Goal: Task Accomplishment & Management: Manage account settings

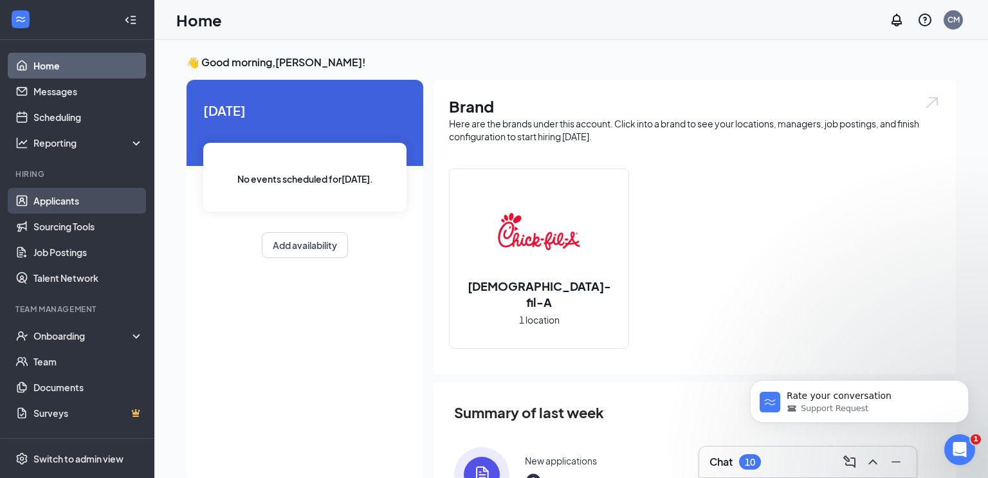
click at [68, 201] on link "Applicants" at bounding box center [88, 201] width 110 height 26
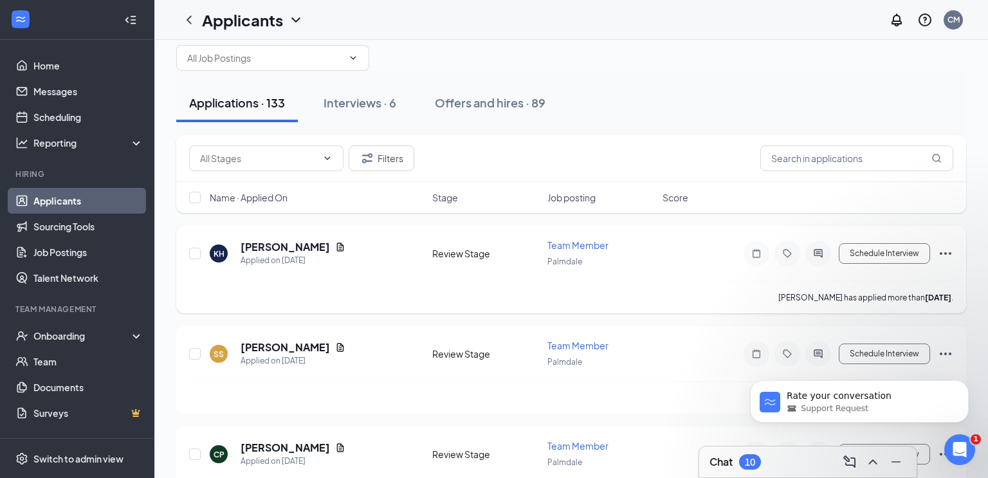
scroll to position [37, 0]
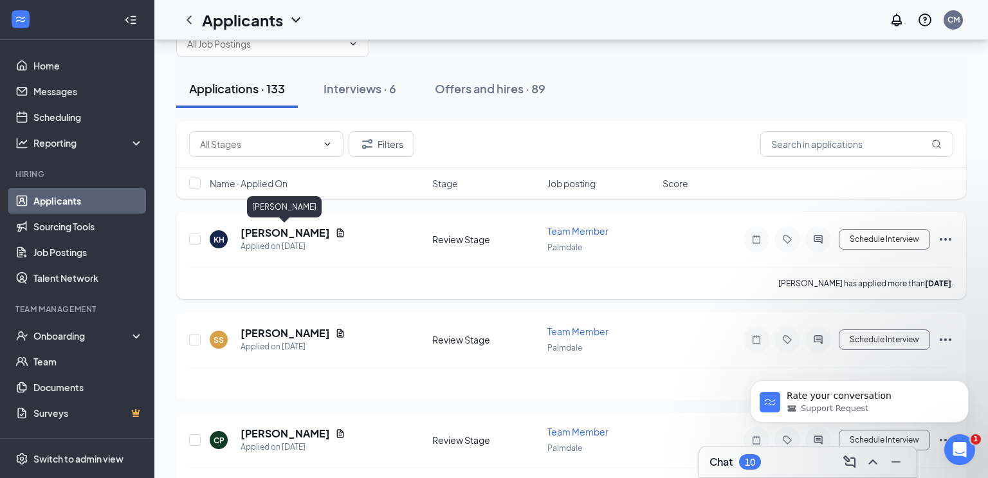
click at [301, 236] on h5 "[PERSON_NAME]" at bounding box center [285, 233] width 89 height 14
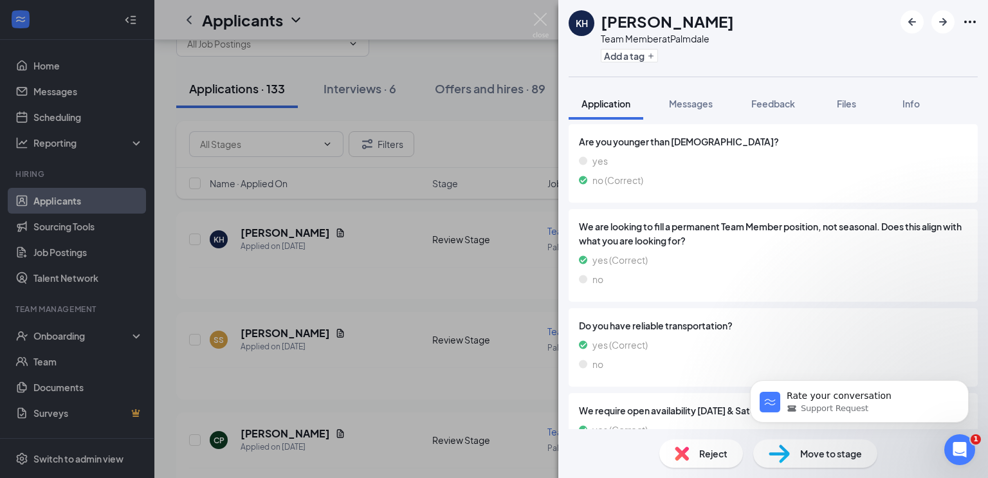
scroll to position [1519, 0]
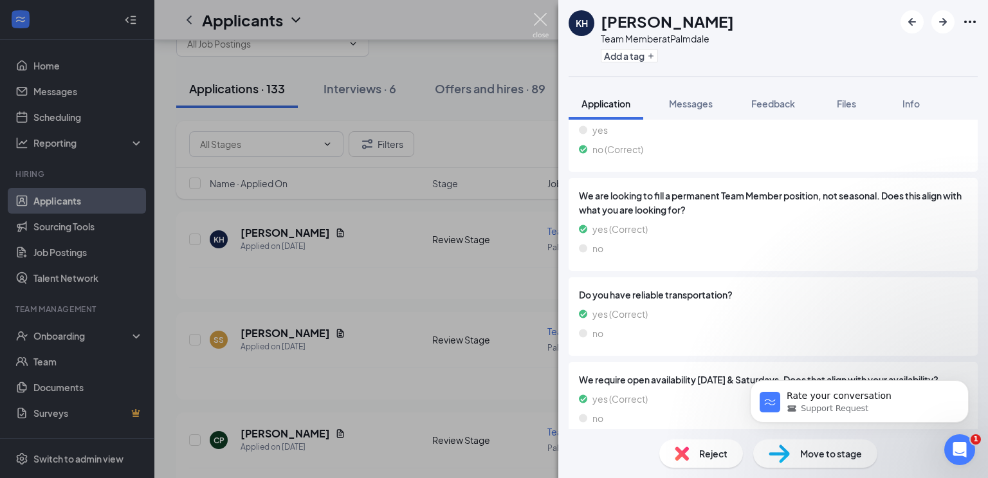
click at [541, 20] on img at bounding box center [541, 25] width 16 height 25
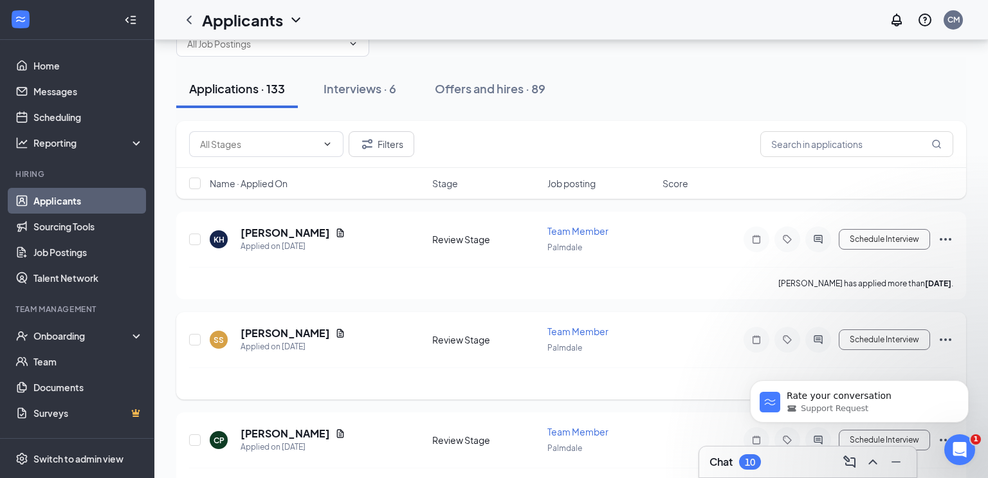
click at [293, 329] on h5 "[PERSON_NAME]" at bounding box center [285, 333] width 89 height 14
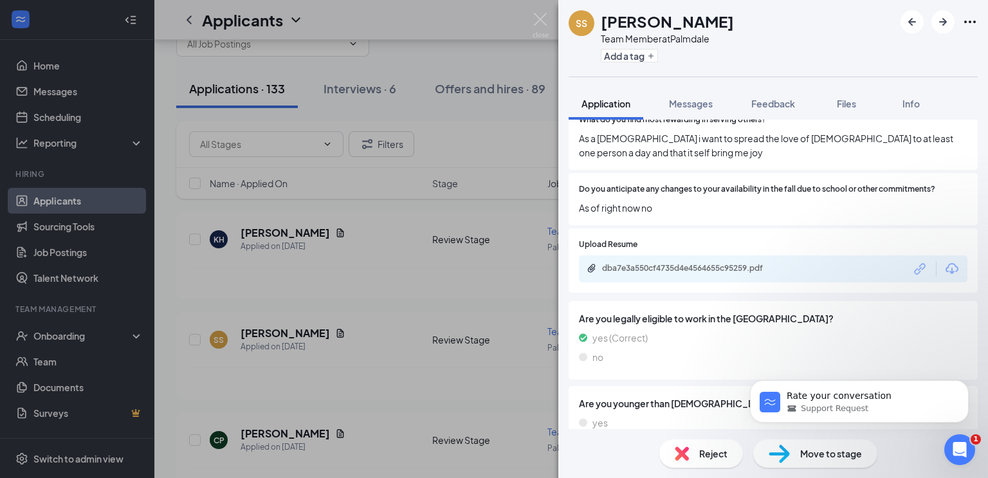
scroll to position [857, 0]
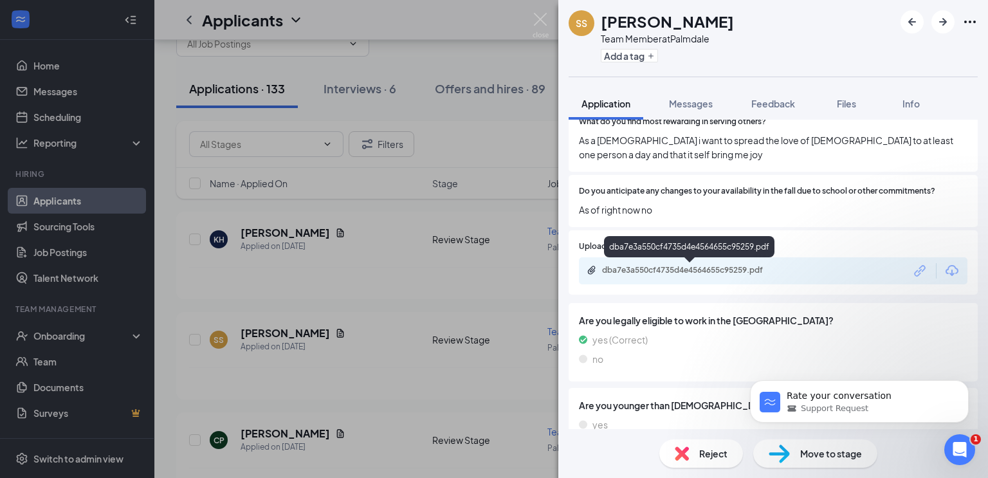
click at [669, 270] on div "dba7e3a550cf4735d4e4564655c95259.pdf" at bounding box center [692, 270] width 180 height 10
click at [542, 21] on img at bounding box center [541, 25] width 16 height 25
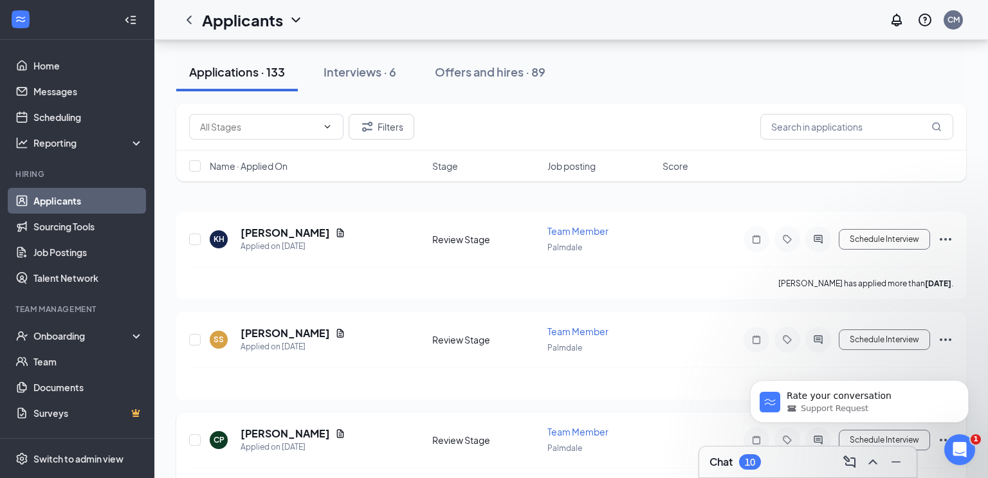
scroll to position [190, 0]
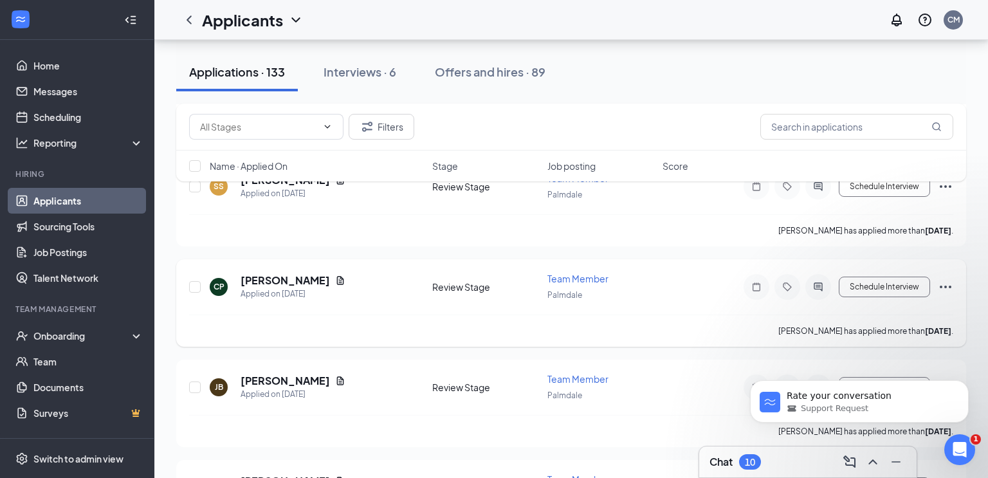
click at [276, 273] on h5 "[PERSON_NAME]" at bounding box center [285, 280] width 89 height 14
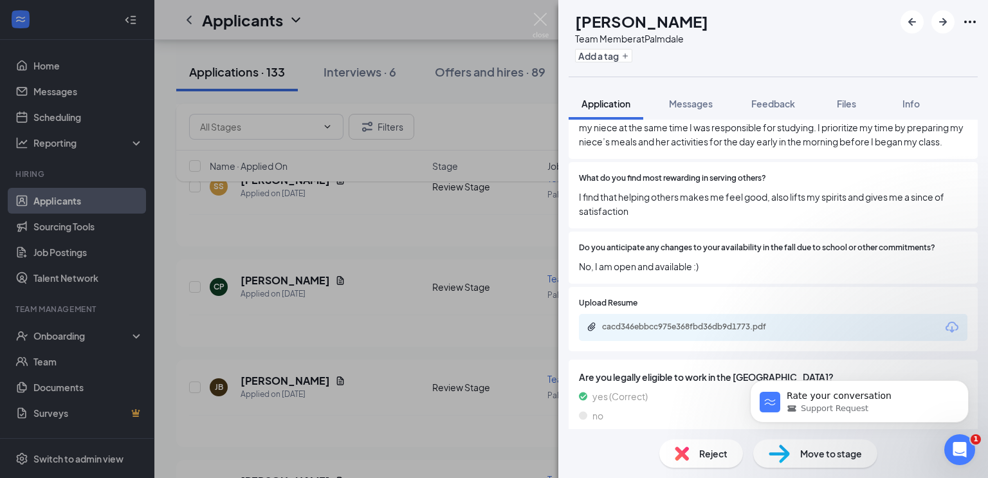
scroll to position [831, 0]
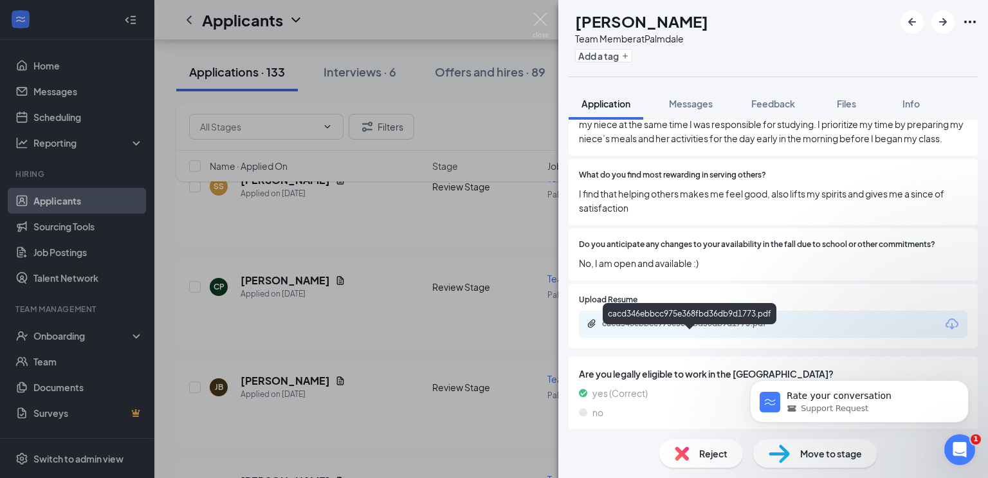
click at [714, 331] on div "cacd346ebbcc975e368fbd36db9d1773.pdf" at bounding box center [691, 325] width 208 height 12
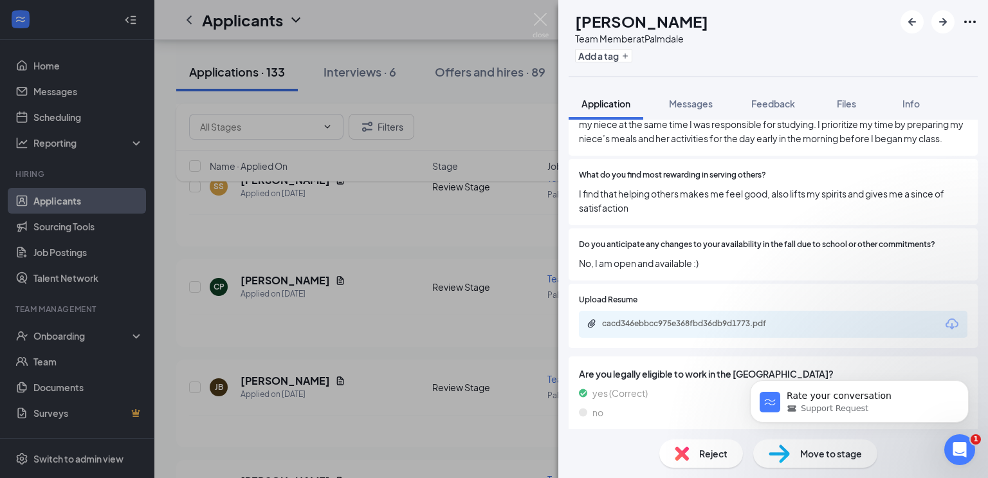
click at [352, 227] on div "CP [PERSON_NAME] Team Member at [GEOGRAPHIC_DATA] Add a tag Application Message…" at bounding box center [494, 239] width 988 height 478
click at [541, 18] on div "Applicants CM" at bounding box center [571, 20] width 834 height 40
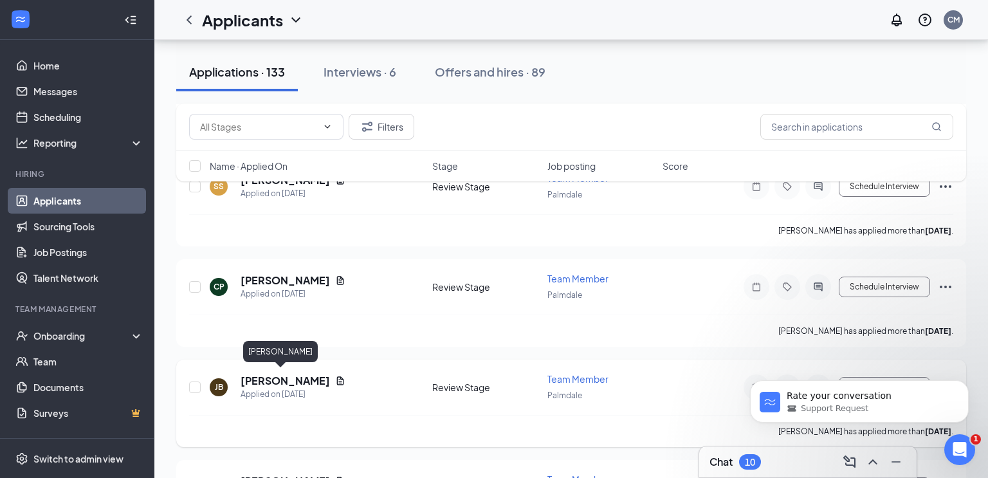
click at [267, 376] on h5 "[PERSON_NAME]" at bounding box center [285, 381] width 89 height 14
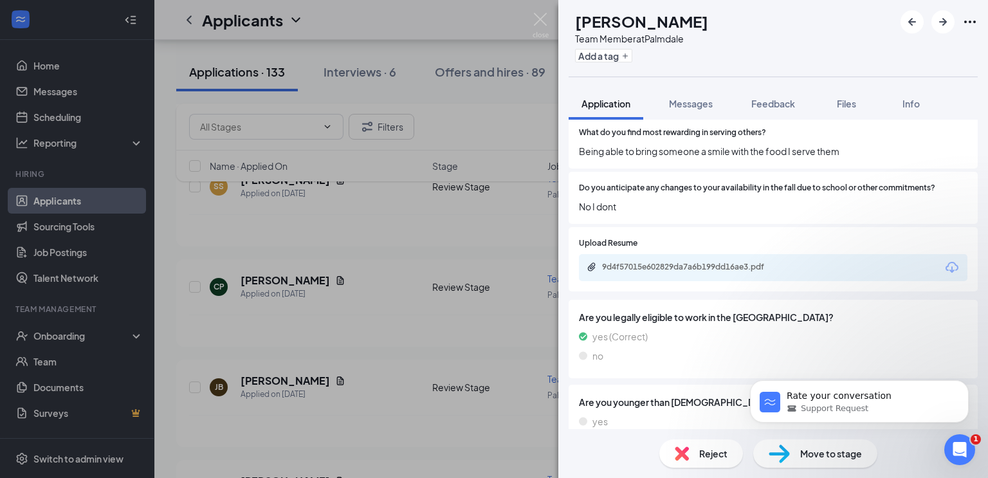
scroll to position [857, 0]
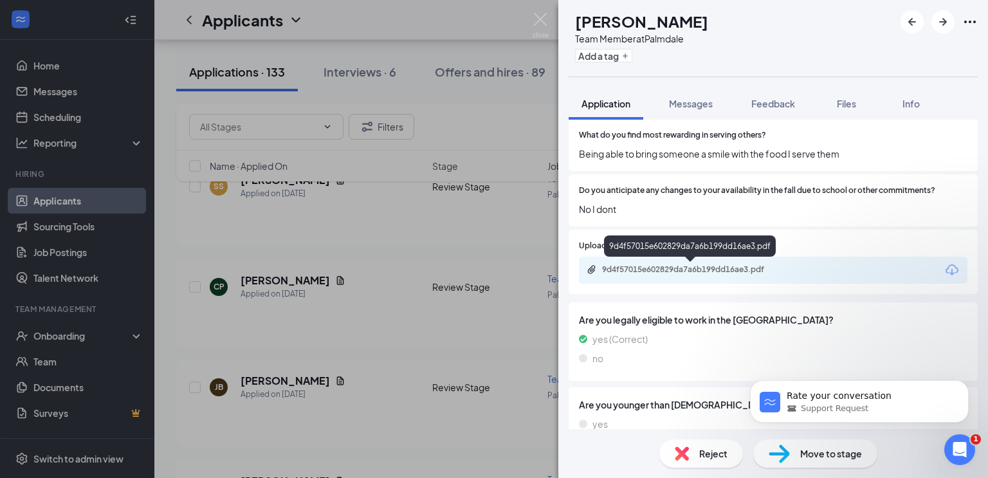
click at [649, 268] on div "9d4f57015e602829da7a6b199dd16ae3.pdf" at bounding box center [692, 269] width 180 height 10
click at [541, 19] on img at bounding box center [541, 25] width 16 height 25
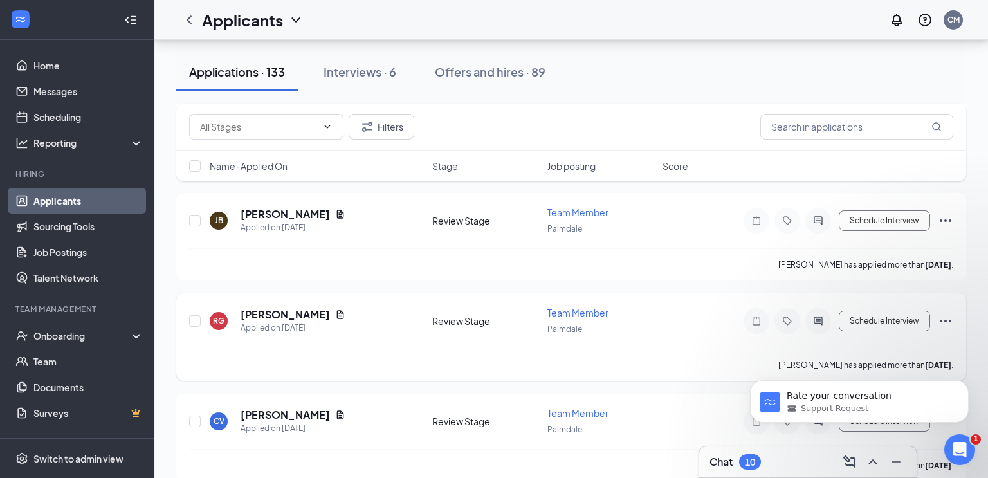
scroll to position [344, 0]
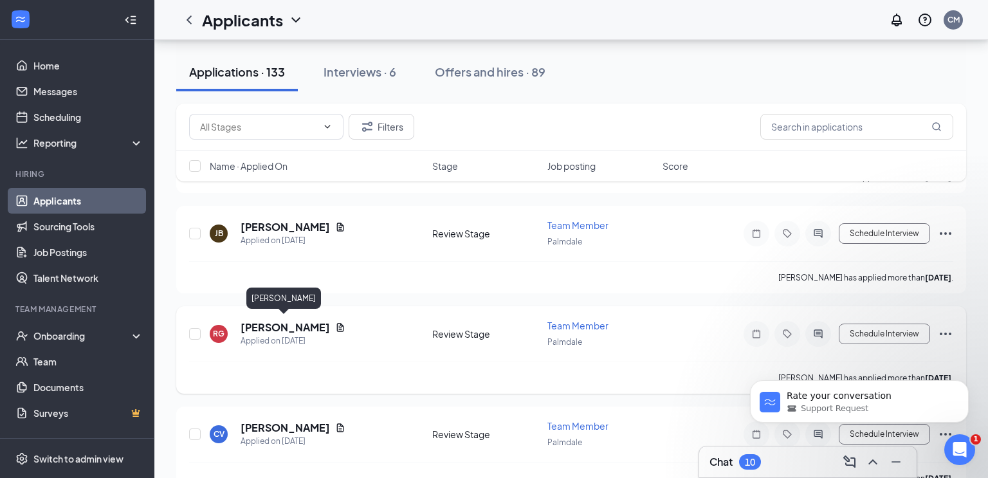
click at [289, 325] on h5 "[PERSON_NAME]" at bounding box center [285, 327] width 89 height 14
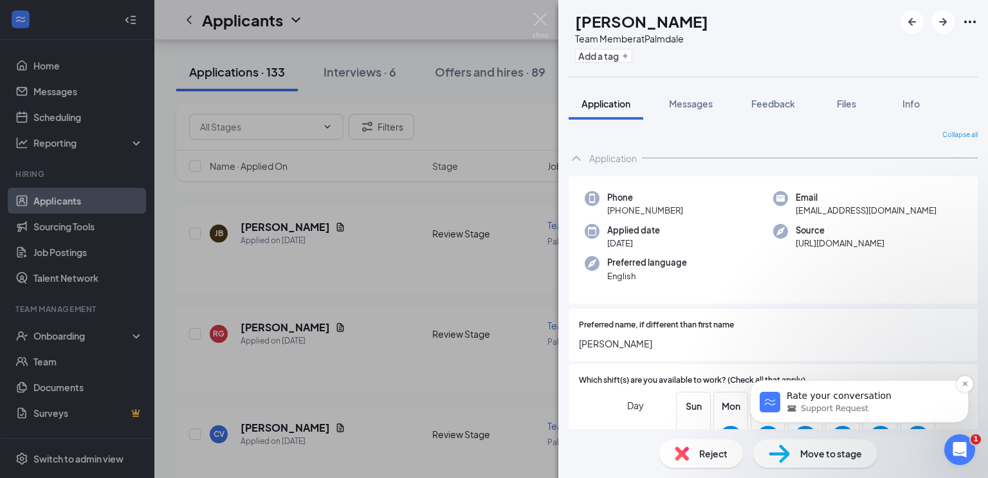
click at [857, 395] on p "Rate your conversation" at bounding box center [870, 396] width 166 height 13
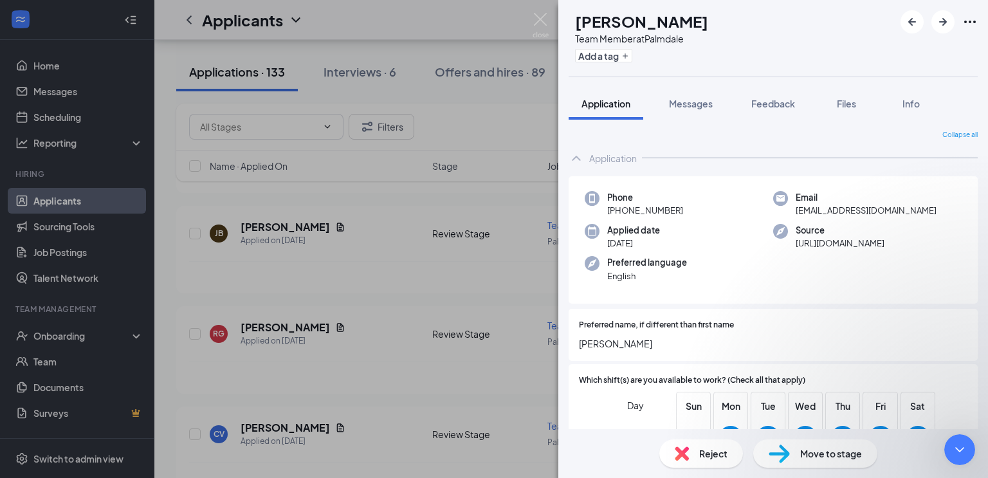
scroll to position [62, 0]
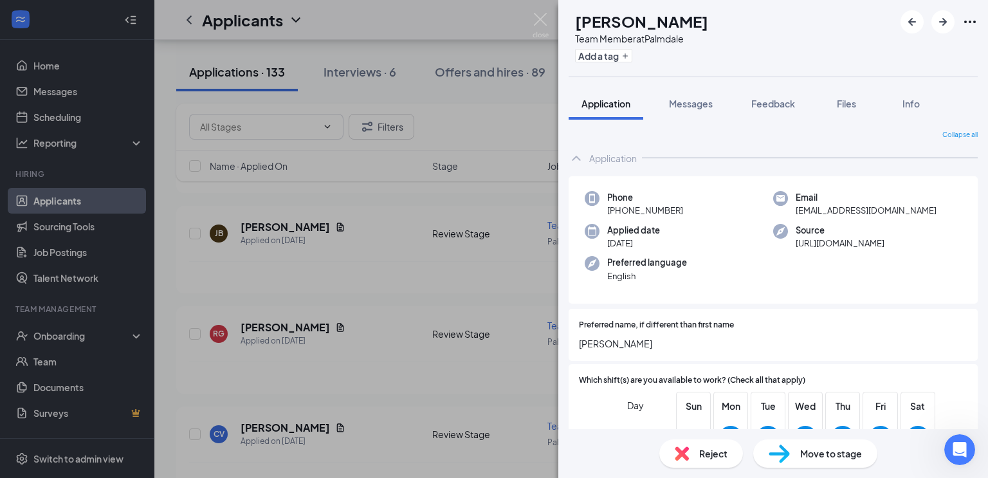
scroll to position [1882, 0]
click at [951, 437] on div "Open Intercom Messenger" at bounding box center [958, 448] width 42 height 42
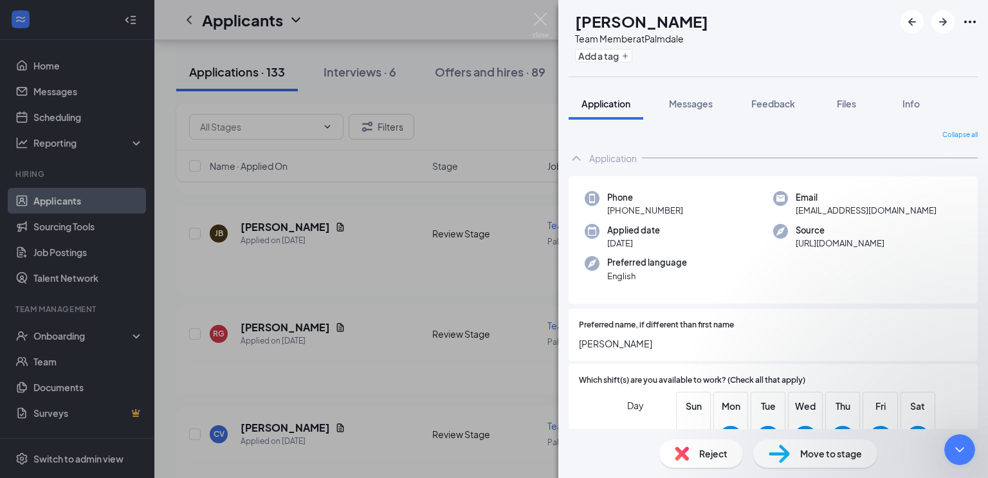
scroll to position [1745, 0]
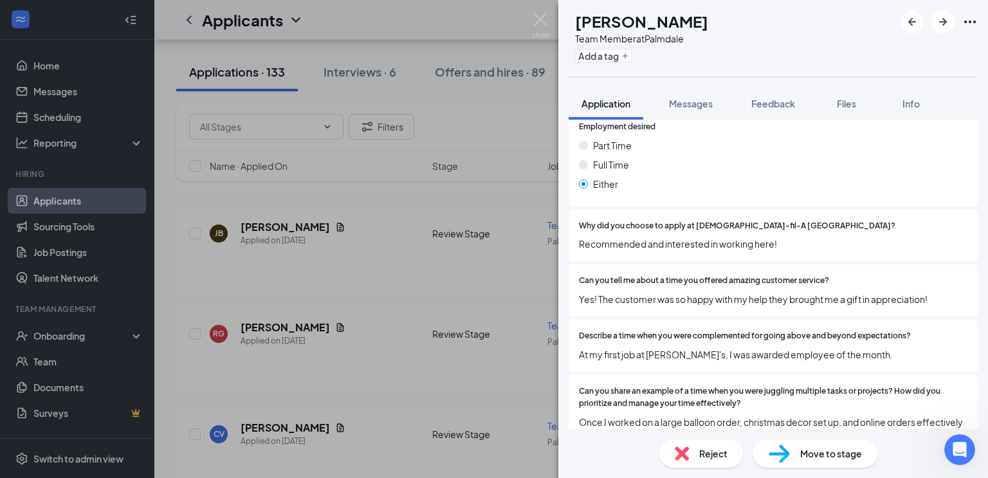
scroll to position [477, 0]
click at [685, 460] on img at bounding box center [682, 454] width 14 height 14
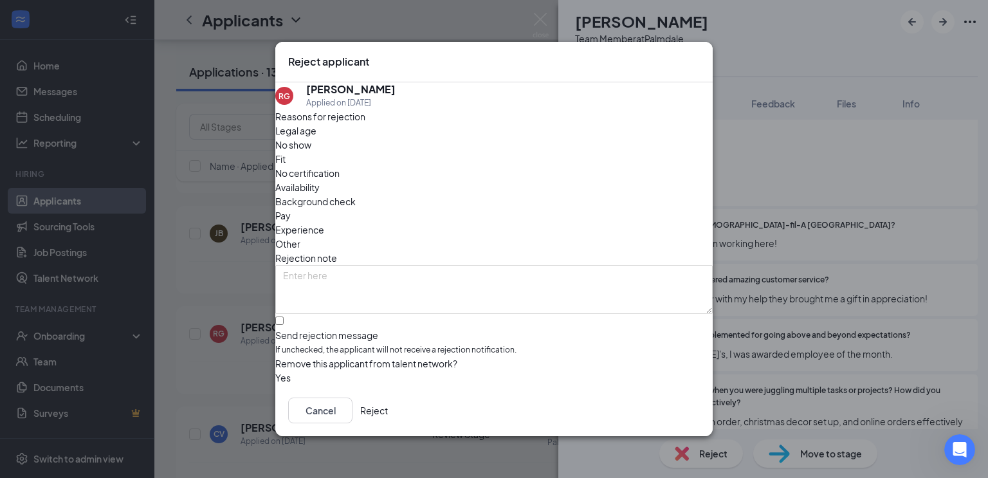
click at [388, 414] on button "Reject" at bounding box center [374, 411] width 28 height 26
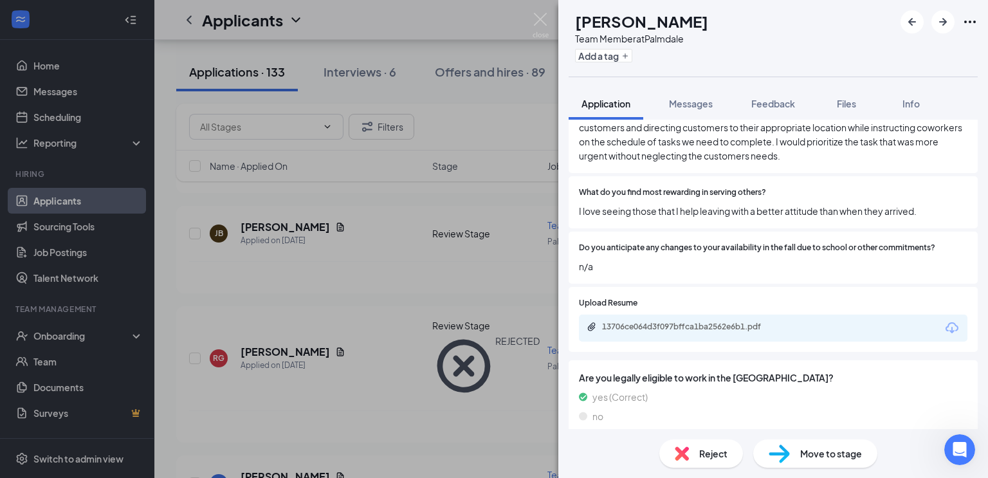
scroll to position [813, 0]
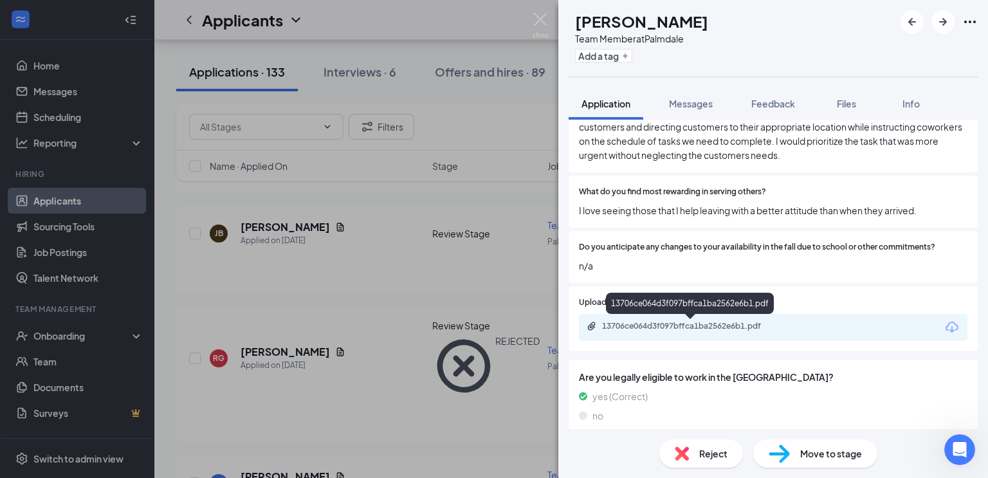
click at [688, 329] on div "13706ce064d3f097bffca1ba2562e6b1.pdf" at bounding box center [692, 326] width 180 height 10
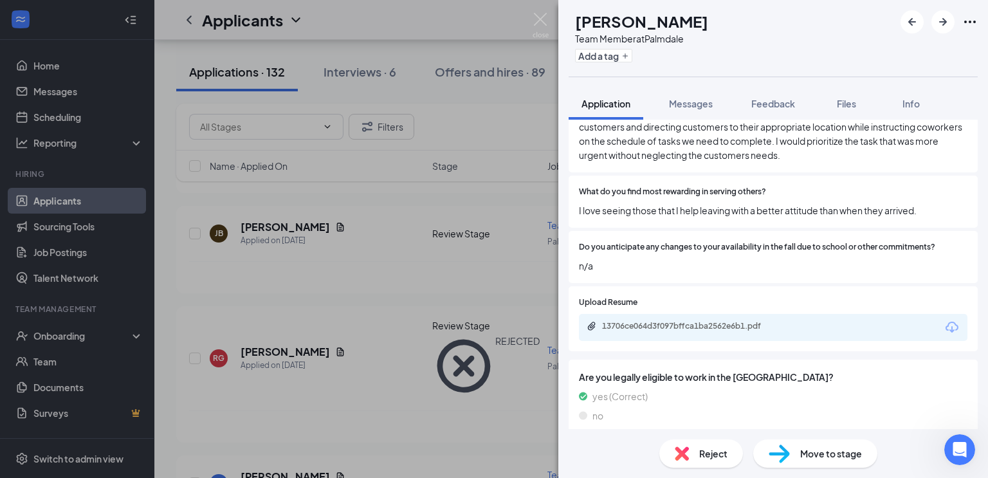
click at [799, 450] on div "Move to stage" at bounding box center [816, 454] width 124 height 28
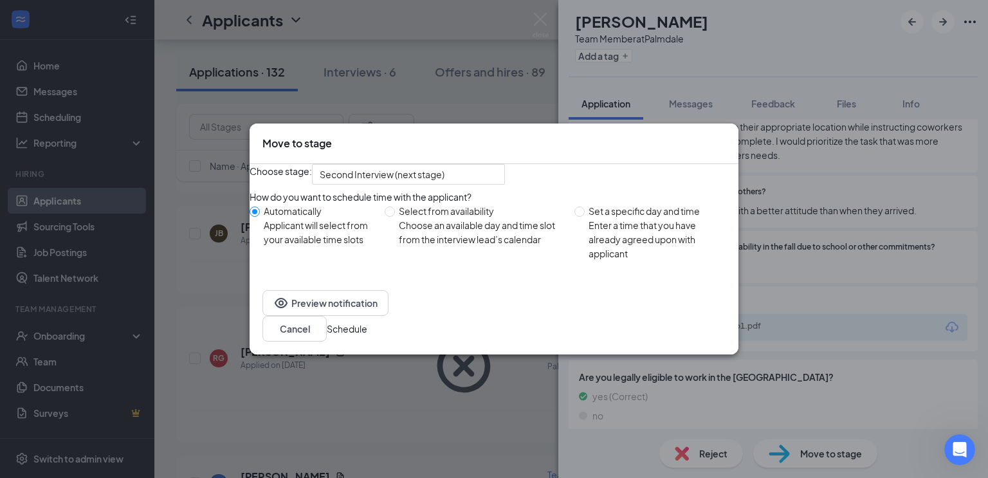
click at [490, 246] on div "Choose an available day and time slot from the interview lead’s calendar" at bounding box center [481, 232] width 165 height 28
click at [395, 217] on input "Select from availability Choose an available day and time slot from the intervi…" at bounding box center [390, 212] width 10 height 10
radio input "true"
radio input "false"
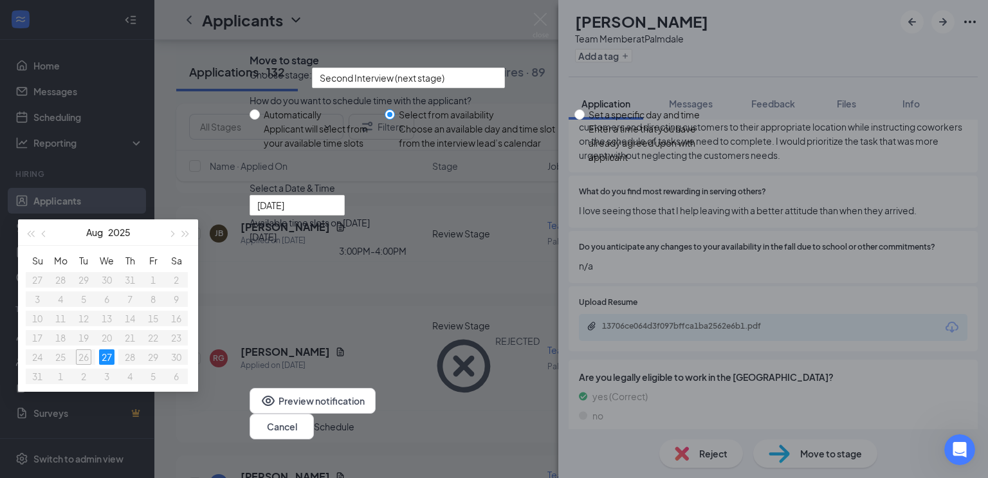
click at [496, 258] on div "3:00PM - 4:00PM" at bounding box center [373, 251] width 246 height 14
click at [355, 421] on button "Schedule" at bounding box center [334, 427] width 41 height 14
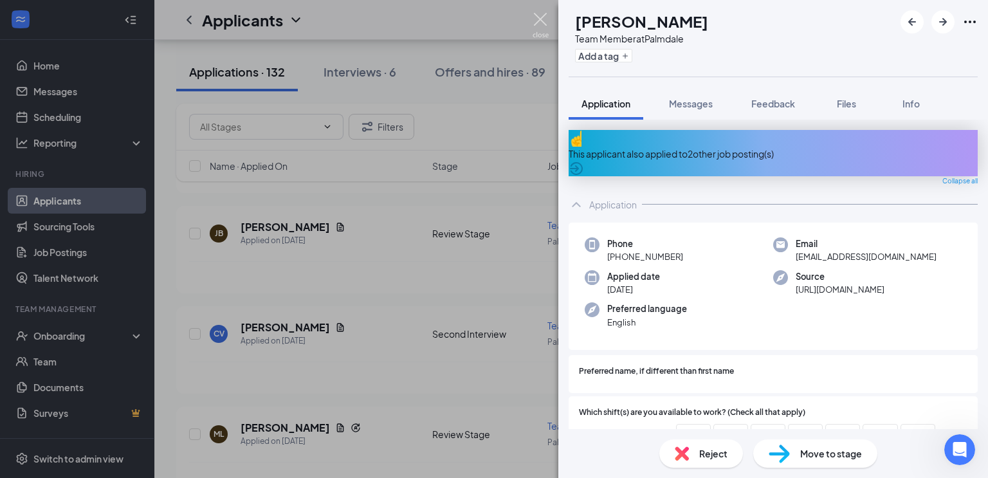
click at [548, 27] on img at bounding box center [541, 25] width 16 height 25
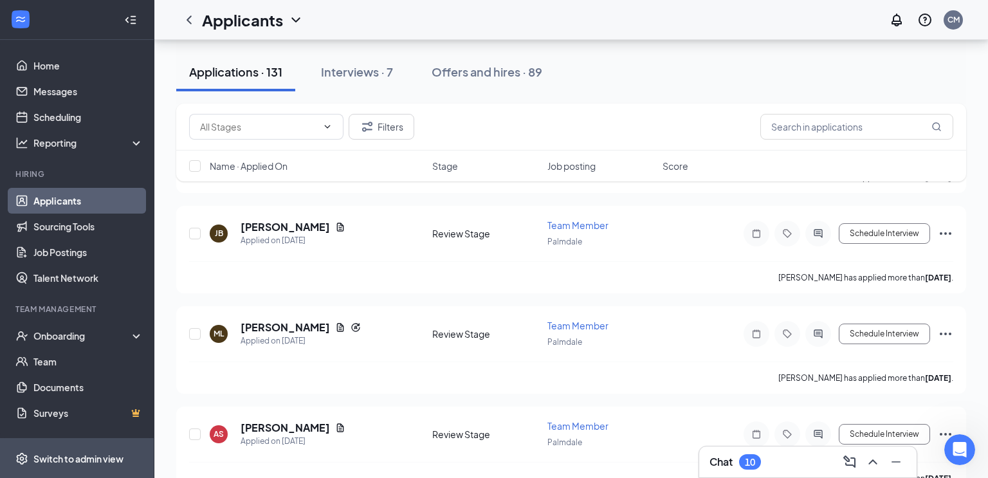
click at [98, 459] on div "Switch to admin view" at bounding box center [78, 458] width 90 height 13
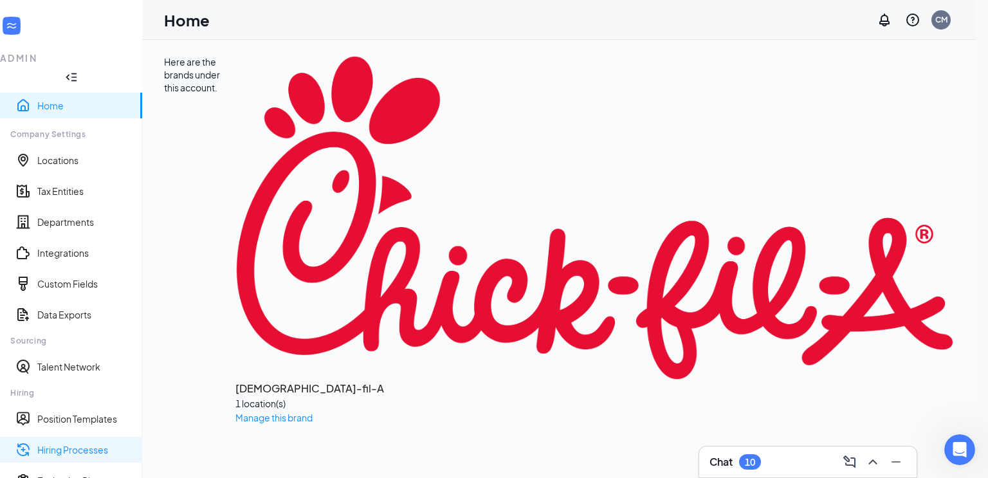
click at [89, 443] on link "Hiring Processes" at bounding box center [84, 449] width 95 height 13
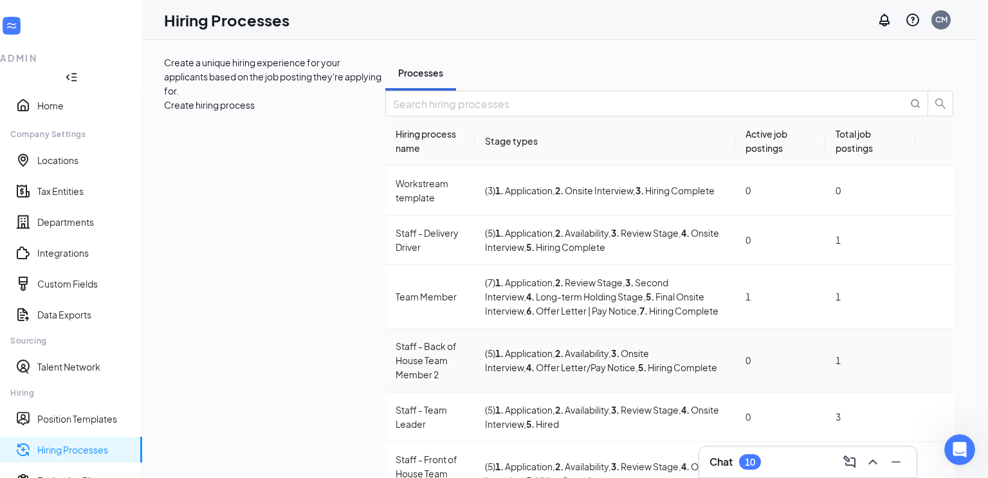
scroll to position [26, 0]
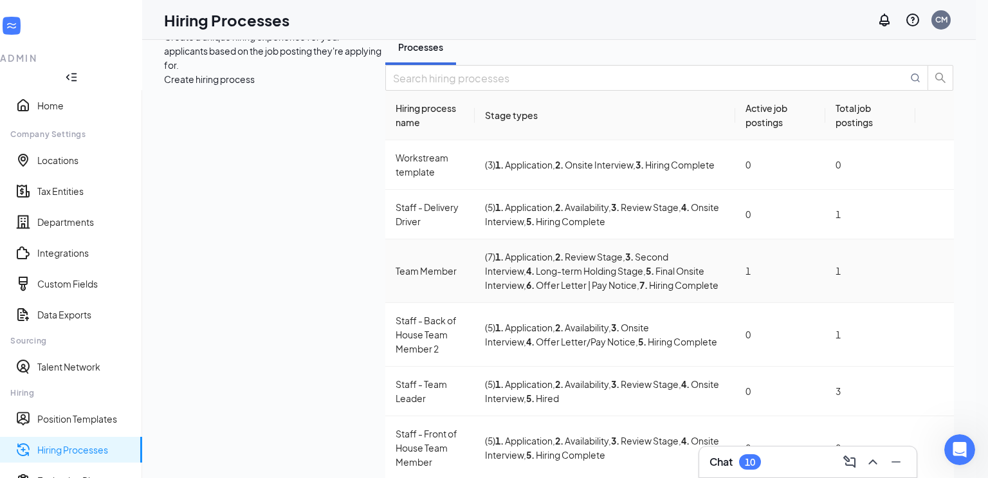
click at [396, 264] on div "Team Member" at bounding box center [430, 271] width 69 height 14
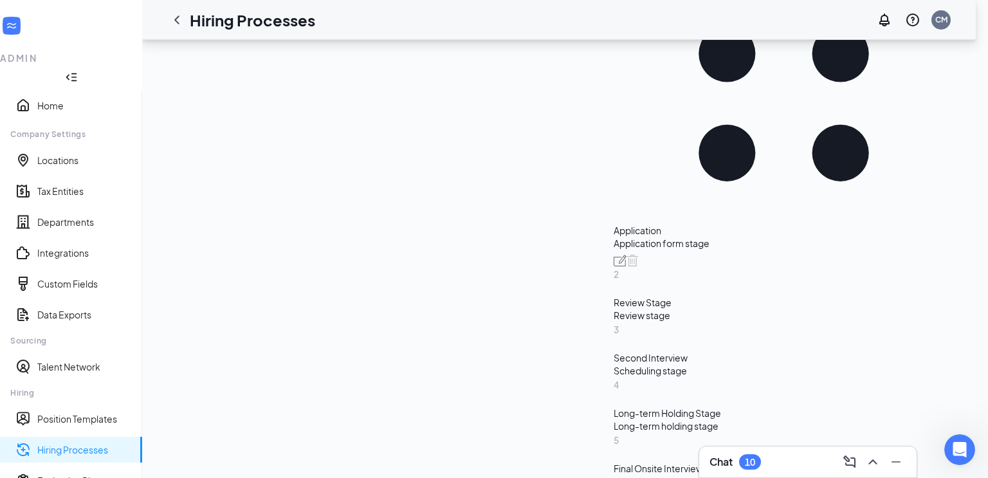
scroll to position [305, 0]
click at [614, 352] on div "Second Interview" at bounding box center [784, 358] width 340 height 13
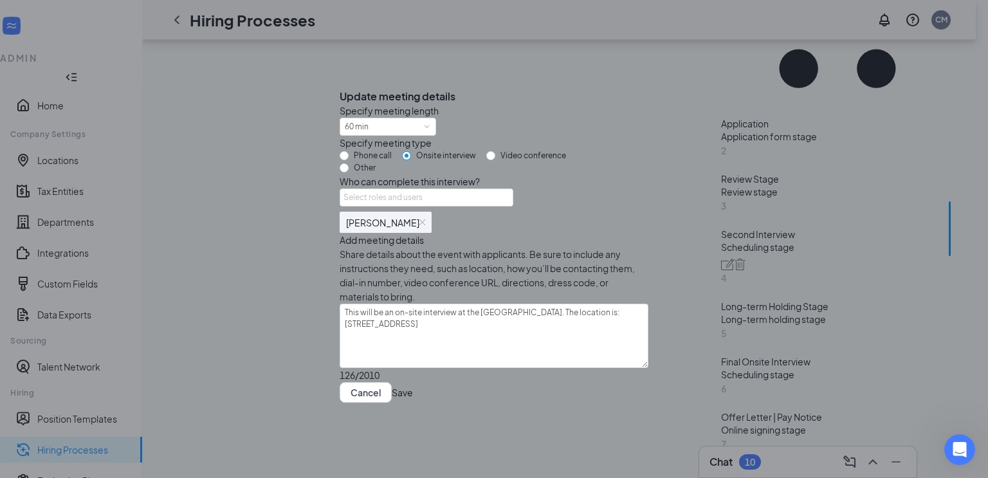
scroll to position [89, 0]
click at [340, 86] on icon "Cross" at bounding box center [340, 86] width 0 height 0
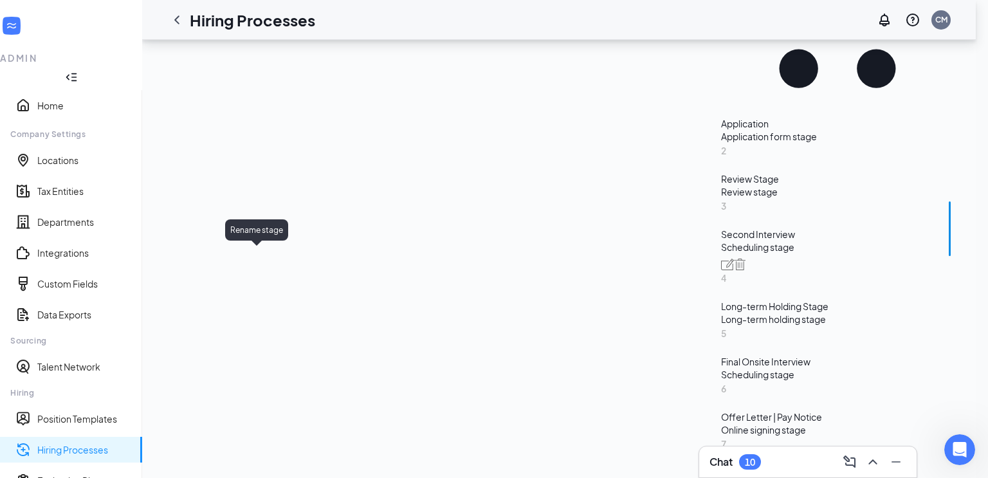
click at [721, 259] on img at bounding box center [727, 265] width 13 height 12
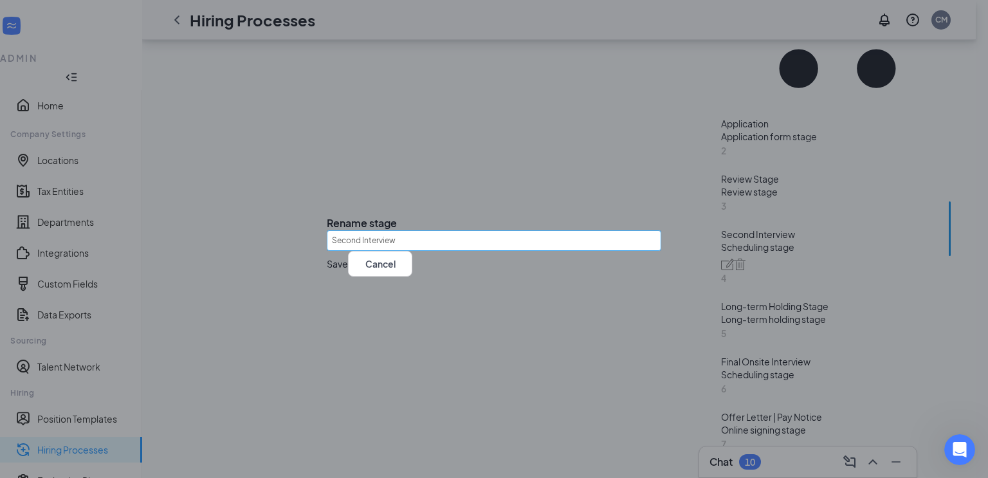
click at [438, 230] on input "Second Interview" at bounding box center [494, 240] width 335 height 21
drag, startPoint x: 370, startPoint y: 230, endPoint x: 237, endPoint y: 266, distance: 137.4
click at [237, 266] on div "Rename stage Second Interview Save Cancel" at bounding box center [494, 239] width 988 height 478
type input "Group Interview"
click at [348, 277] on button "Save" at bounding box center [337, 264] width 21 height 26
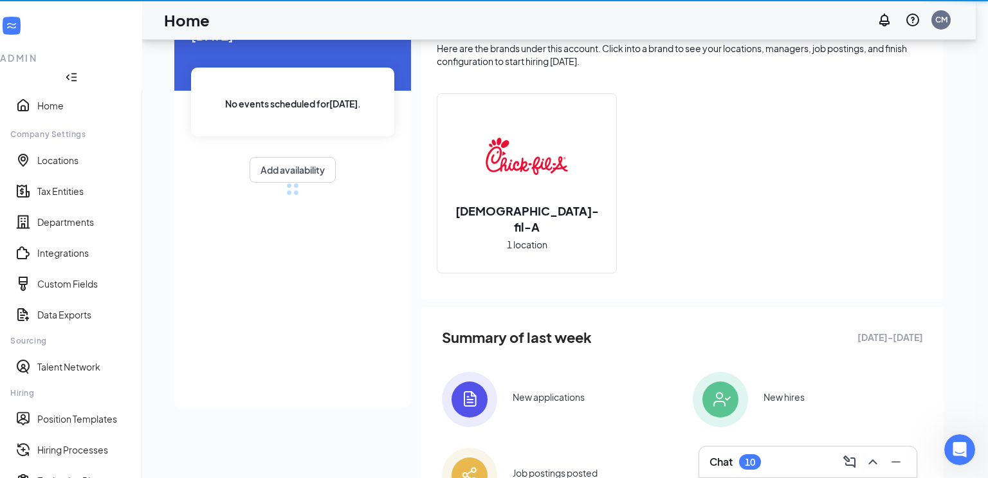
scroll to position [150, 0]
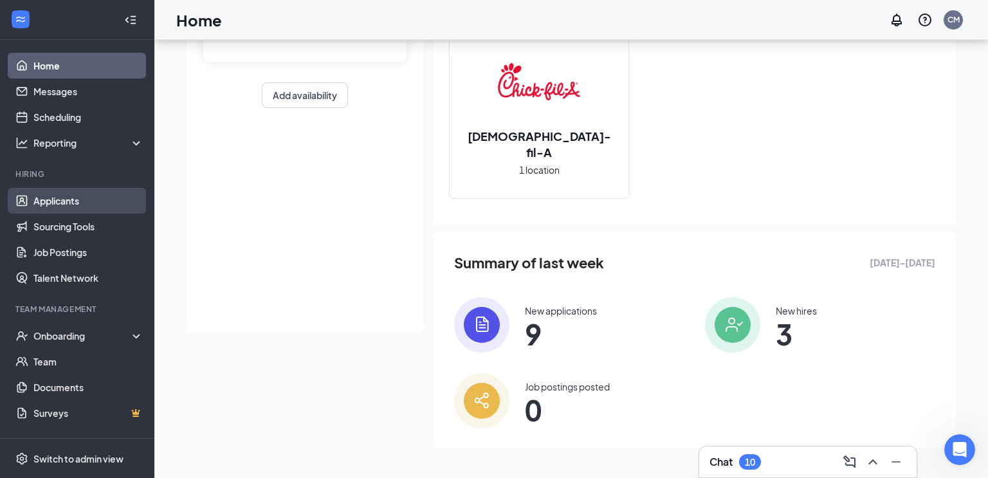
click at [48, 203] on link "Applicants" at bounding box center [88, 201] width 110 height 26
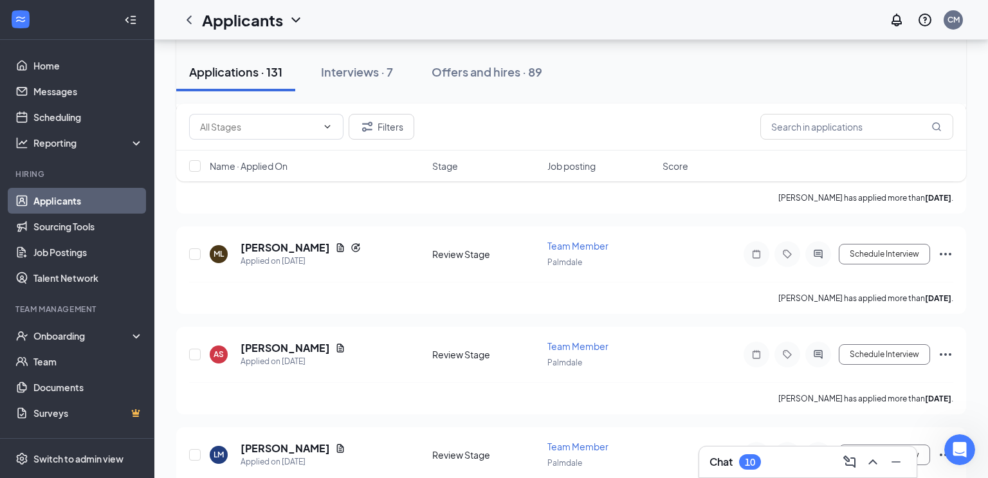
scroll to position [467, 0]
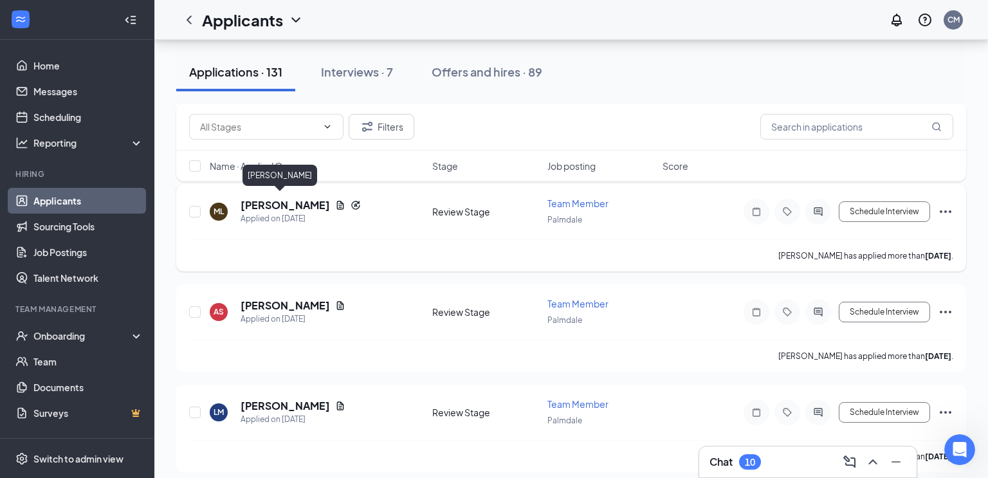
click at [278, 203] on h5 "[PERSON_NAME]" at bounding box center [285, 205] width 89 height 14
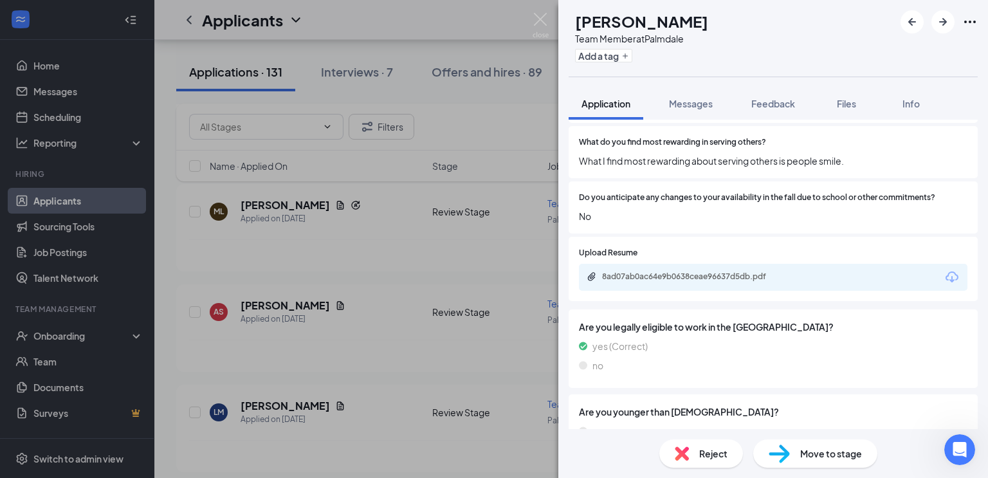
scroll to position [929, 0]
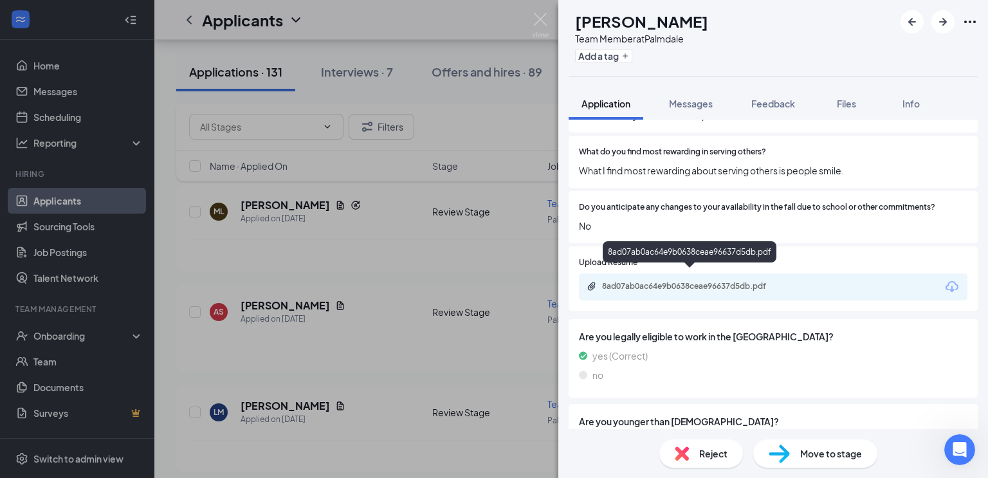
click at [720, 281] on div "8ad07ab0ac64e9b0638ceae96637d5db.pdf" at bounding box center [692, 286] width 180 height 10
click at [541, 33] on img at bounding box center [541, 25] width 16 height 25
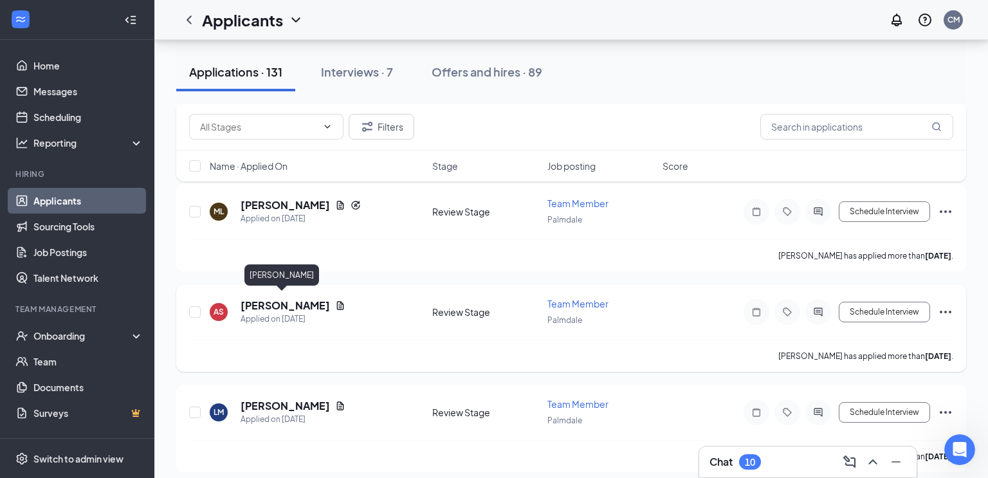
click at [276, 301] on h5 "[PERSON_NAME]" at bounding box center [285, 306] width 89 height 14
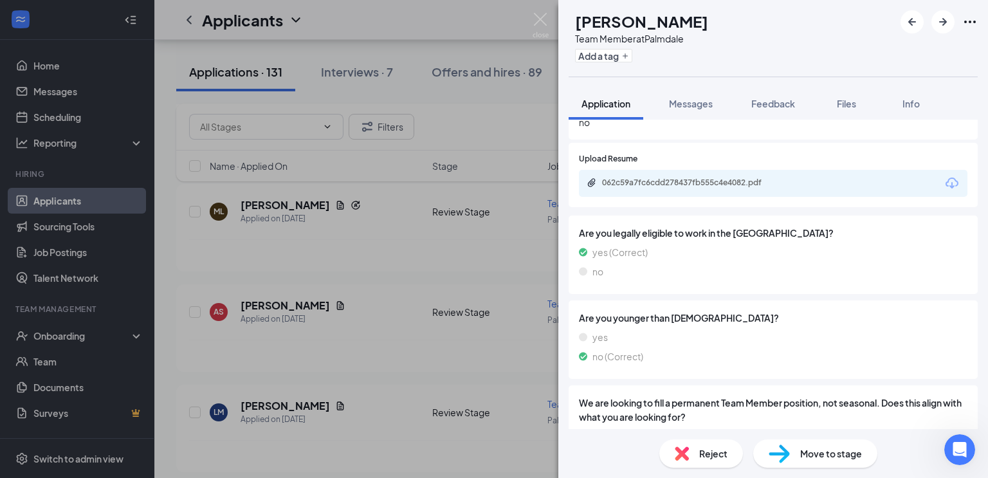
scroll to position [1137, 0]
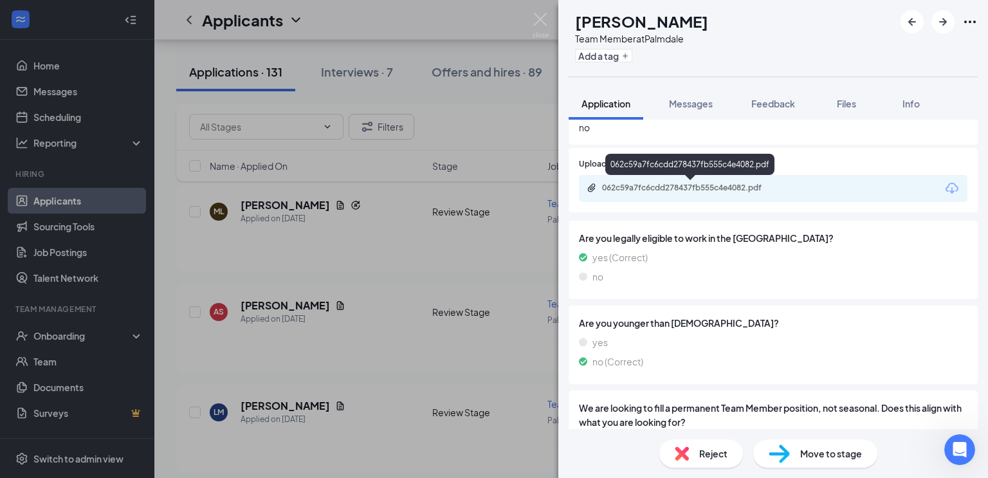
click at [718, 190] on div "062c59a7fc6cdd278437fb555c4e4082.pdf" at bounding box center [692, 188] width 180 height 10
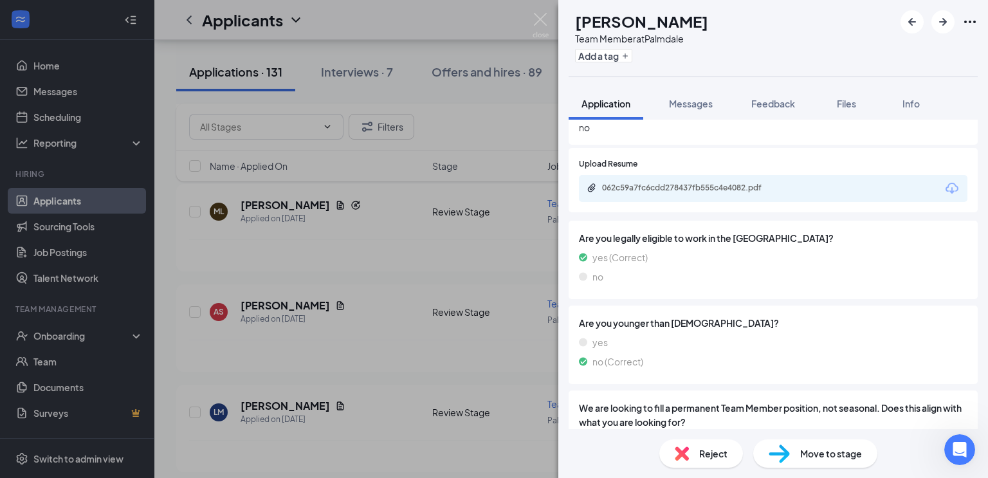
click at [802, 461] on span "Move to stage" at bounding box center [832, 454] width 62 height 14
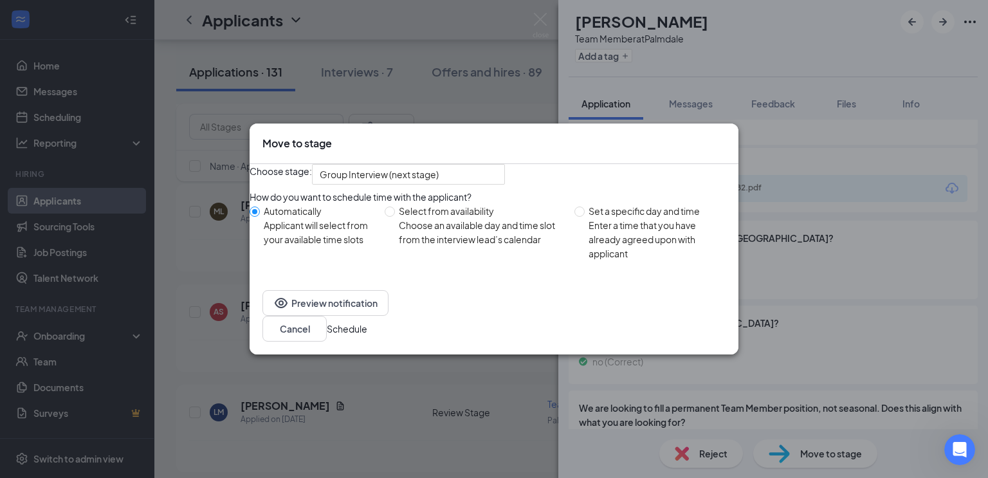
click at [454, 246] on div "Choose an available day and time slot from the interview lead’s calendar" at bounding box center [481, 232] width 165 height 28
click at [395, 217] on input "Select from availability Choose an available day and time slot from the intervi…" at bounding box center [390, 212] width 10 height 10
radio input "true"
radio input "false"
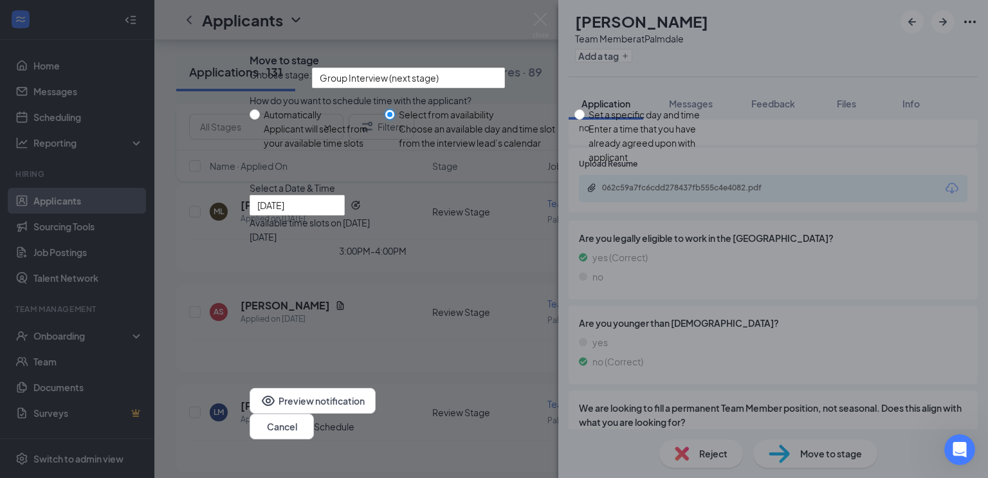
type input "[DATE]"
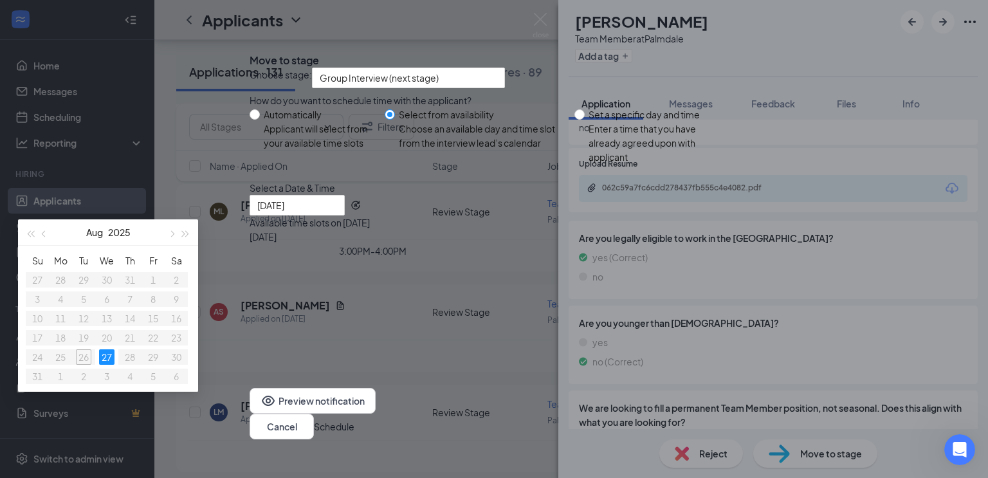
click at [496, 258] on div "3:00PM - 4:00PM" at bounding box center [373, 251] width 246 height 14
click at [355, 420] on button "Schedule" at bounding box center [334, 427] width 41 height 14
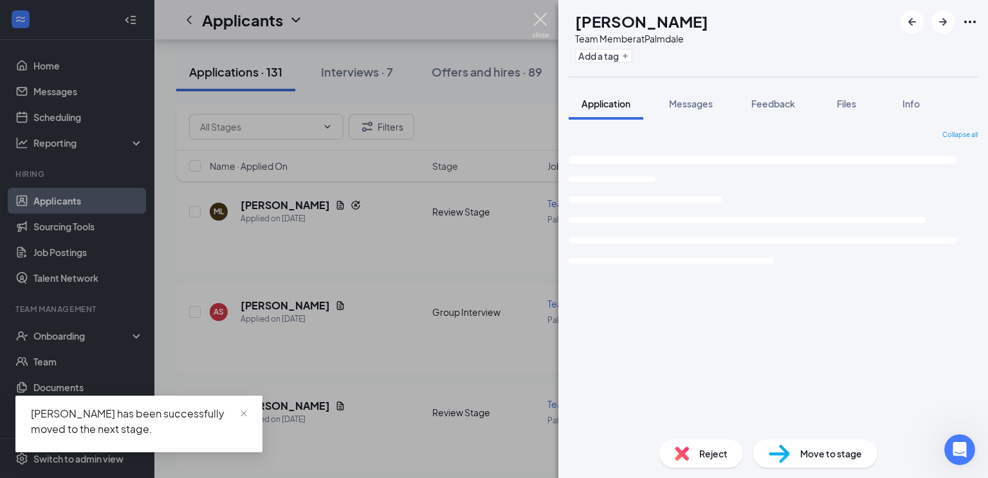
click at [544, 23] on img at bounding box center [541, 25] width 16 height 25
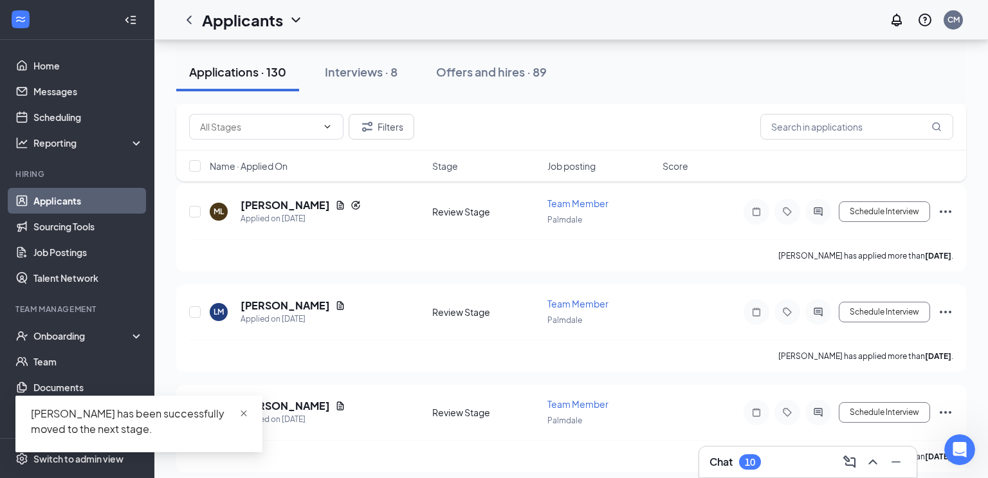
click at [246, 412] on span "close" at bounding box center [243, 413] width 9 height 9
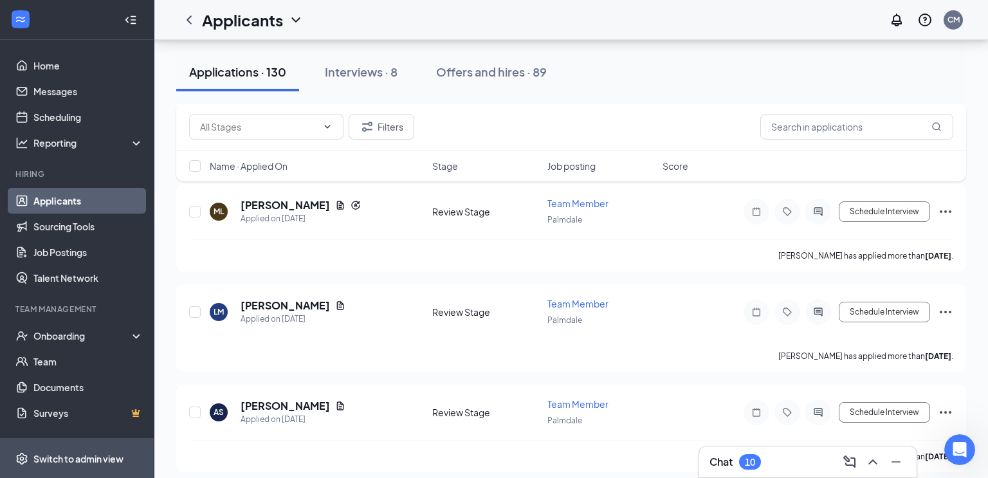
click at [105, 452] on div "Switch to admin view" at bounding box center [78, 458] width 90 height 13
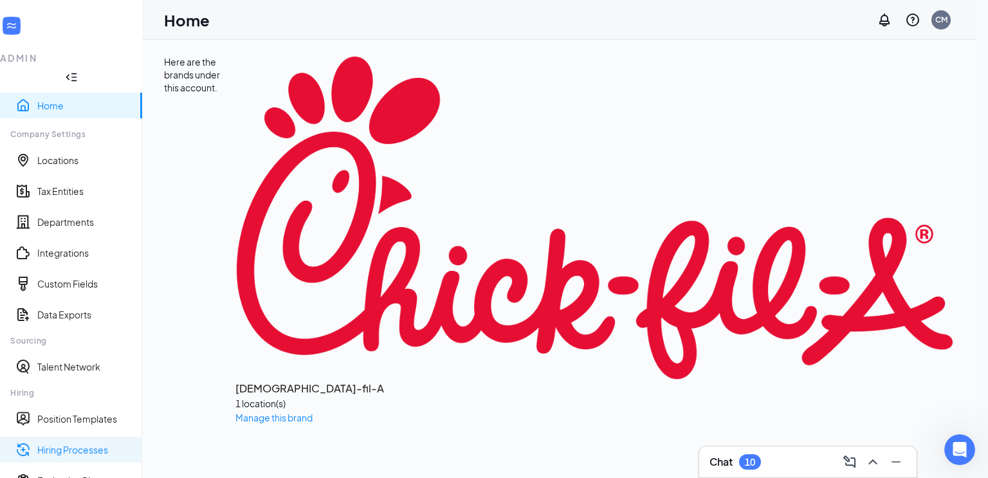
click at [83, 443] on link "Hiring Processes" at bounding box center [84, 449] width 95 height 13
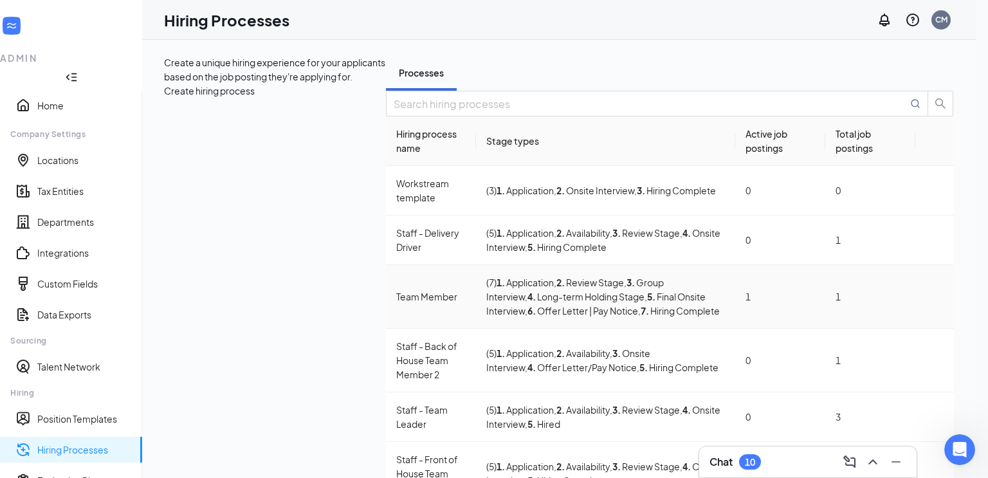
click at [396, 291] on div "Team Member" at bounding box center [430, 297] width 69 height 14
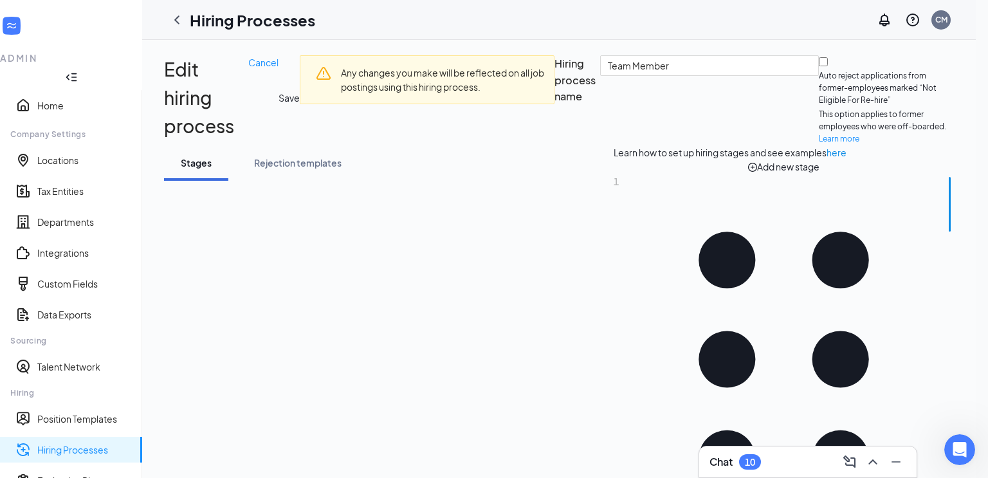
click at [300, 66] on button "Save" at bounding box center [289, 97] width 21 height 85
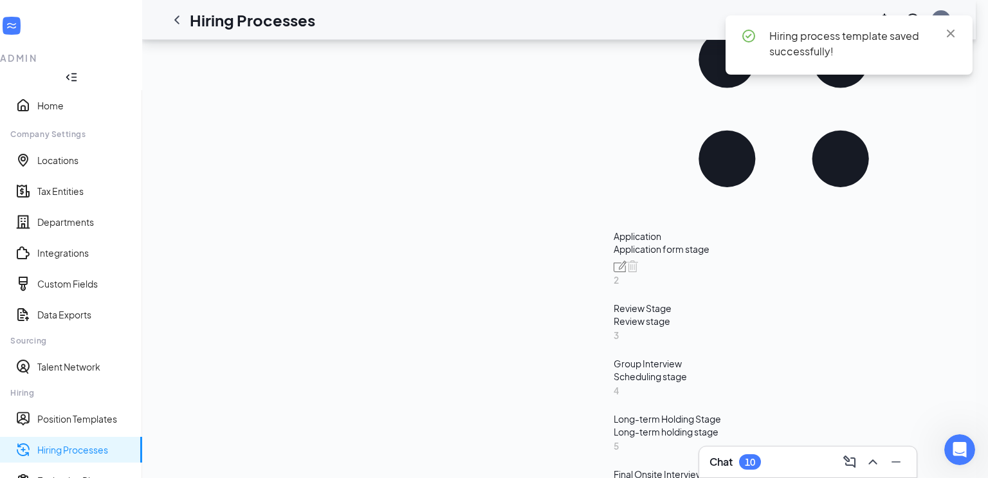
scroll to position [319, 0]
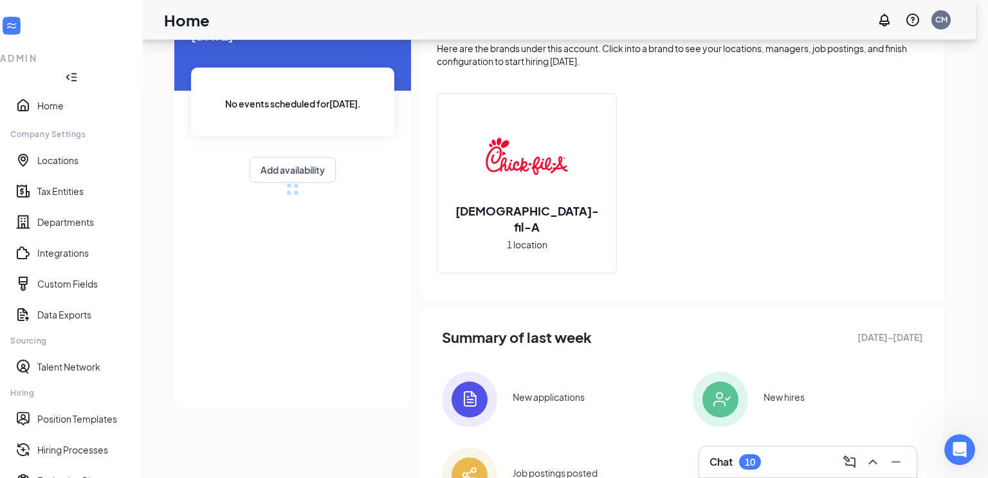
scroll to position [150, 0]
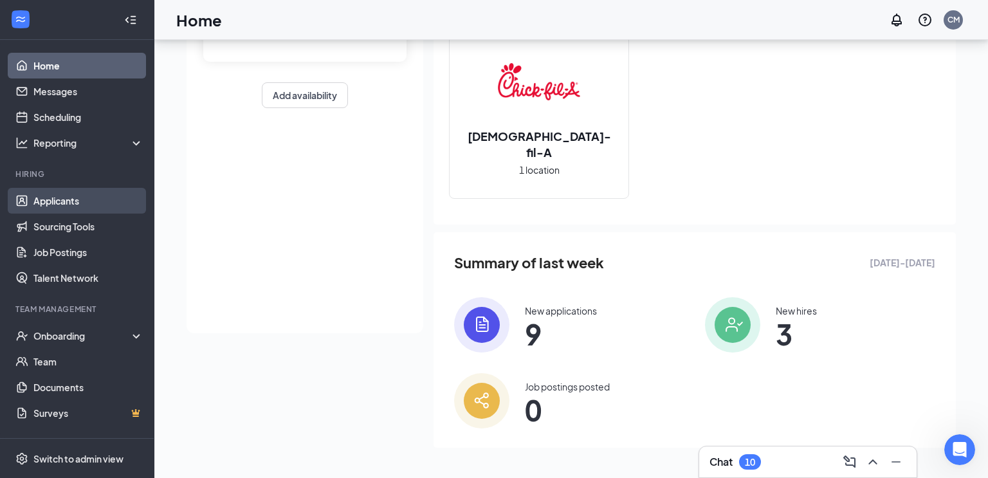
click at [80, 198] on link "Applicants" at bounding box center [88, 201] width 110 height 26
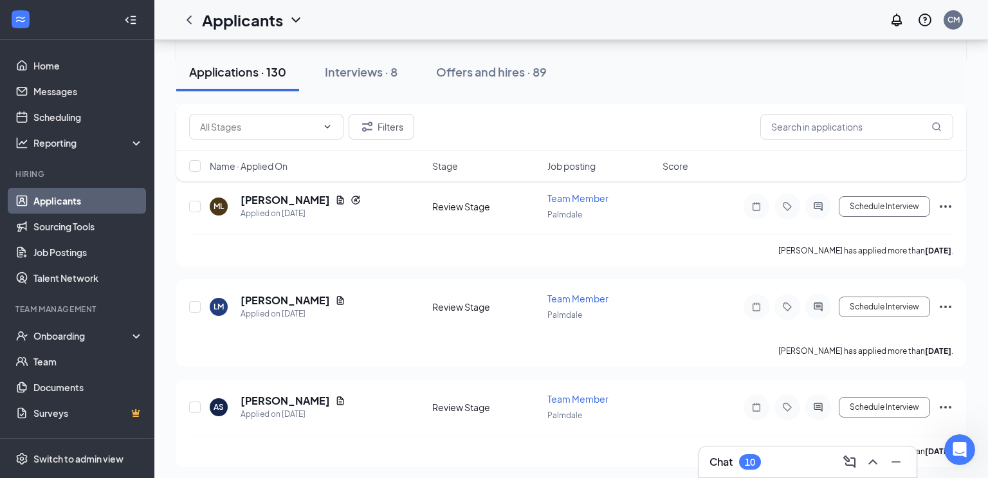
scroll to position [456, 0]
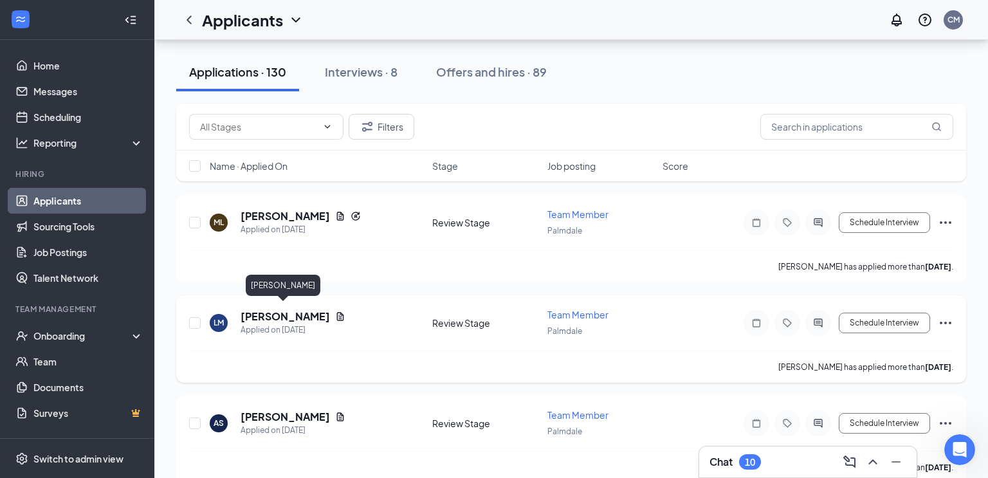
click at [293, 315] on h5 "[PERSON_NAME]" at bounding box center [285, 317] width 89 height 14
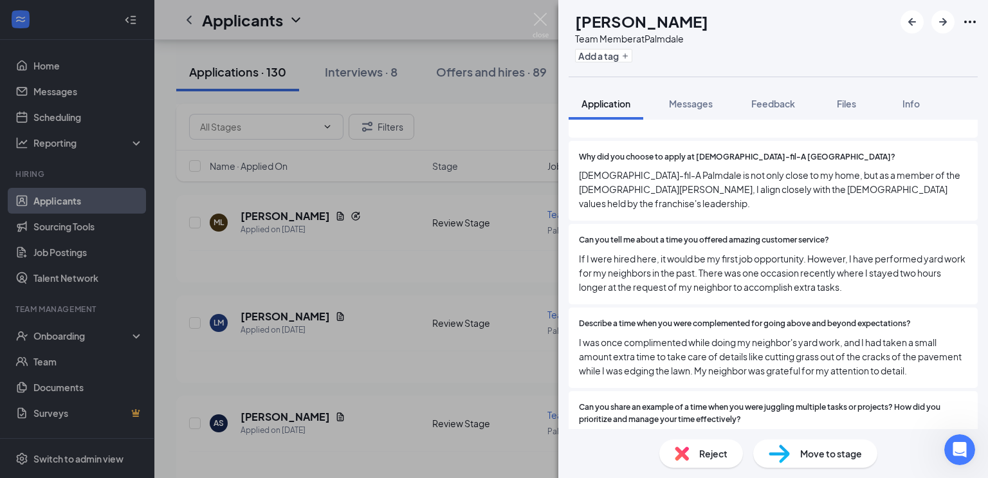
scroll to position [533, 0]
click at [950, 26] on icon "ArrowRight" at bounding box center [943, 21] width 15 height 15
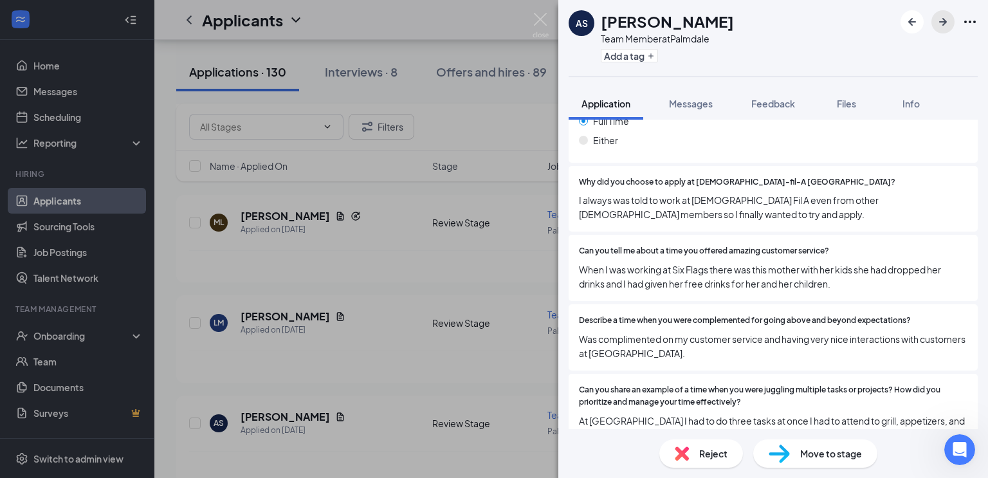
scroll to position [522, 0]
click at [940, 31] on button "button" at bounding box center [943, 21] width 23 height 23
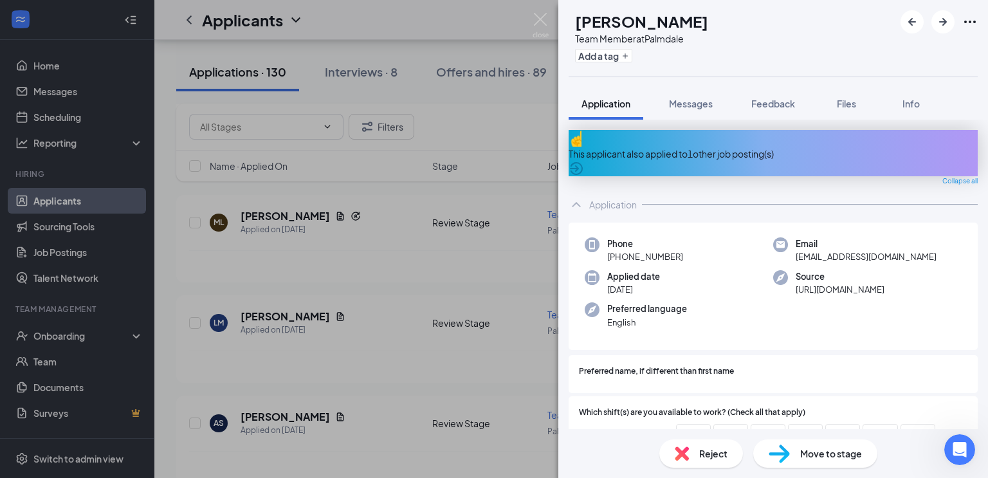
click at [943, 150] on div "This applicant also applied to 1 other job posting(s)" at bounding box center [773, 154] width 409 height 14
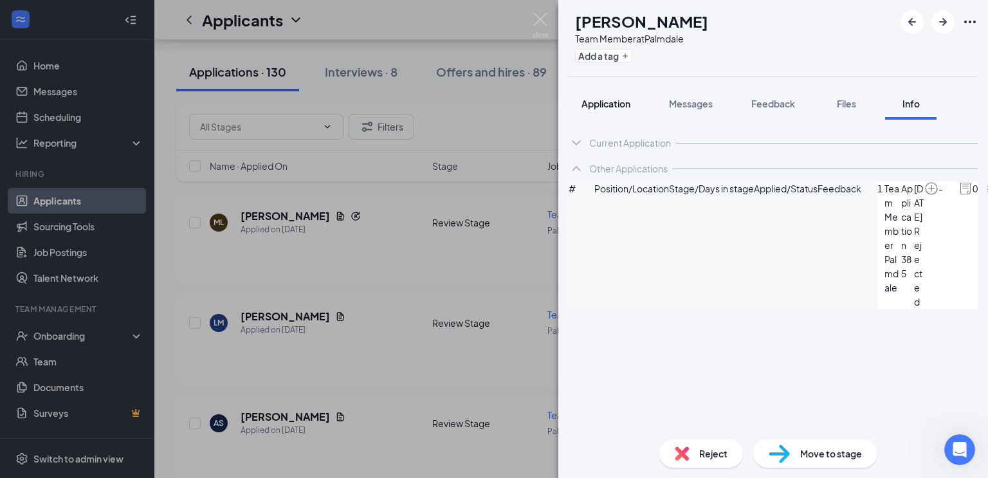
click at [616, 112] on button "Application" at bounding box center [606, 104] width 75 height 32
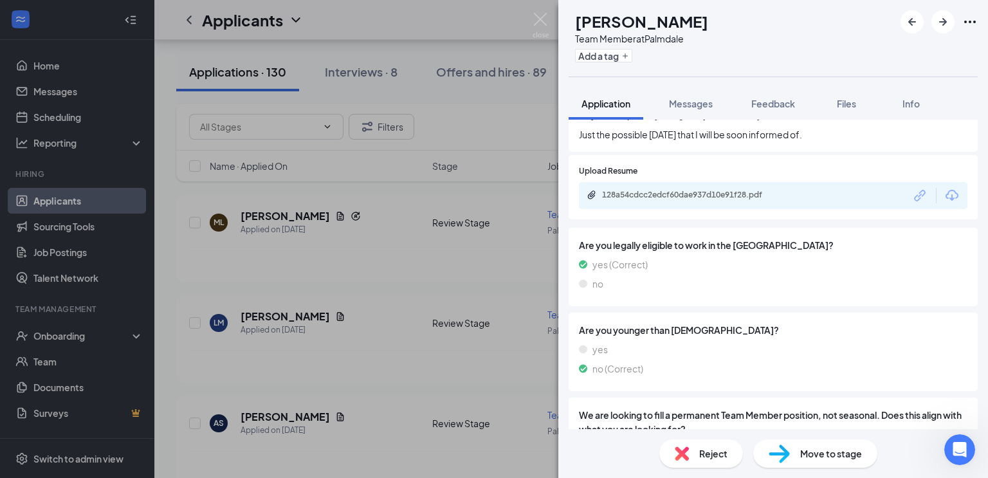
scroll to position [1074, 0]
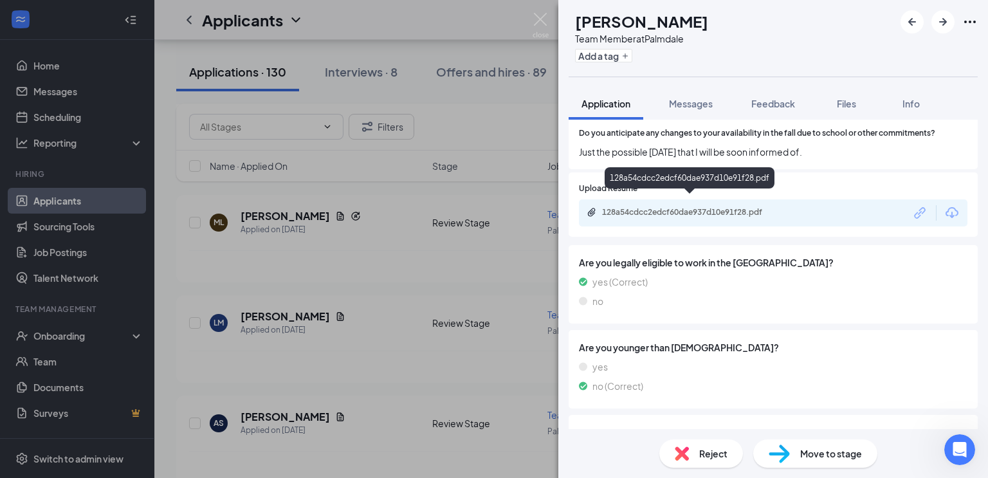
click at [735, 207] on div "128a54cdcc2edcf60dae937d10e91f28.pdf" at bounding box center [692, 212] width 180 height 10
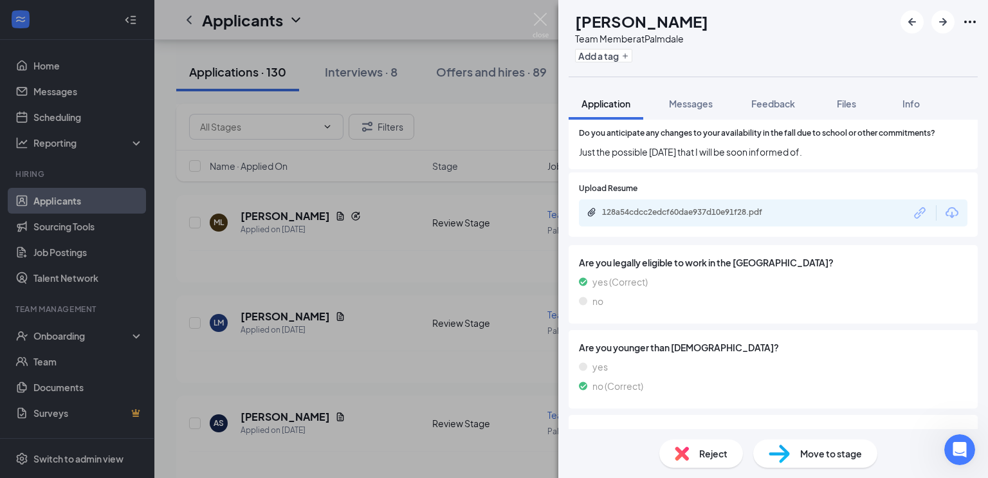
scroll to position [1310, 0]
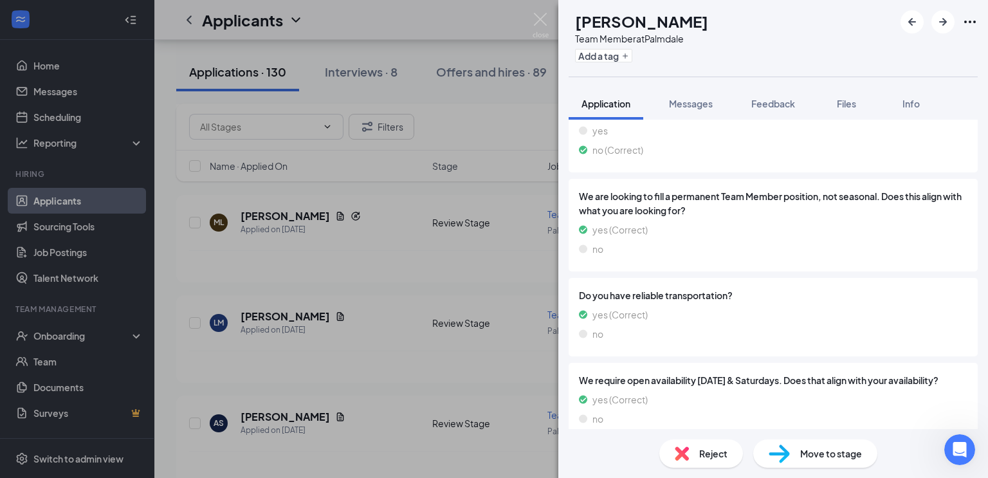
click at [819, 451] on span "Move to stage" at bounding box center [832, 454] width 62 height 14
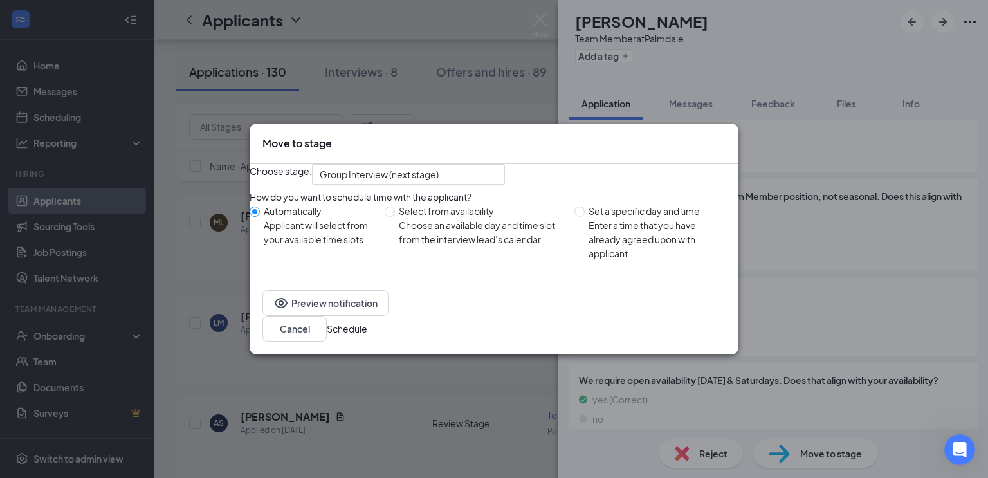
click at [468, 246] on div "Choose an available day and time slot from the interview lead’s calendar" at bounding box center [481, 232] width 165 height 28
click at [395, 217] on input "Select from availability Choose an available day and time slot from the intervi…" at bounding box center [390, 212] width 10 height 10
radio input "true"
radio input "false"
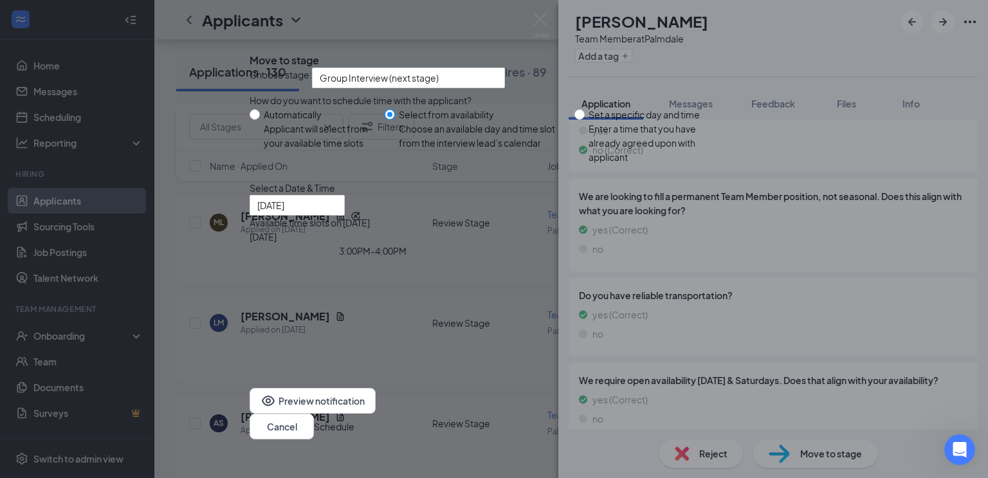
type input "[DATE]"
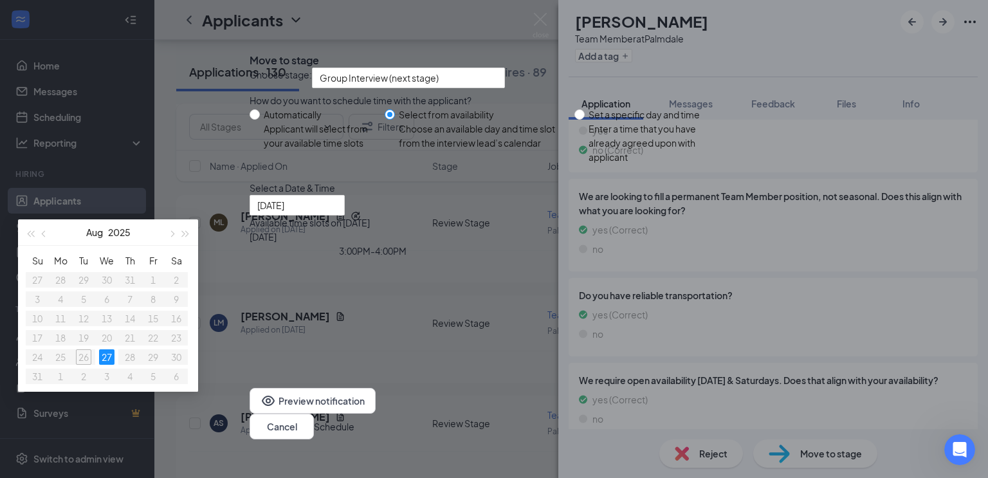
click at [496, 258] on div "3:00PM - 4:00PM" at bounding box center [373, 251] width 246 height 14
click at [355, 420] on button "Schedule" at bounding box center [334, 427] width 41 height 14
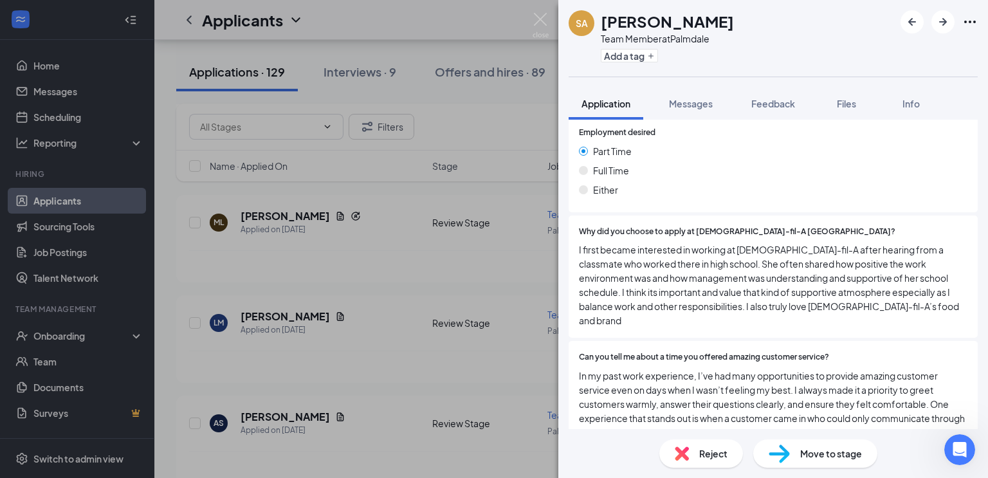
scroll to position [471, 0]
click at [685, 456] on img at bounding box center [682, 454] width 14 height 14
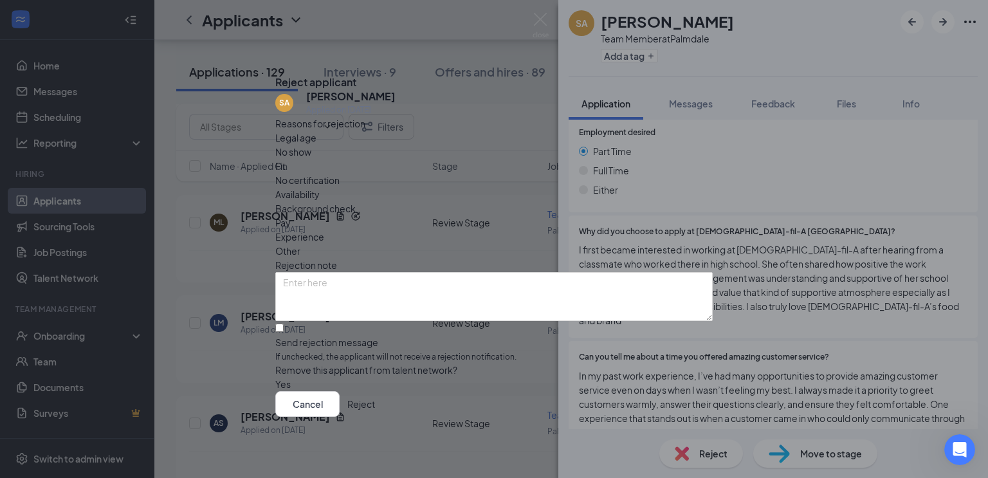
click at [663, 417] on div "Cancel Reject" at bounding box center [494, 404] width 438 height 26
click at [320, 187] on span "Availability" at bounding box center [297, 194] width 44 height 14
click at [375, 410] on button "Reject" at bounding box center [361, 404] width 28 height 26
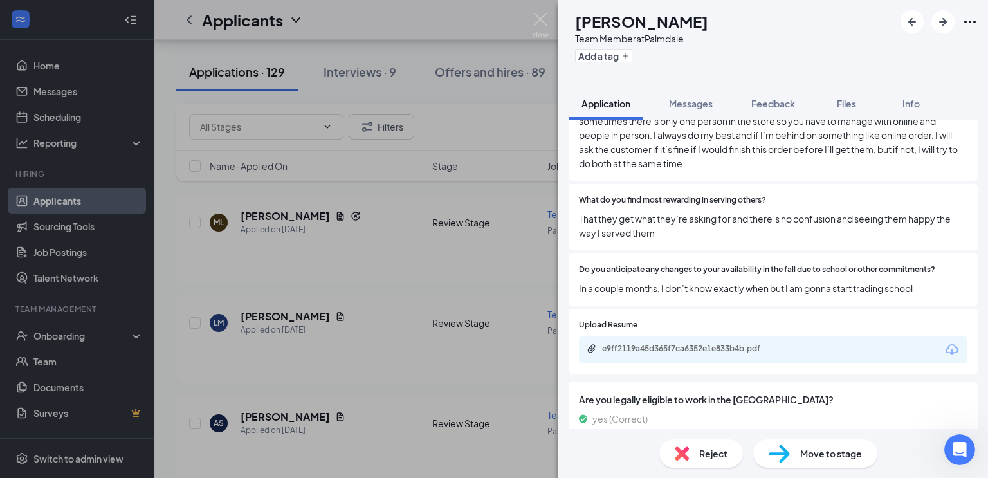
scroll to position [878, 0]
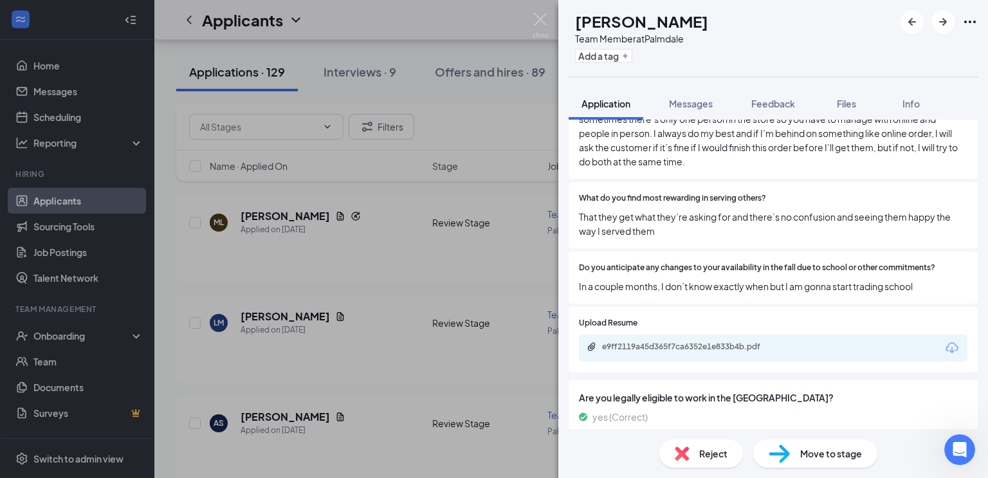
click at [704, 457] on span "Reject" at bounding box center [714, 454] width 28 height 14
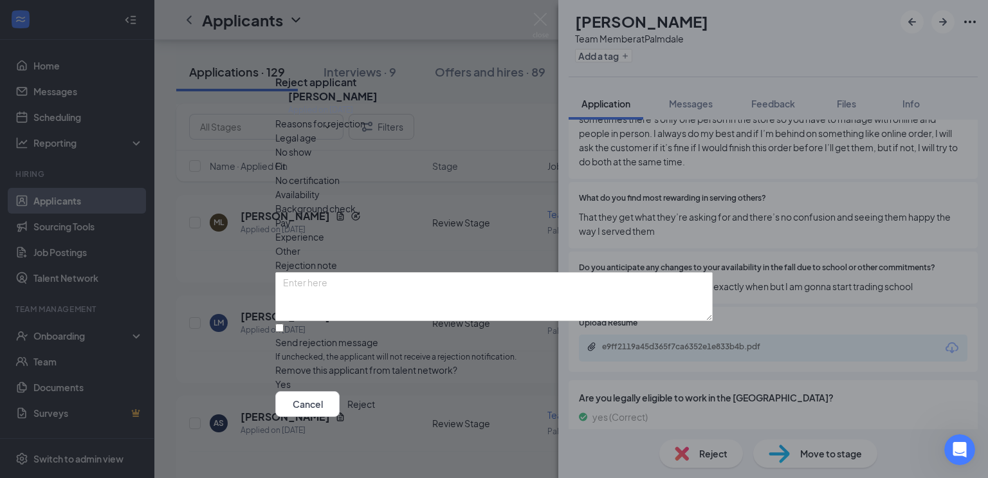
click at [375, 409] on button "Reject" at bounding box center [361, 404] width 28 height 26
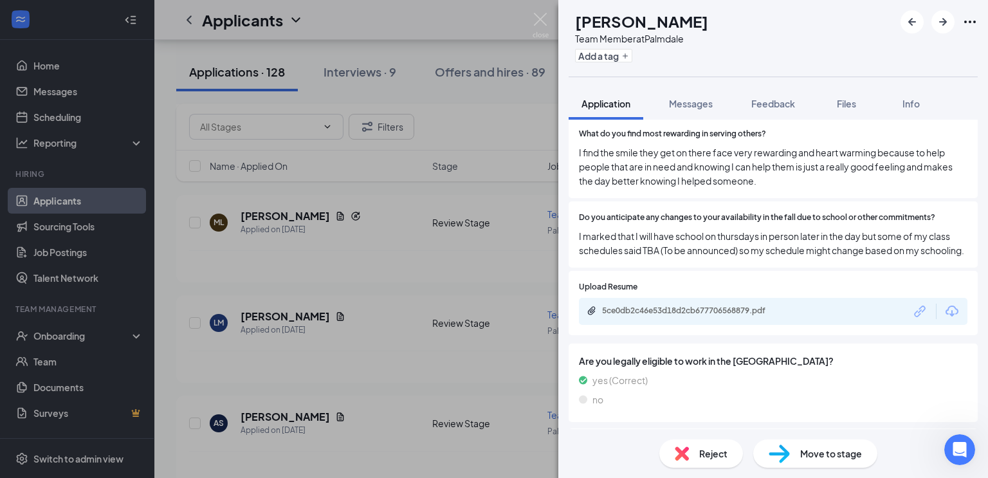
scroll to position [931, 0]
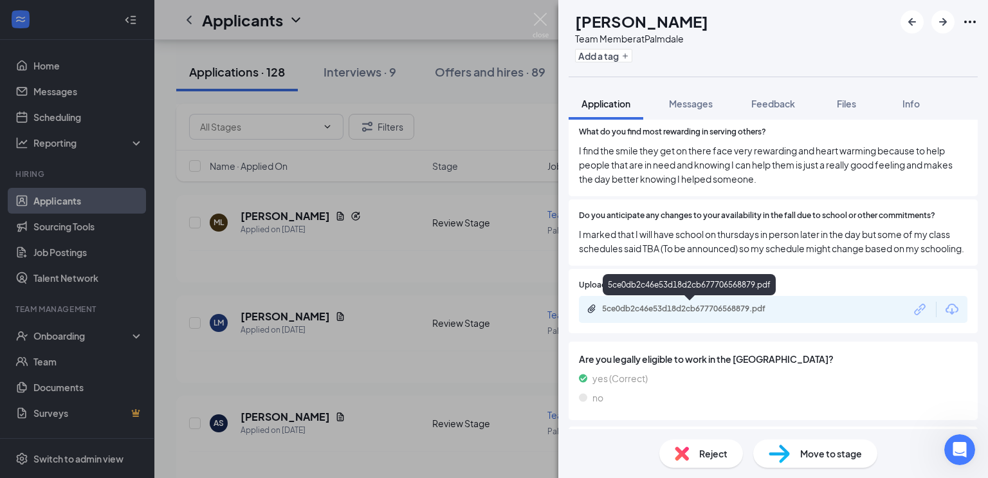
click at [694, 310] on div "5ce0db2c46e53d18d2cb677706568879.pdf" at bounding box center [692, 309] width 180 height 10
click at [945, 17] on icon "ArrowRight" at bounding box center [943, 21] width 15 height 15
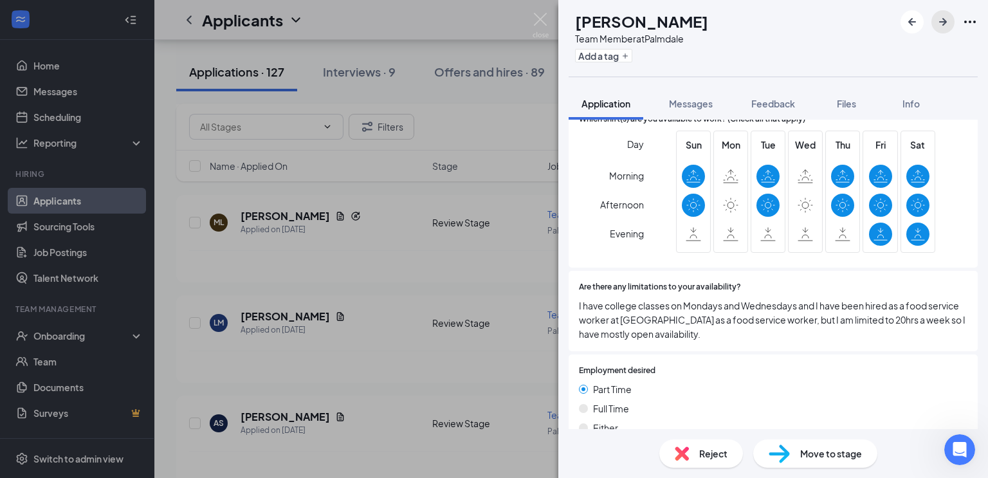
scroll to position [228, 0]
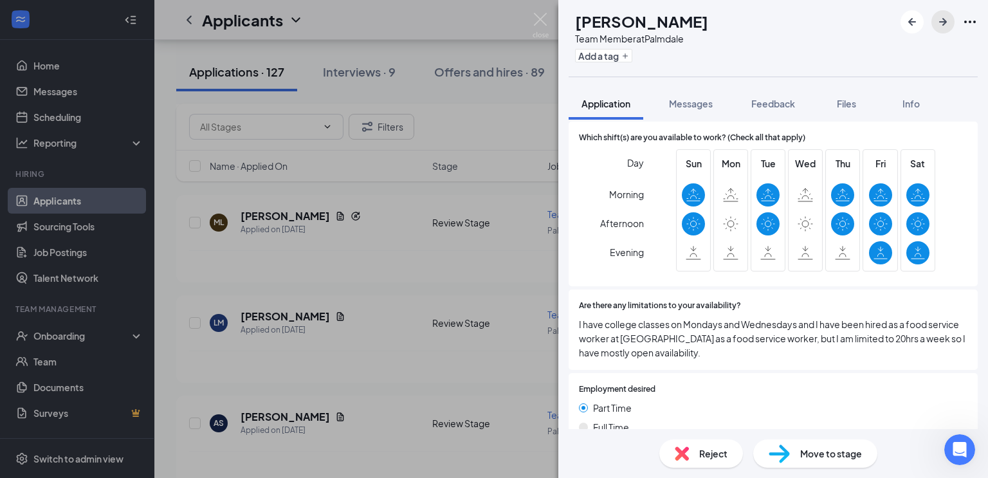
click at [953, 24] on button "button" at bounding box center [943, 21] width 23 height 23
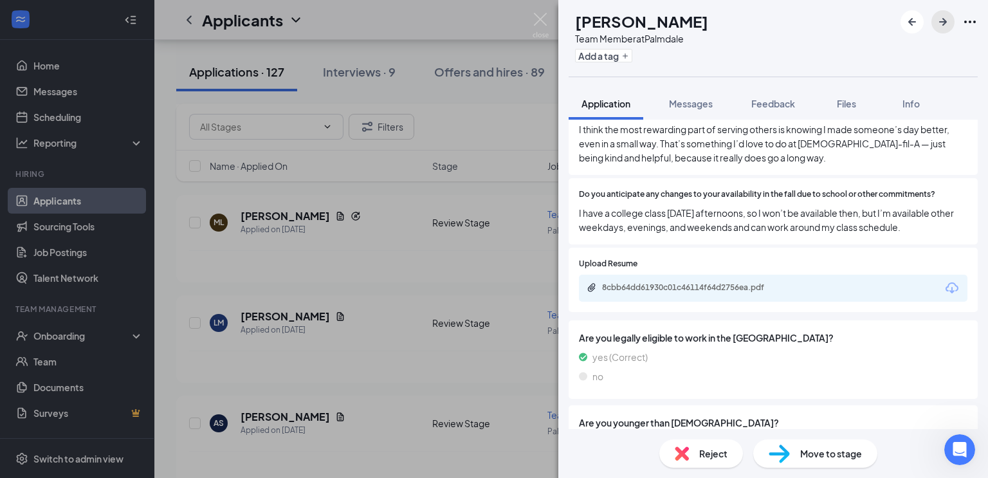
scroll to position [987, 0]
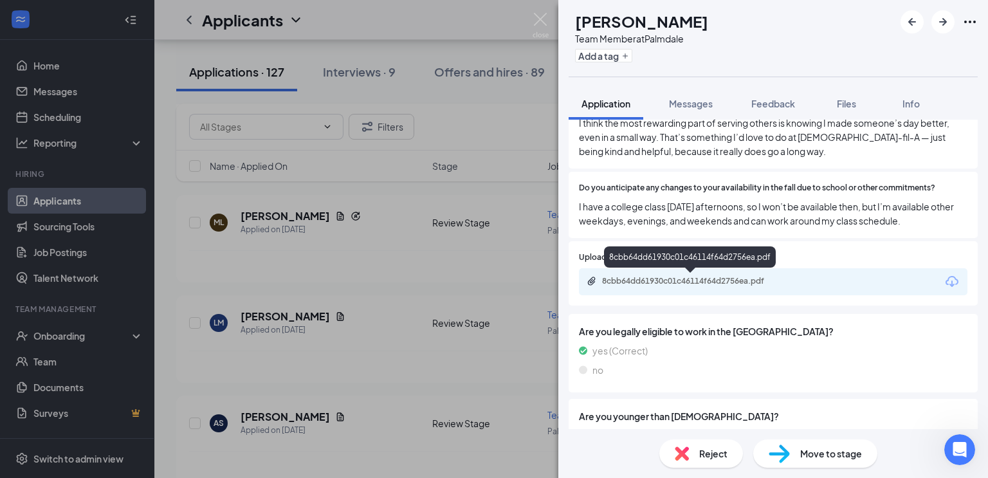
click at [705, 279] on div "8cbb64dd61930c01c46114f64d2756ea.pdf" at bounding box center [692, 281] width 180 height 10
click at [799, 453] on div "Move to stage" at bounding box center [816, 454] width 124 height 28
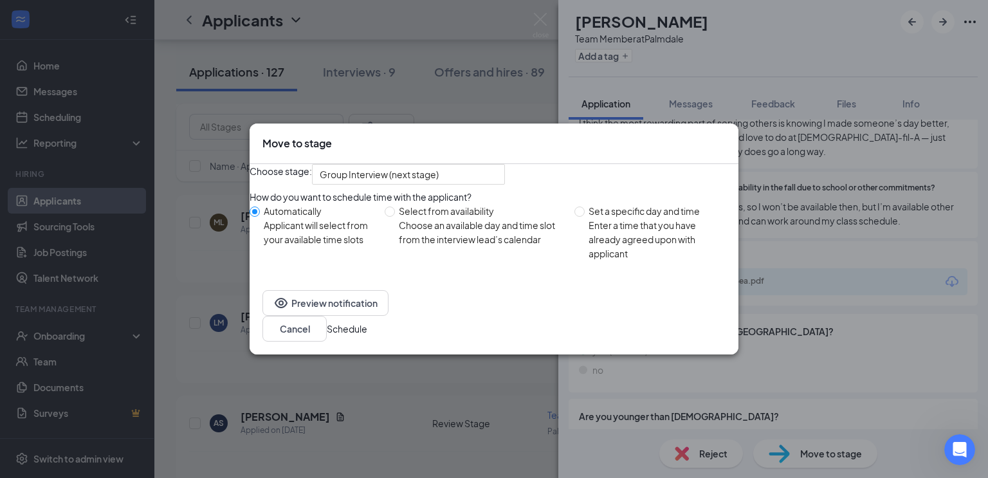
click at [442, 246] on div "Choose an available day and time slot from the interview lead’s calendar" at bounding box center [481, 232] width 165 height 28
click at [395, 217] on input "Select from availability Choose an available day and time slot from the intervi…" at bounding box center [390, 212] width 10 height 10
radio input "true"
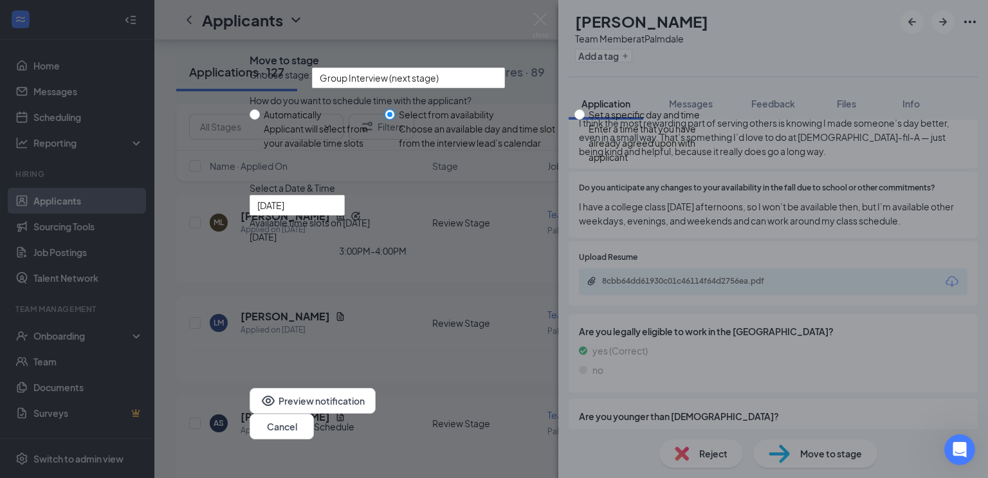
radio input "false"
type input "[DATE]"
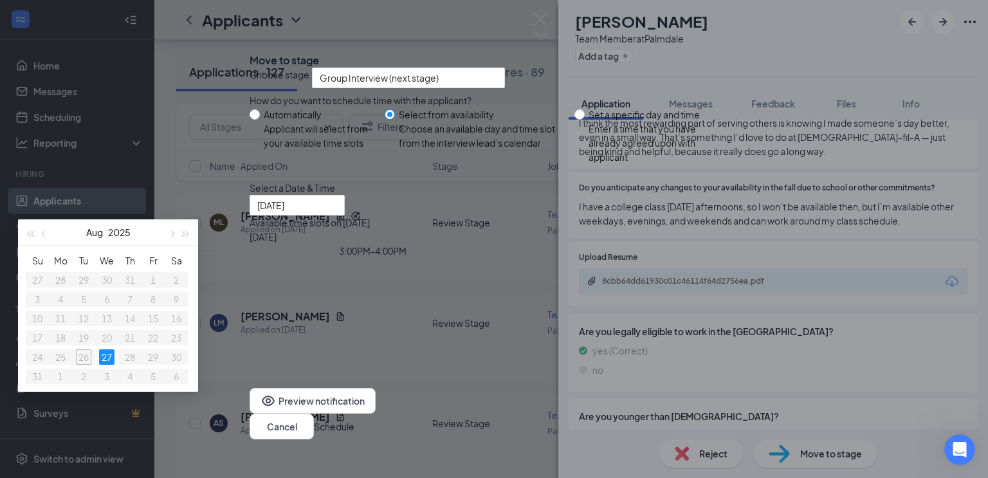
click at [496, 258] on div "3:00PM - 4:00PM" at bounding box center [373, 251] width 246 height 14
click at [355, 422] on button "Schedule" at bounding box center [334, 427] width 41 height 14
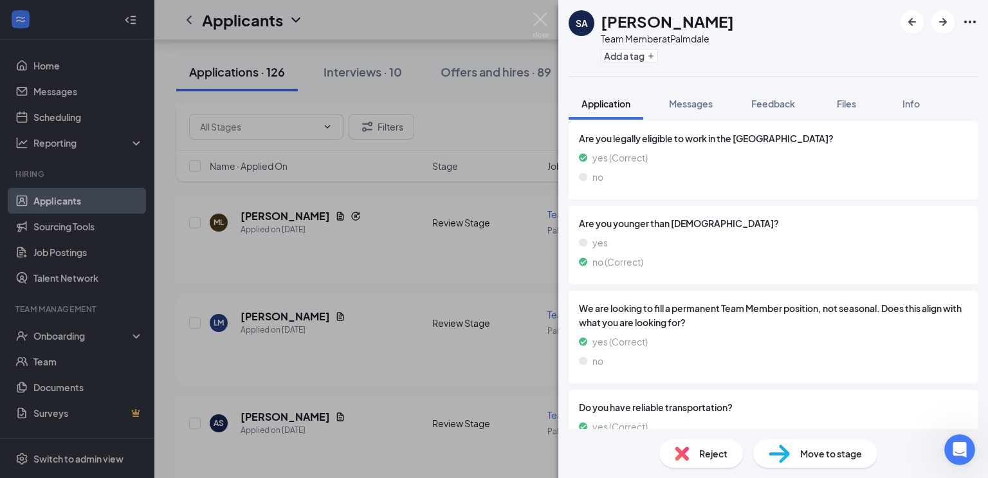
scroll to position [1155, 0]
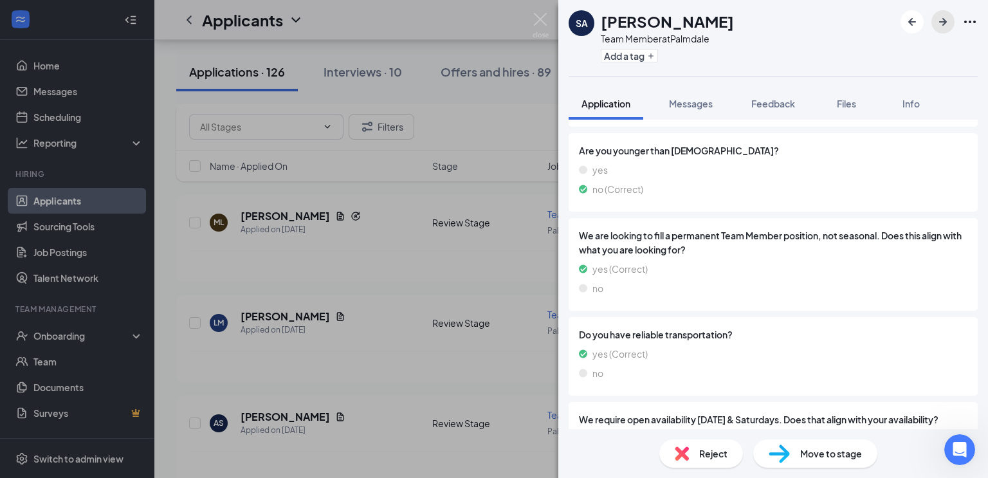
click at [937, 31] on button "button" at bounding box center [943, 21] width 23 height 23
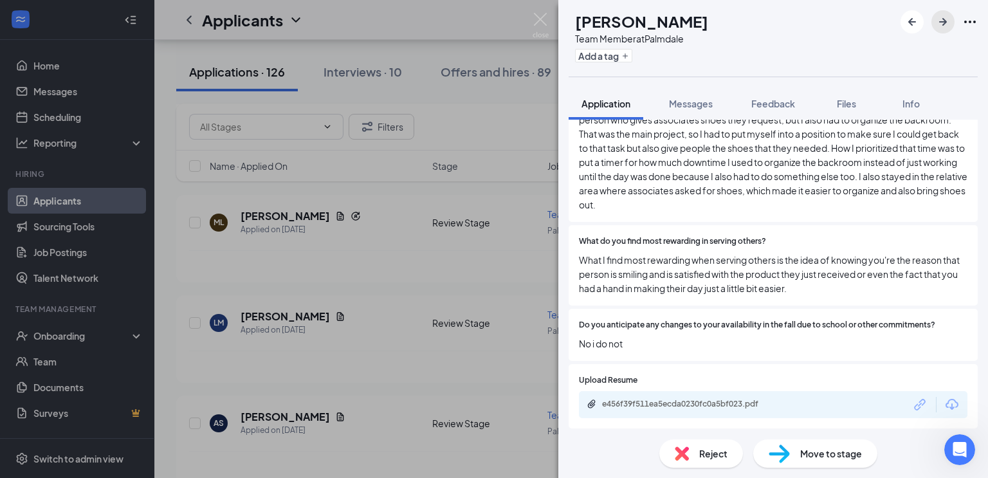
scroll to position [836, 0]
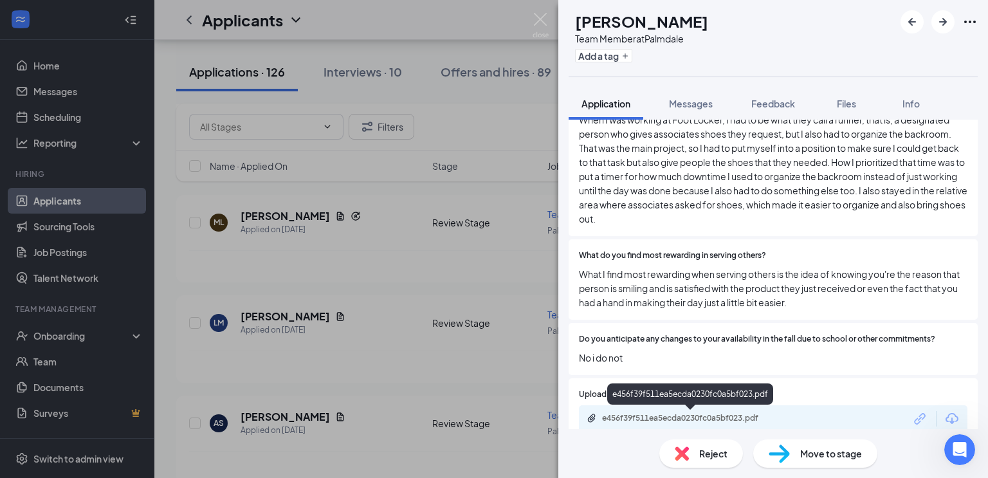
click at [690, 417] on div "e456f39f511ea5ecda0230fc0a5bf023.pdf" at bounding box center [692, 418] width 180 height 10
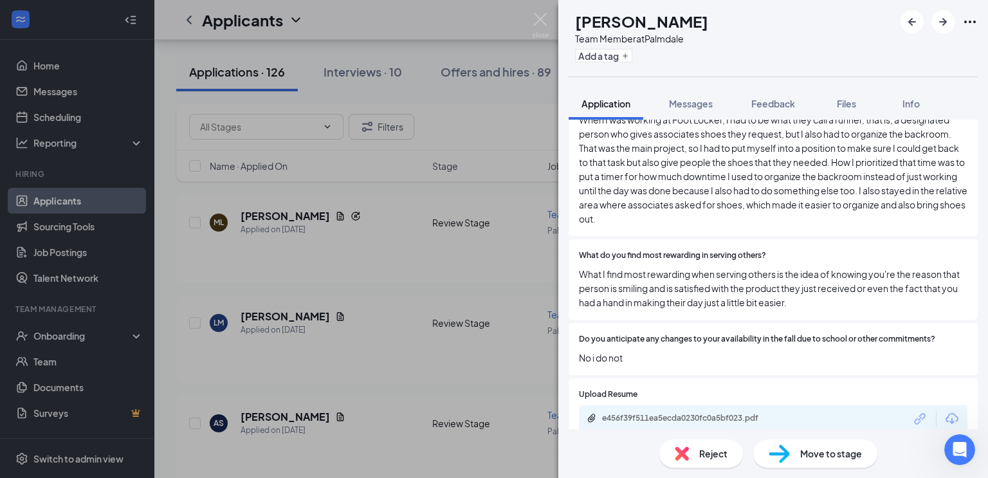
click at [837, 461] on div "Move to stage" at bounding box center [816, 454] width 124 height 28
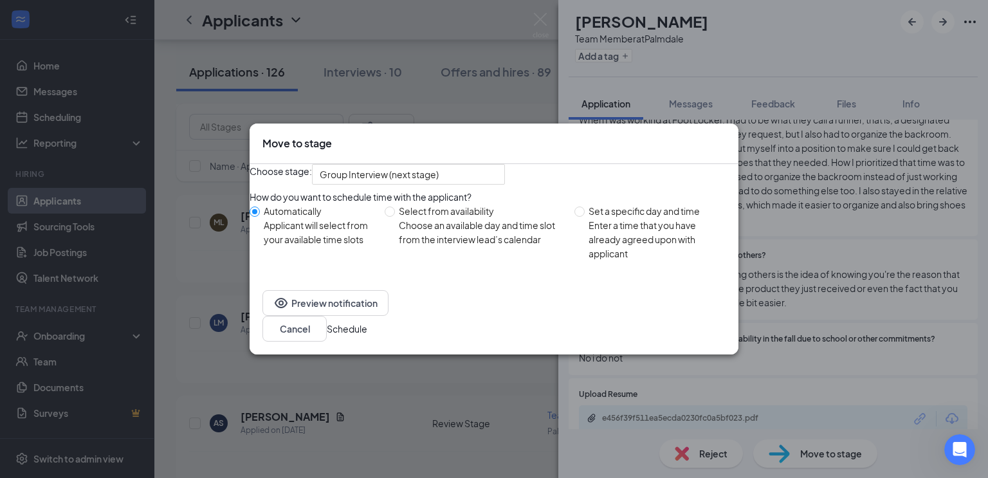
click at [468, 246] on div "Choose an available day and time slot from the interview lead’s calendar" at bounding box center [481, 232] width 165 height 28
click at [395, 217] on input "Select from availability Choose an available day and time slot from the intervi…" at bounding box center [390, 212] width 10 height 10
radio input "true"
radio input "false"
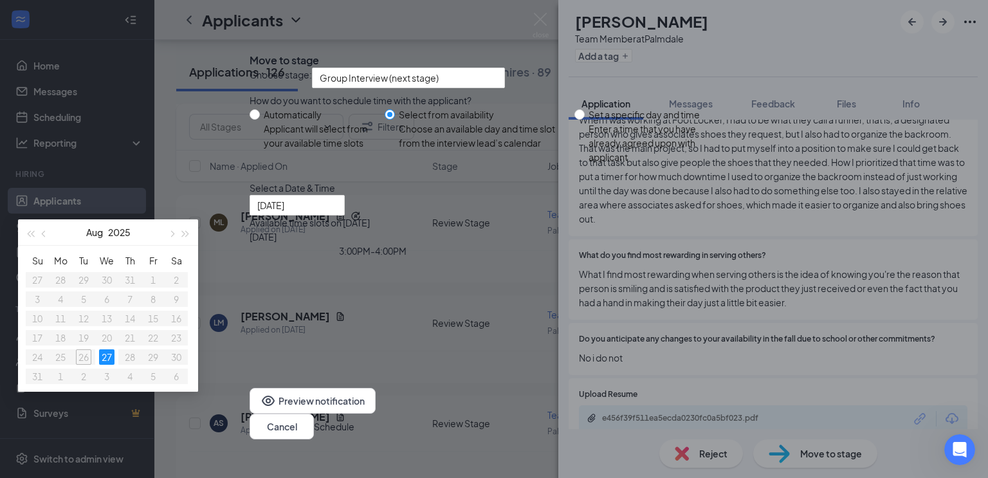
click at [496, 258] on div "3:00PM - 4:00PM" at bounding box center [373, 251] width 246 height 14
click at [355, 420] on button "Schedule" at bounding box center [334, 427] width 41 height 14
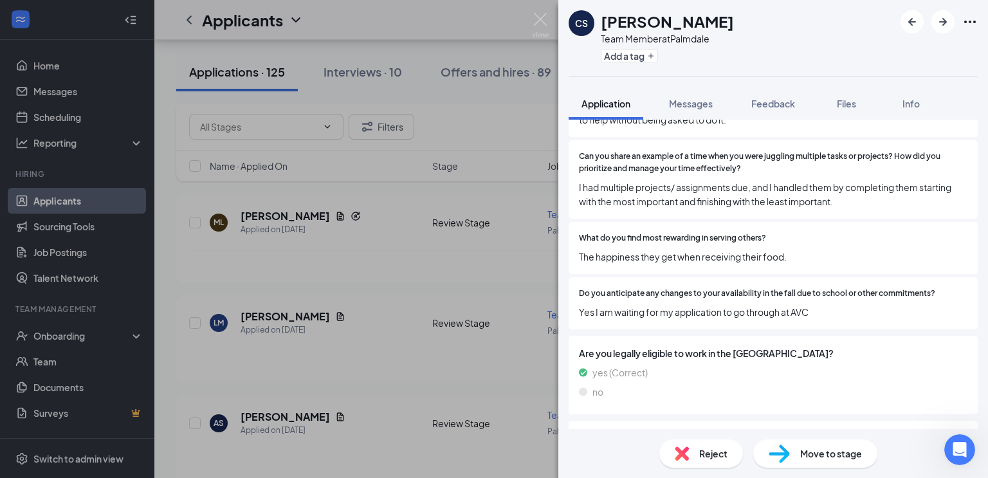
scroll to position [712, 0]
click at [687, 454] on img at bounding box center [682, 454] width 14 height 14
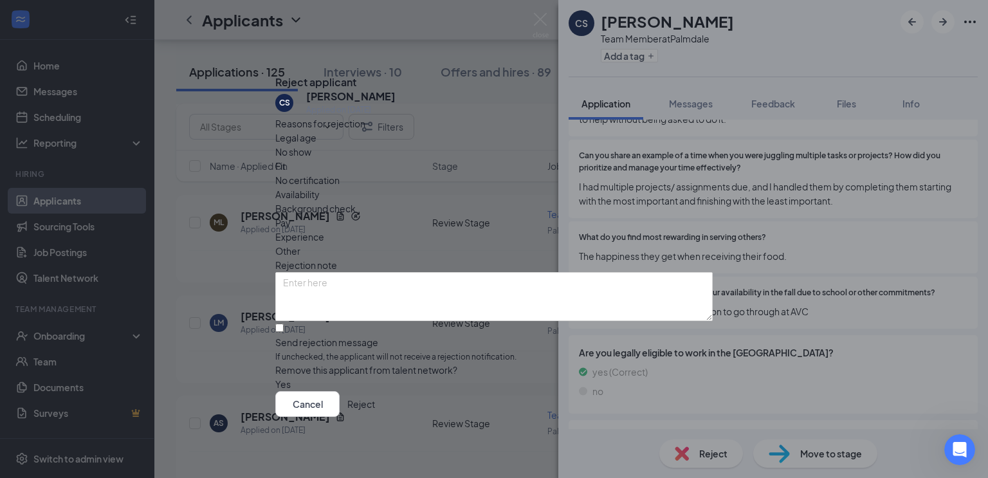
click at [375, 417] on button "Reject" at bounding box center [361, 404] width 28 height 26
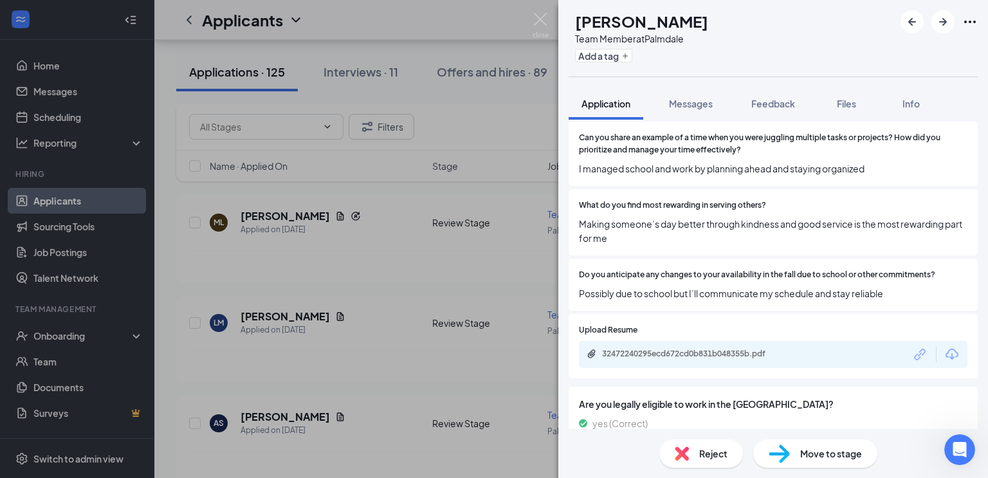
scroll to position [772, 0]
click at [942, 25] on icon "ArrowRight" at bounding box center [943, 21] width 15 height 15
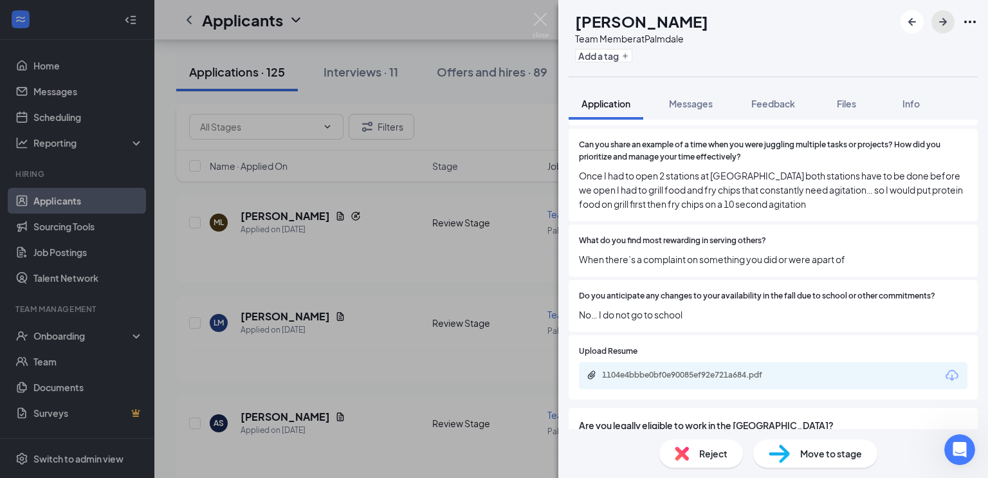
scroll to position [752, 0]
click at [708, 372] on div "1104e4bbbe0bf0e90085ef92e721a684.pdf" at bounding box center [692, 375] width 180 height 10
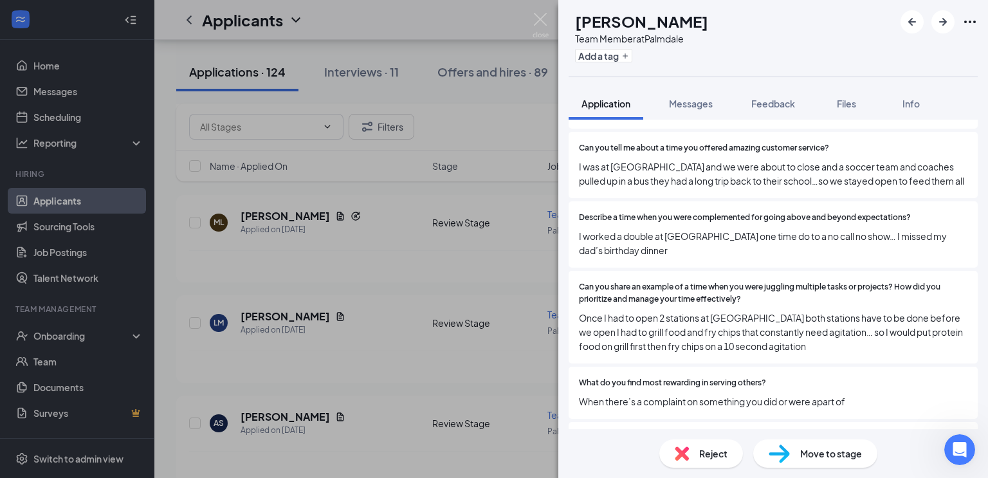
scroll to position [613, 0]
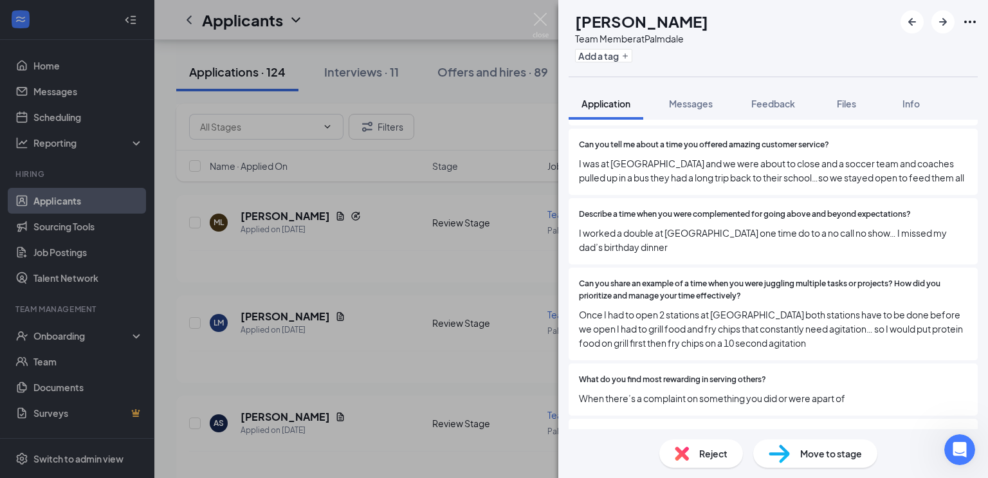
click at [804, 455] on span "Move to stage" at bounding box center [832, 454] width 62 height 14
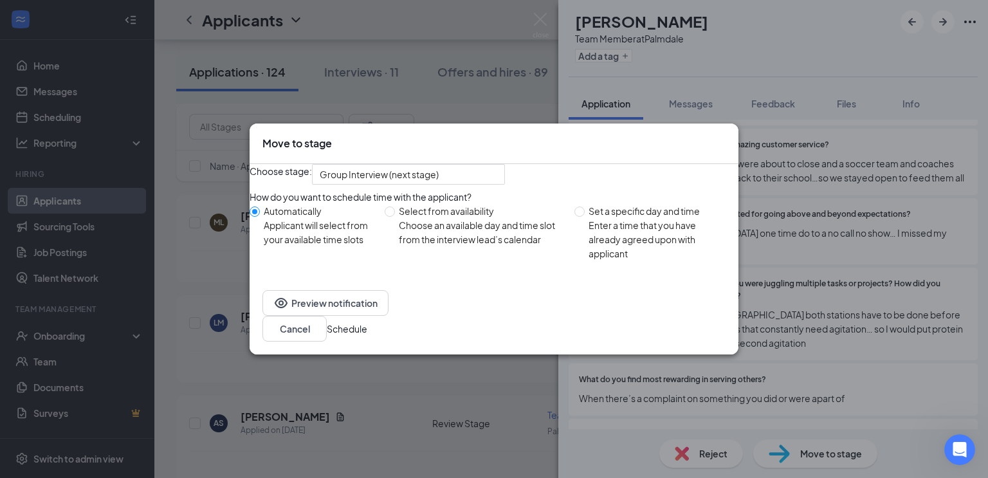
click at [415, 246] on div "Choose an available day and time slot from the interview lead’s calendar" at bounding box center [481, 232] width 165 height 28
click at [395, 217] on input "Select from availability Choose an available day and time slot from the intervi…" at bounding box center [390, 212] width 10 height 10
radio input "true"
radio input "false"
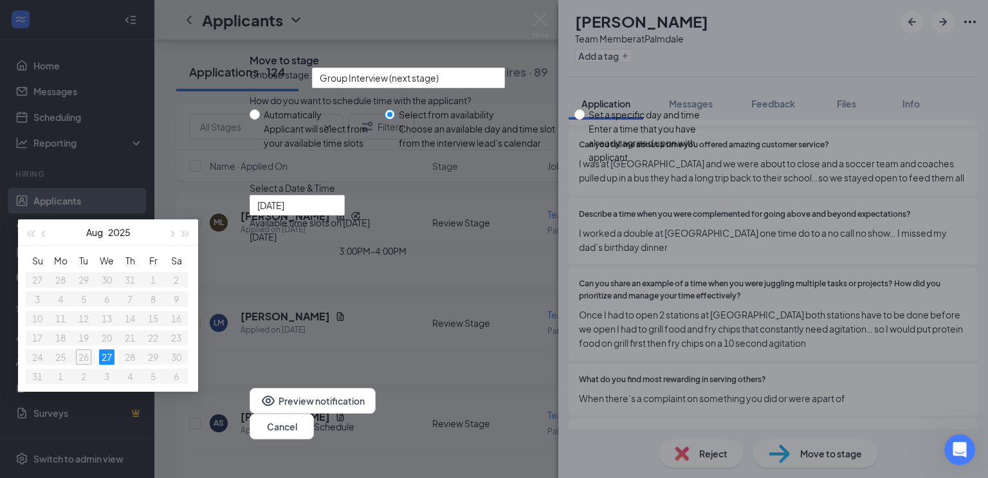
click at [496, 258] on div "3:00PM - 4:00PM" at bounding box center [373, 251] width 246 height 14
click at [355, 422] on button "Schedule" at bounding box center [334, 427] width 41 height 14
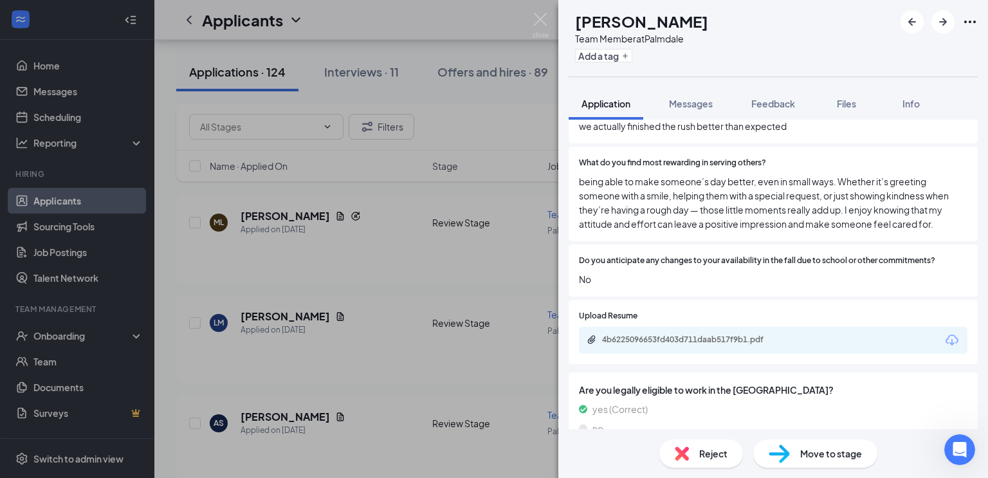
scroll to position [1043, 0]
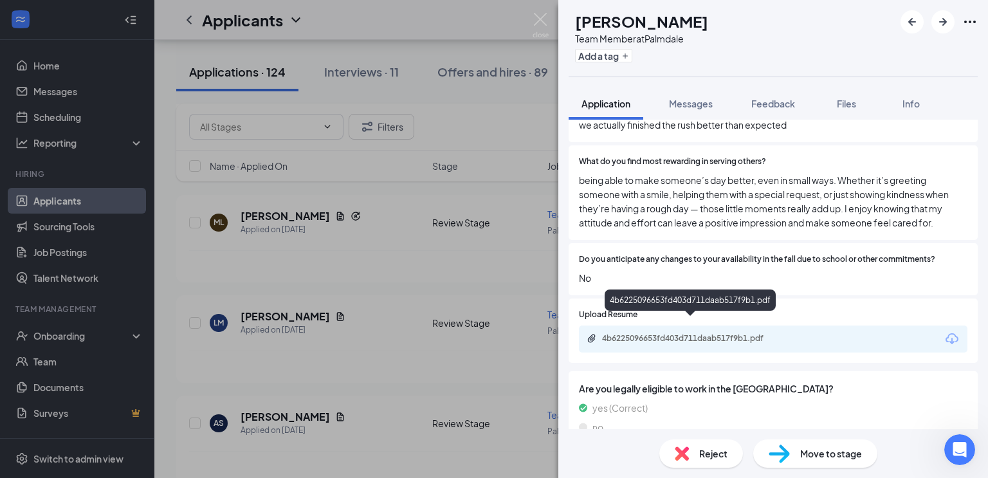
click at [693, 333] on div "4b6225096653fd403d711daab517f9b1.pdf" at bounding box center [692, 338] width 180 height 10
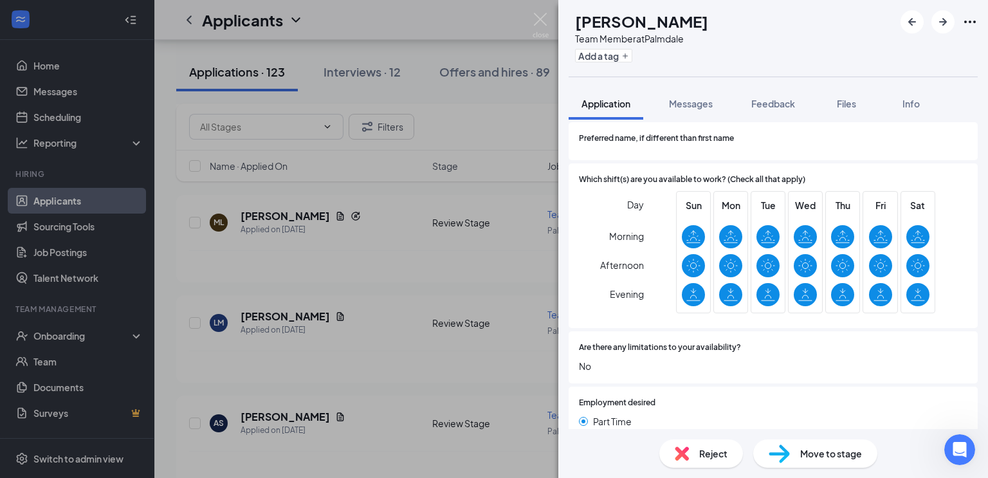
scroll to position [203, 0]
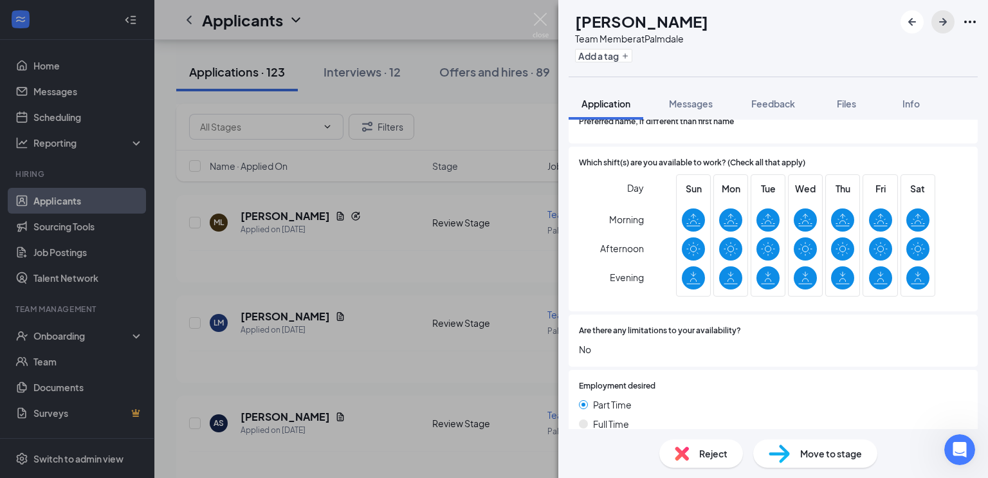
click at [943, 23] on icon "ArrowRight" at bounding box center [943, 21] width 15 height 15
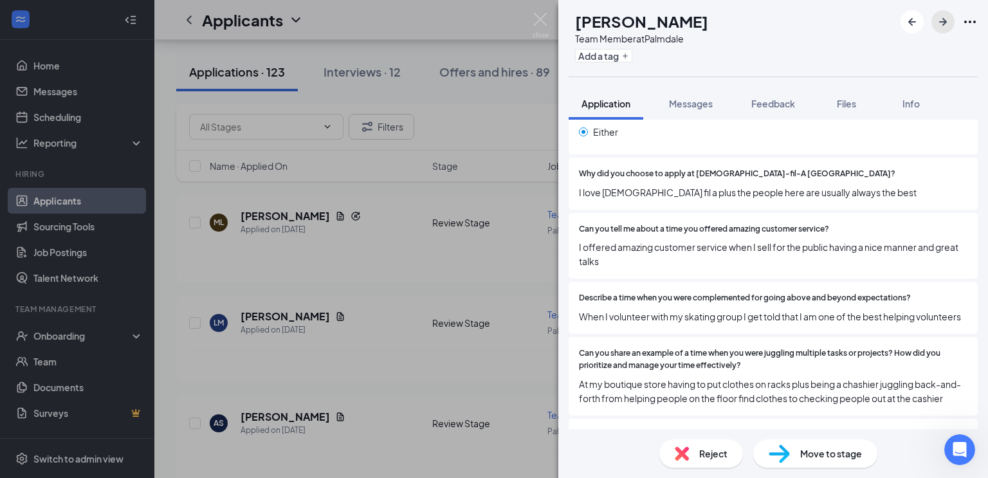
scroll to position [475, 0]
click at [943, 28] on icon "ArrowRight" at bounding box center [943, 21] width 15 height 15
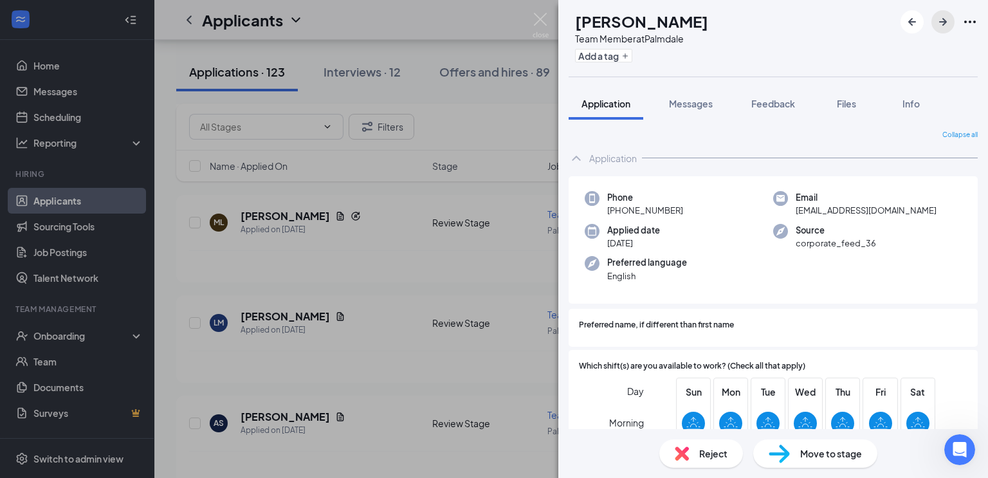
click at [949, 22] on icon "ArrowRight" at bounding box center [943, 21] width 15 height 15
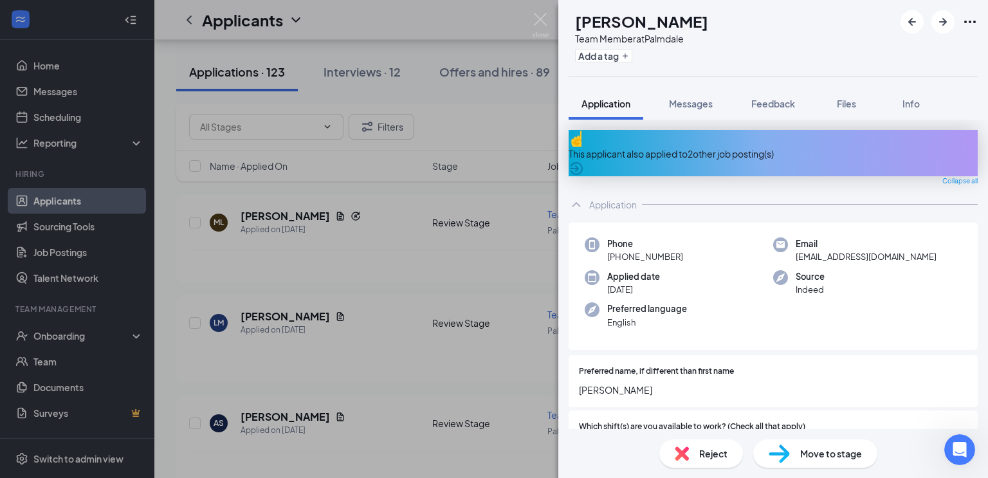
click at [584, 161] on icon "ArrowCircle" at bounding box center [576, 168] width 15 height 15
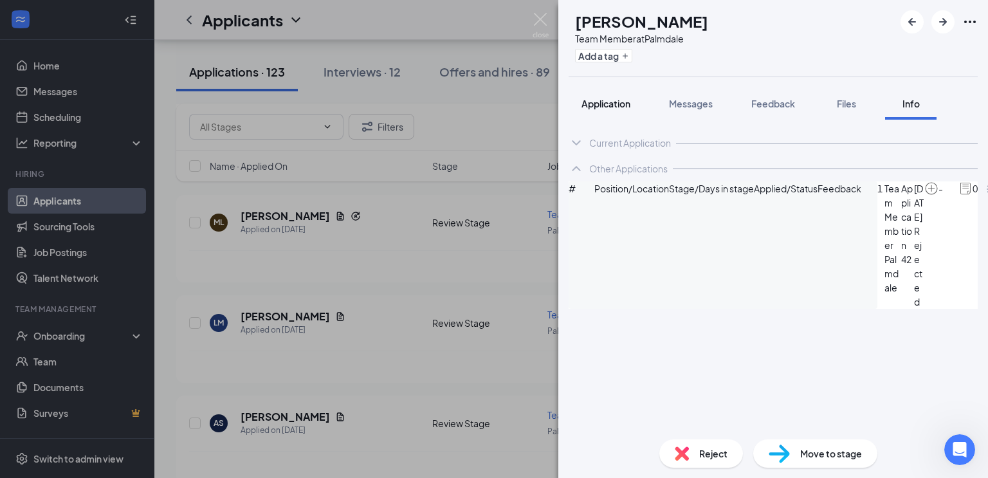
click at [616, 109] on div "Application" at bounding box center [606, 103] width 49 height 13
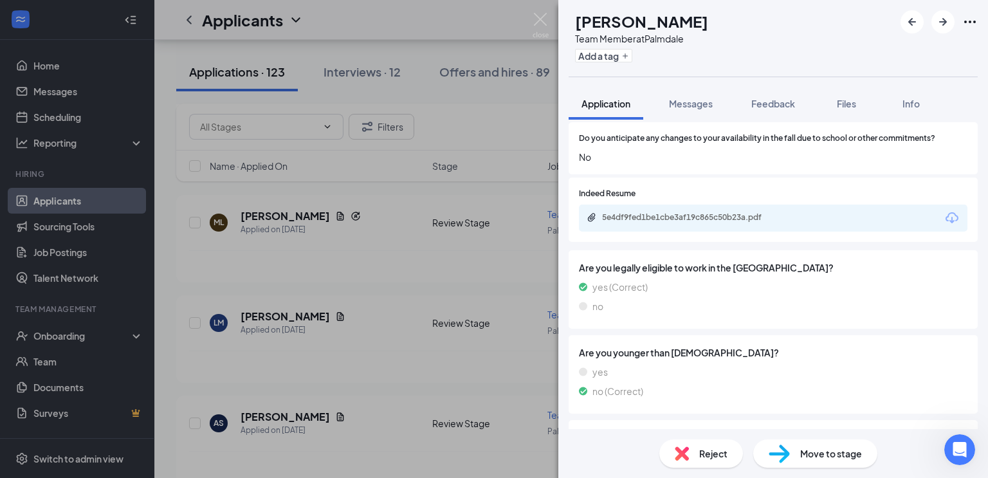
scroll to position [1267, 0]
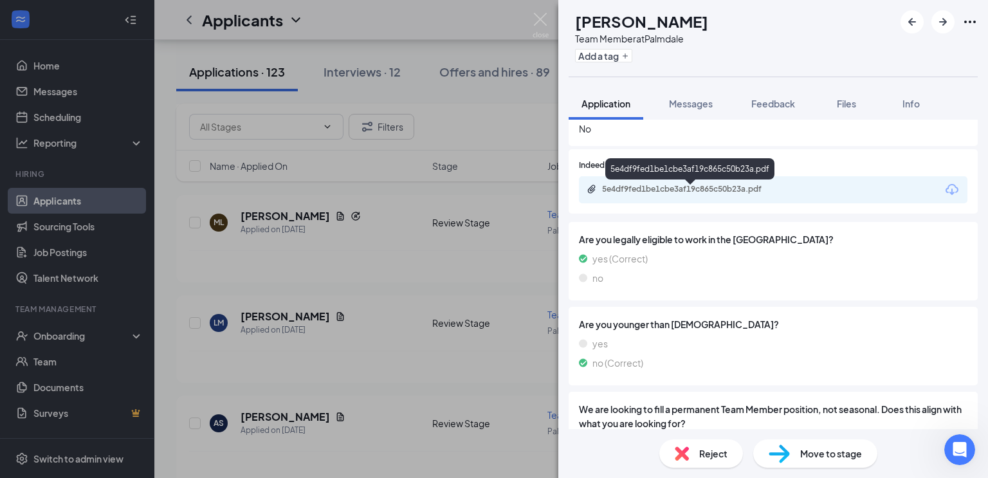
click at [695, 192] on div "5e4df9fed1be1cbe3af19c865c50b23a.pdf" at bounding box center [692, 189] width 180 height 10
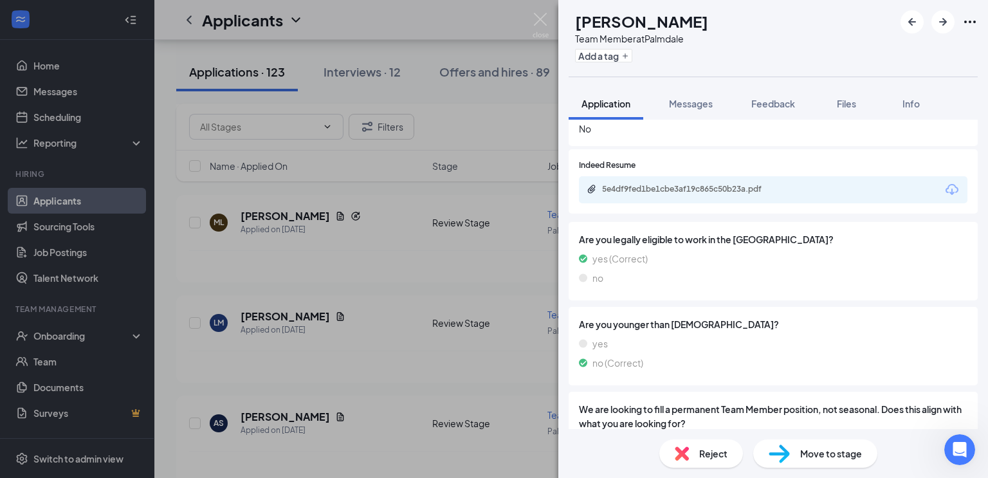
click at [813, 457] on span "Move to stage" at bounding box center [832, 454] width 62 height 14
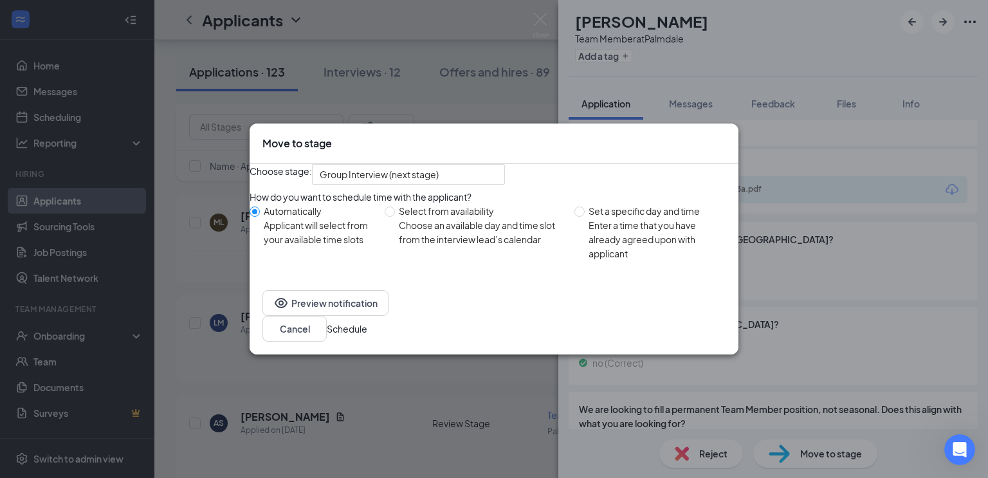
click at [447, 246] on div "Choose an available day and time slot from the interview lead’s calendar" at bounding box center [481, 232] width 165 height 28
click at [395, 217] on input "Select from availability Choose an available day and time slot from the intervi…" at bounding box center [390, 212] width 10 height 10
radio input "true"
radio input "false"
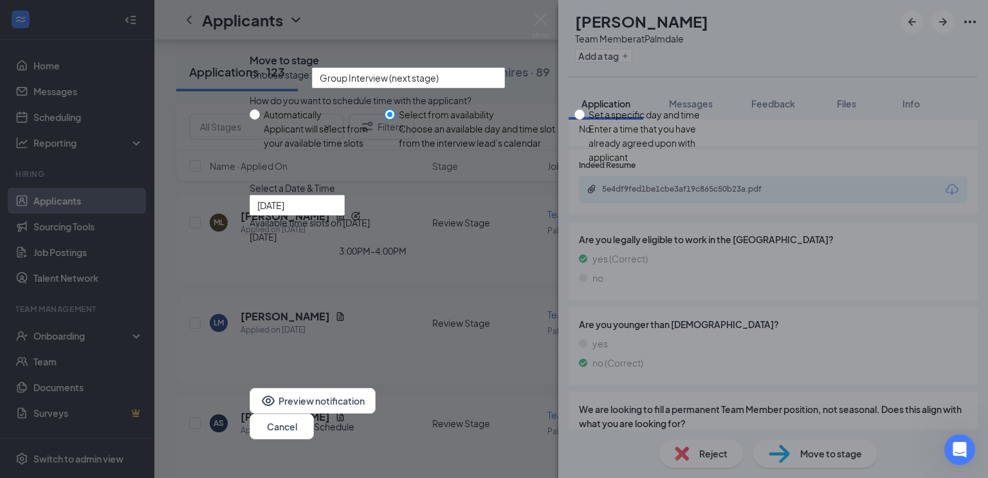
type input "[DATE]"
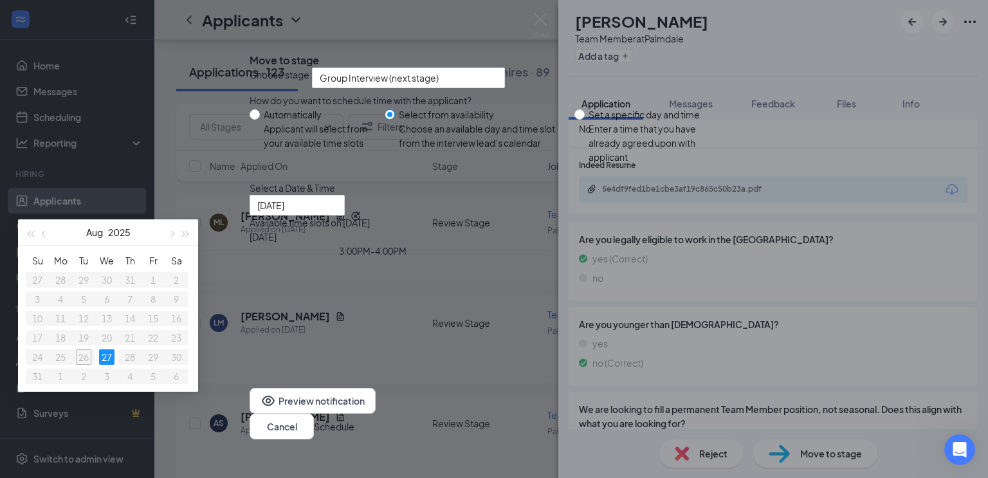
click at [496, 258] on div "3:00PM - 4:00PM" at bounding box center [373, 251] width 246 height 14
click at [355, 420] on button "Schedule" at bounding box center [334, 427] width 41 height 14
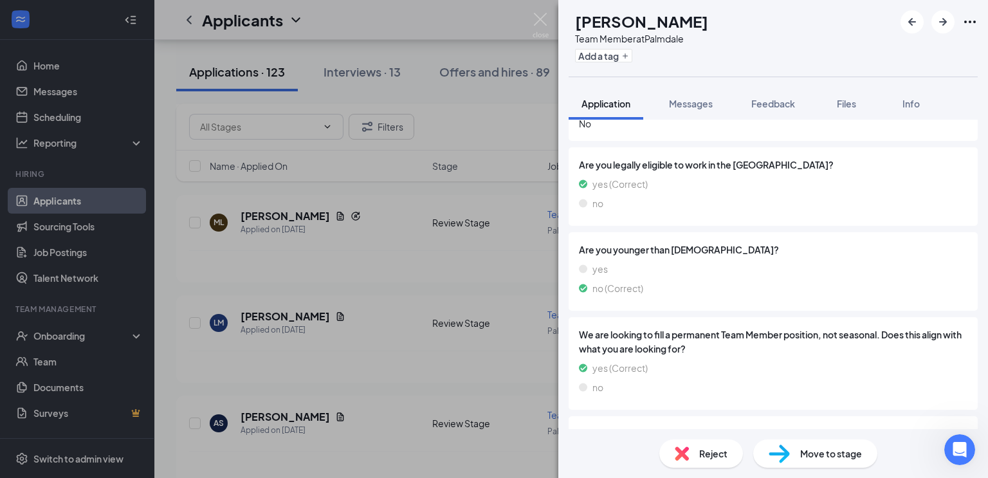
scroll to position [1138, 0]
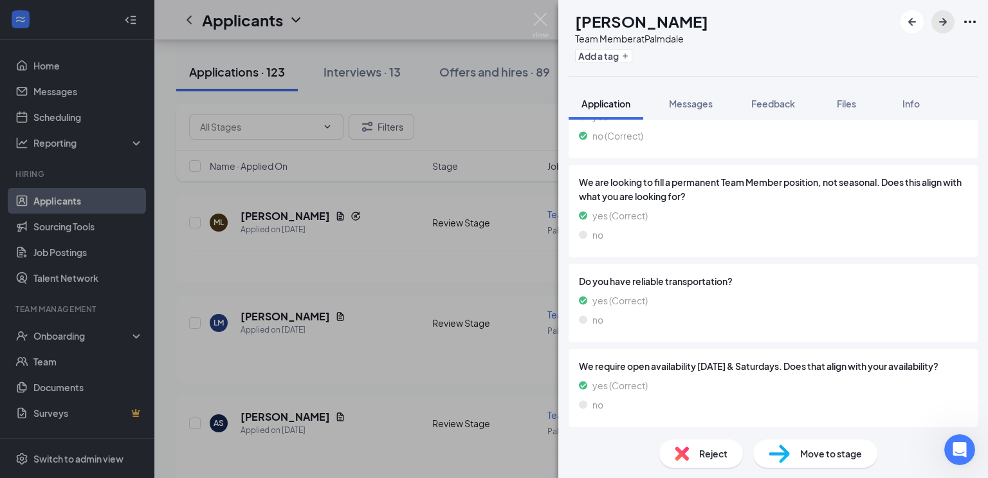
click at [940, 18] on icon "ArrowRight" at bounding box center [943, 21] width 15 height 15
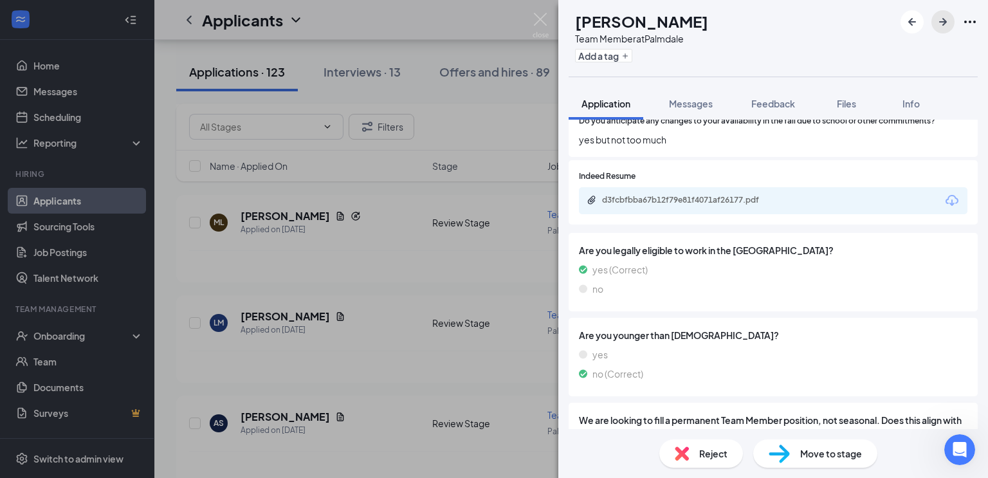
scroll to position [1146, 0]
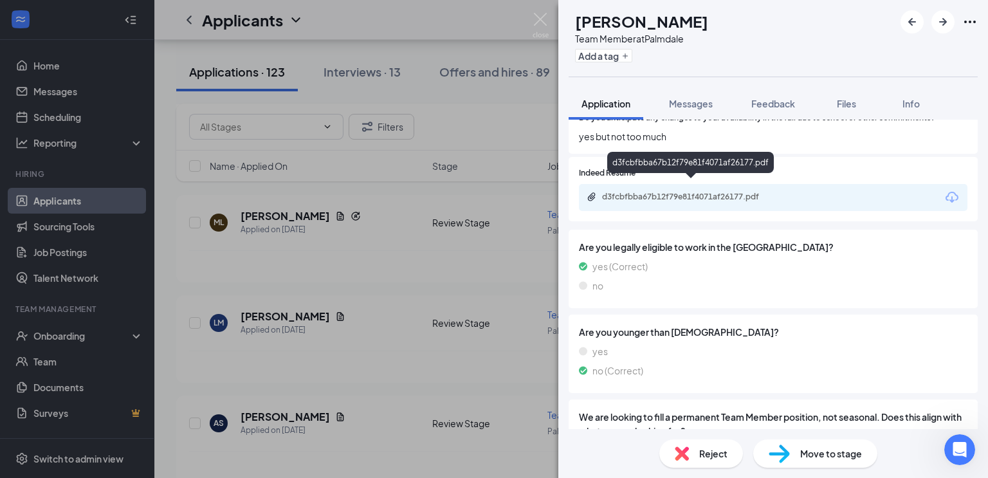
click at [714, 192] on div "d3fcbfbba67b12f79e81f4071af26177.pdf" at bounding box center [691, 198] width 208 height 12
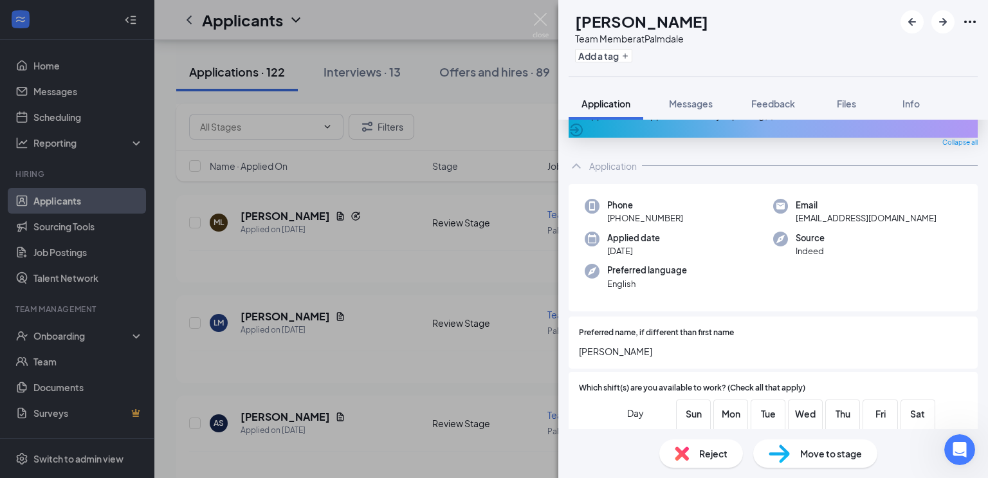
scroll to position [0, 0]
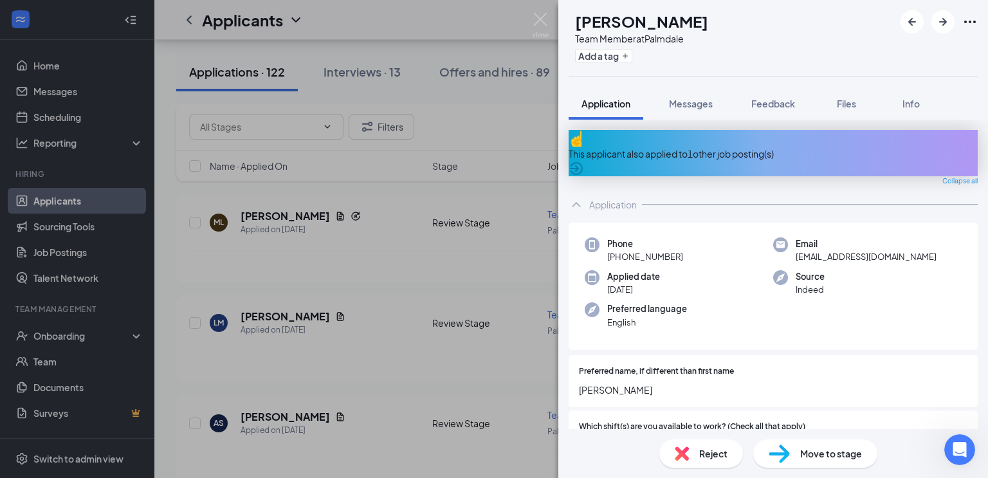
click at [584, 161] on icon "ArrowCircle" at bounding box center [576, 168] width 15 height 15
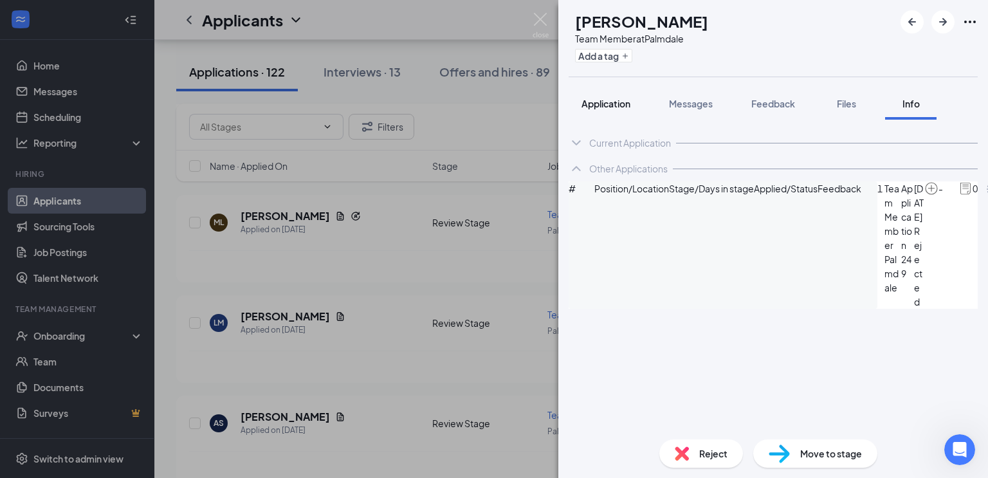
click at [590, 112] on button "Application" at bounding box center [606, 104] width 75 height 32
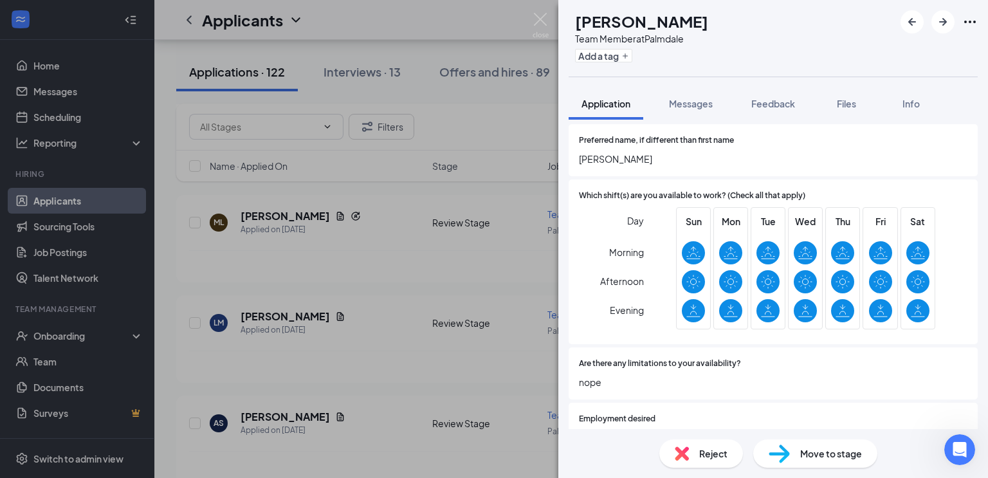
scroll to position [247, 0]
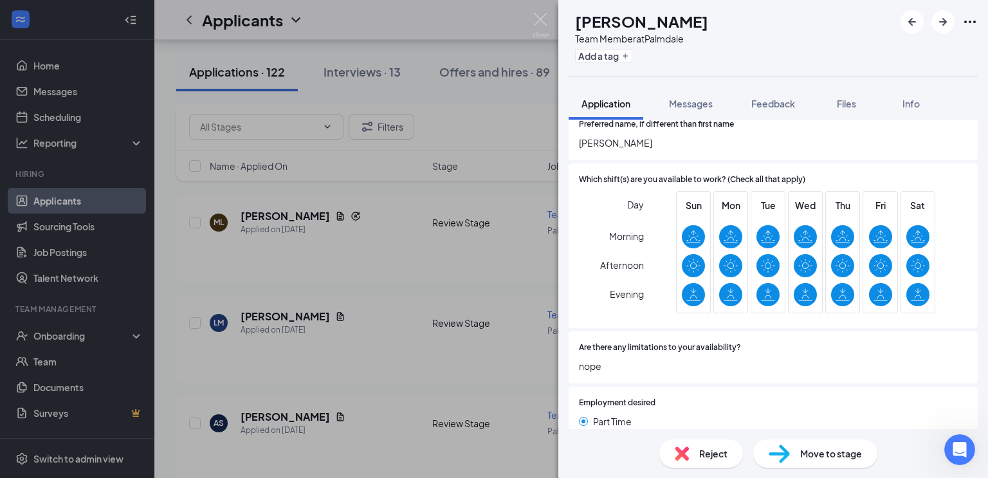
click at [806, 463] on div "Move to stage" at bounding box center [816, 454] width 124 height 28
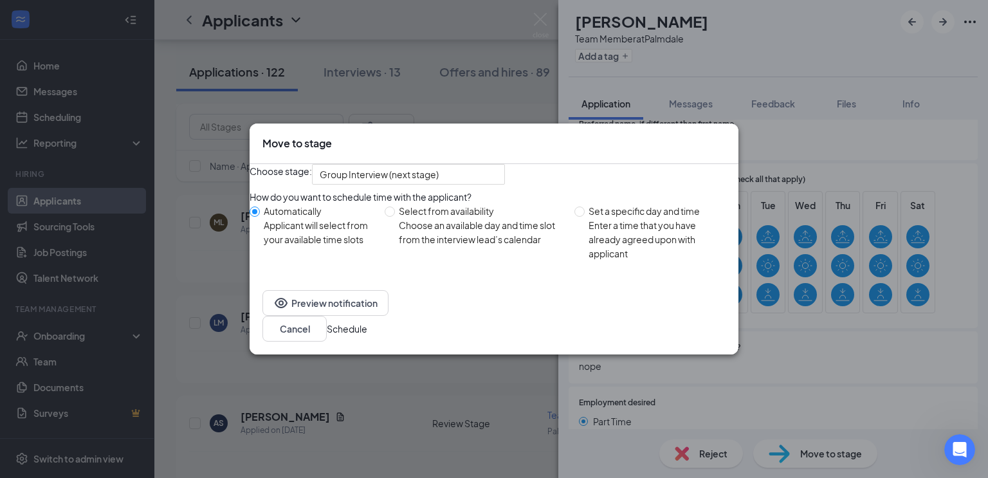
click at [434, 246] on div "Choose an available day and time slot from the interview lead’s calendar" at bounding box center [481, 232] width 165 height 28
click at [395, 217] on input "Select from availability Choose an available day and time slot from the intervi…" at bounding box center [390, 212] width 10 height 10
radio input "true"
radio input "false"
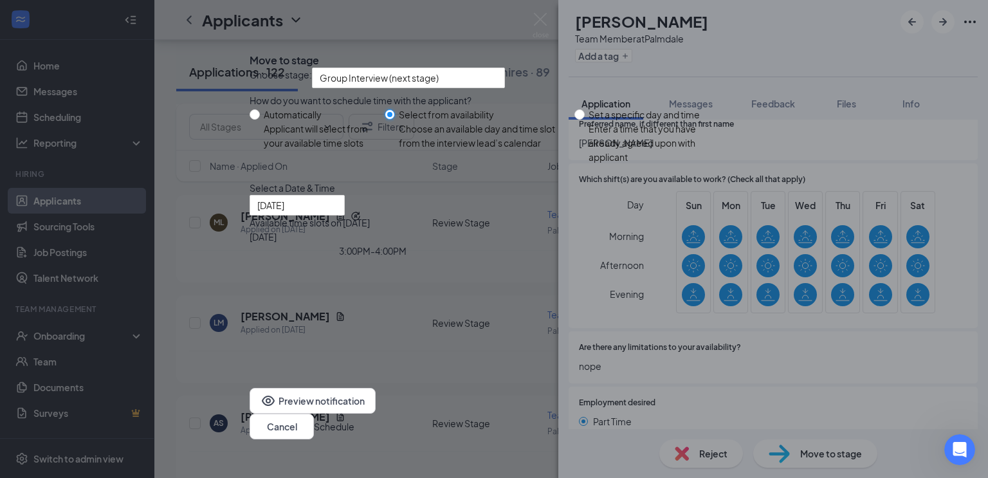
type input "[DATE]"
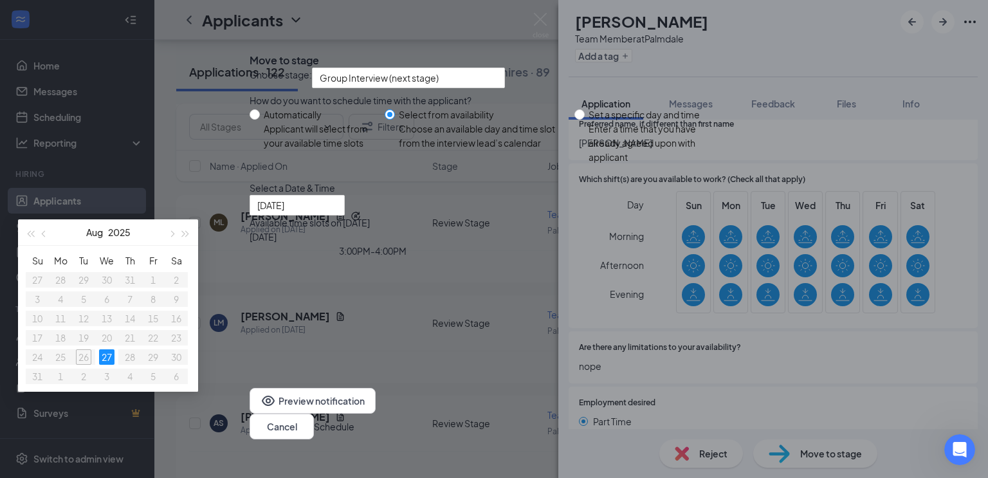
click at [496, 258] on div "3:00PM - 4:00PM" at bounding box center [373, 251] width 246 height 14
click at [355, 422] on button "Schedule" at bounding box center [334, 427] width 41 height 14
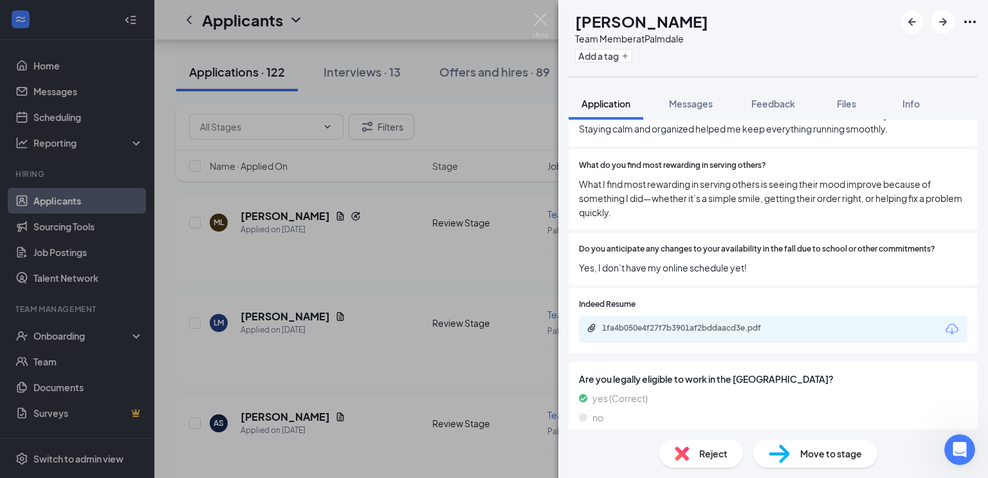
scroll to position [829, 0]
click at [952, 31] on div at bounding box center [939, 21] width 77 height 23
click at [950, 25] on icon "ArrowRight" at bounding box center [943, 21] width 15 height 15
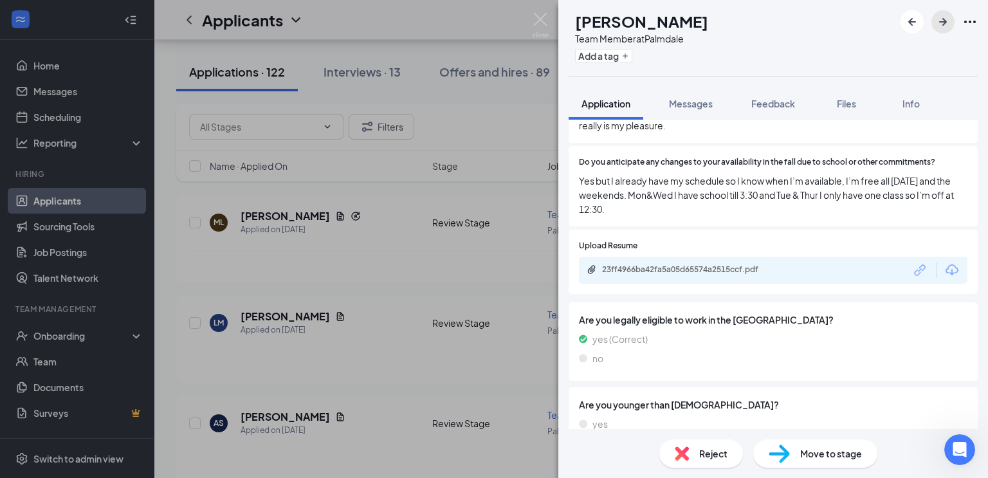
scroll to position [952, 0]
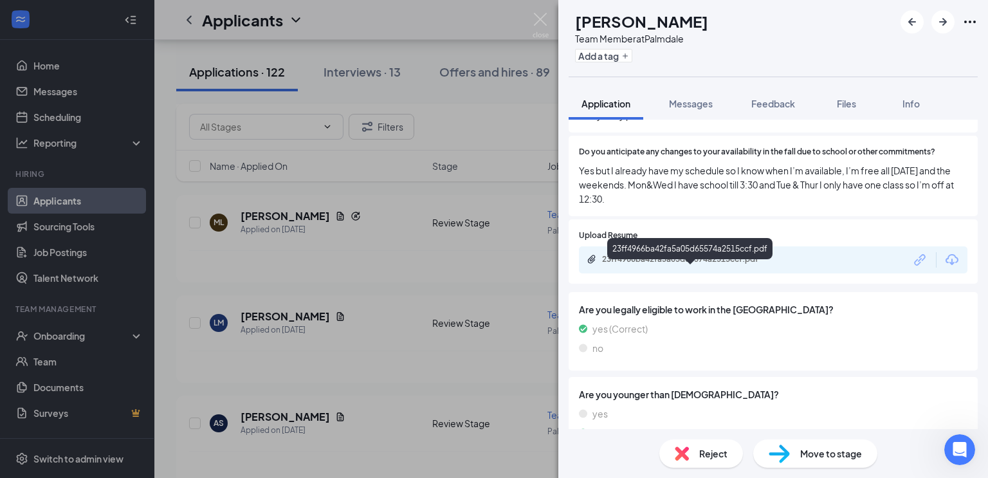
click at [681, 264] on div "23ff4966ba42fa5a05d65574a2515ccf.pdf" at bounding box center [692, 259] width 180 height 10
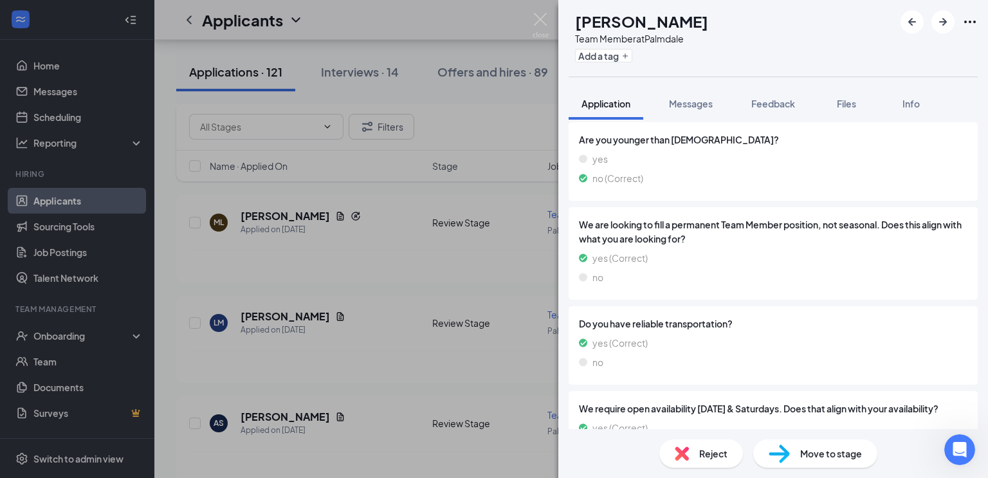
scroll to position [1265, 0]
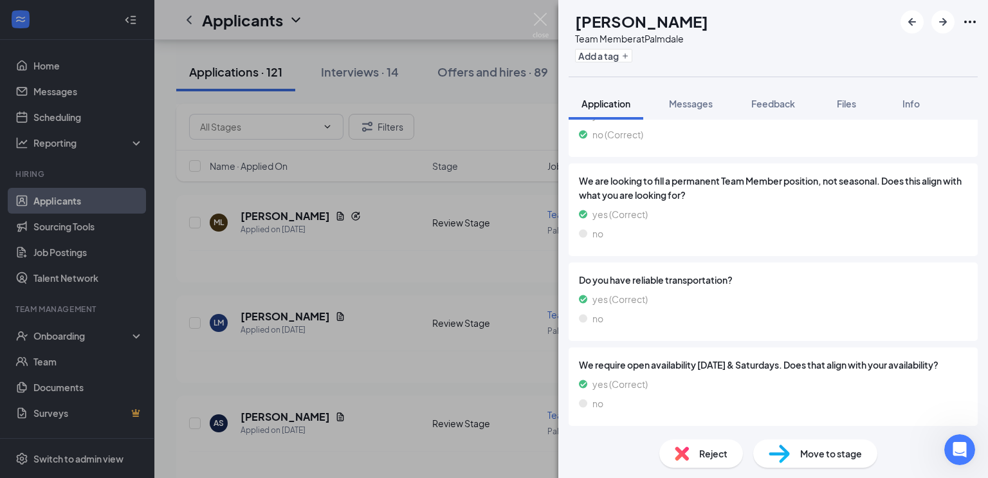
click at [810, 464] on div "Move to stage" at bounding box center [816, 454] width 124 height 28
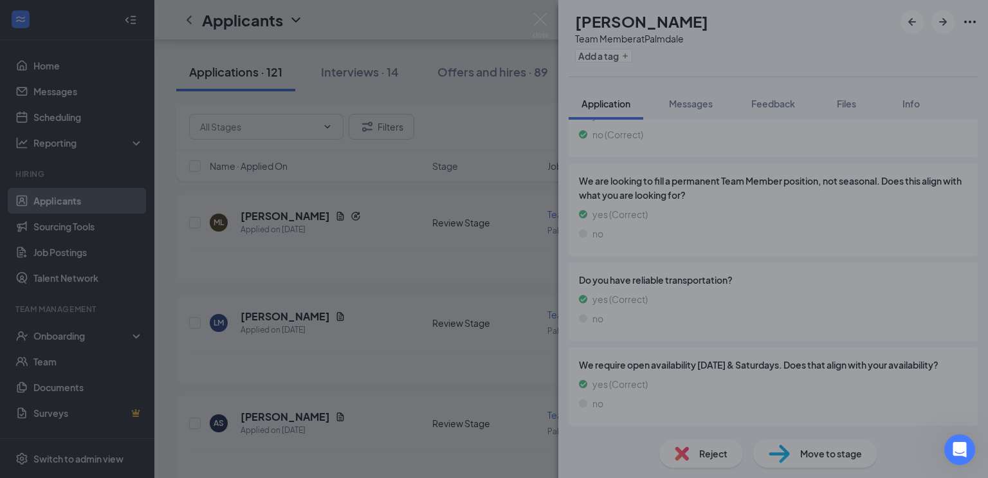
scroll to position [1260, 0]
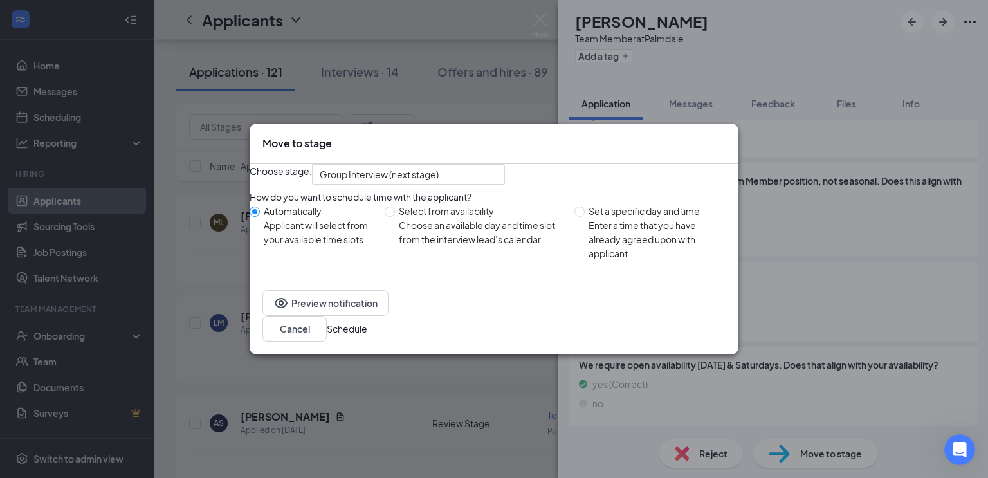
click at [439, 246] on div "Choose an available day and time slot from the interview lead’s calendar" at bounding box center [481, 232] width 165 height 28
click at [395, 217] on input "Select from availability Choose an available day and time slot from the intervi…" at bounding box center [390, 212] width 10 height 10
radio input "true"
radio input "false"
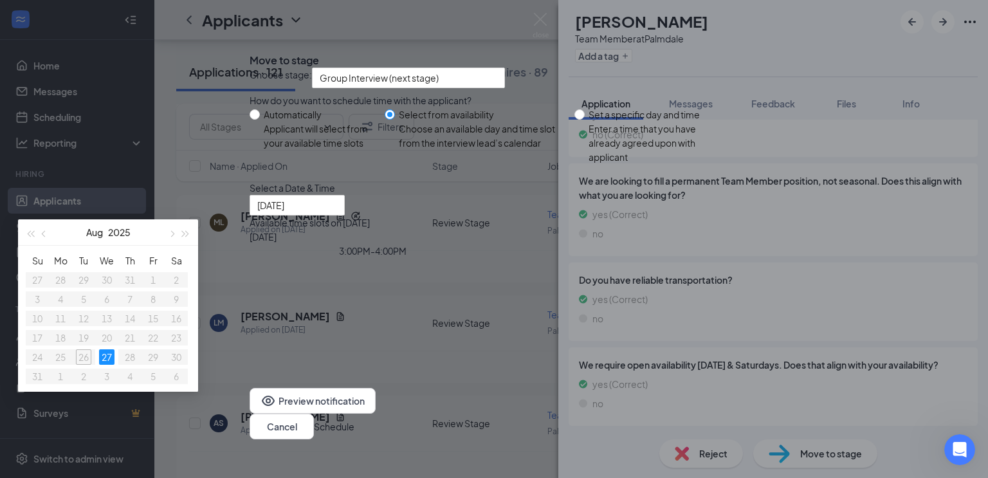
click at [496, 258] on div "3:00PM - 4:00PM" at bounding box center [373, 251] width 246 height 14
click at [355, 420] on button "Schedule" at bounding box center [334, 427] width 41 height 14
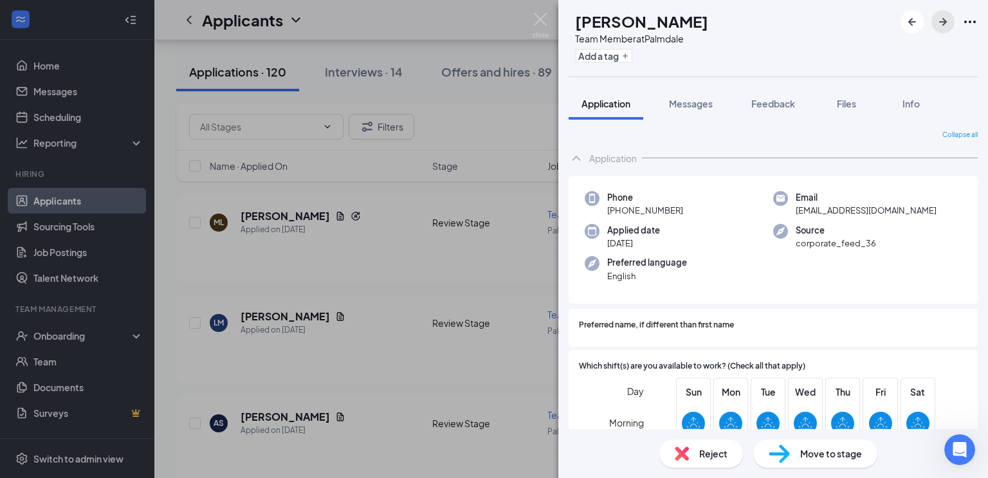
click at [945, 23] on icon "ArrowRight" at bounding box center [944, 22] width 8 height 8
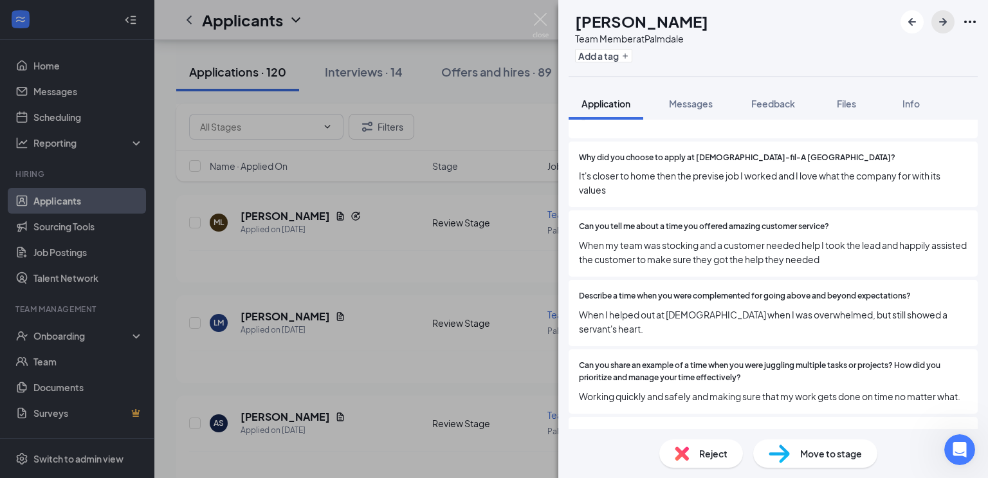
scroll to position [510, 0]
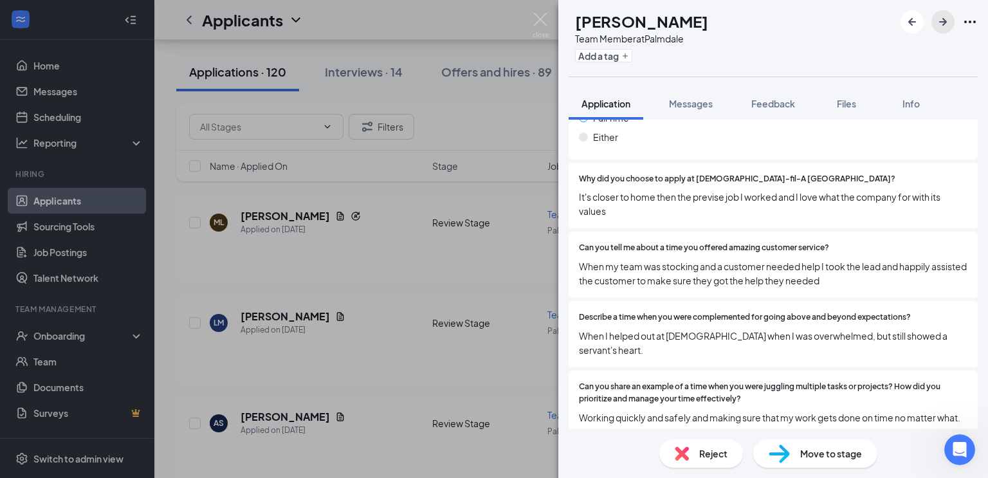
click at [952, 19] on button "button" at bounding box center [943, 21] width 23 height 23
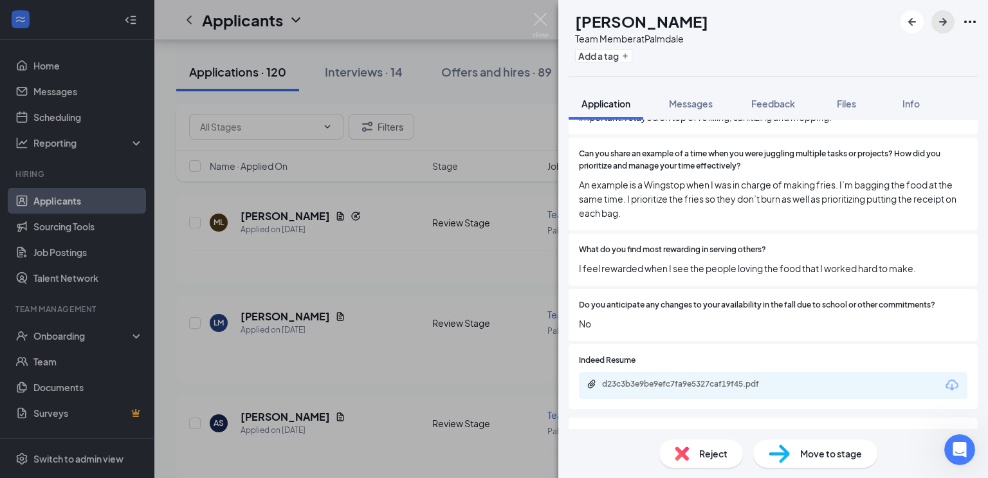
scroll to position [728, 0]
click at [697, 387] on div "d23c3b3e9be9efc7fa9e5327caf19f45.pdf" at bounding box center [692, 385] width 180 height 10
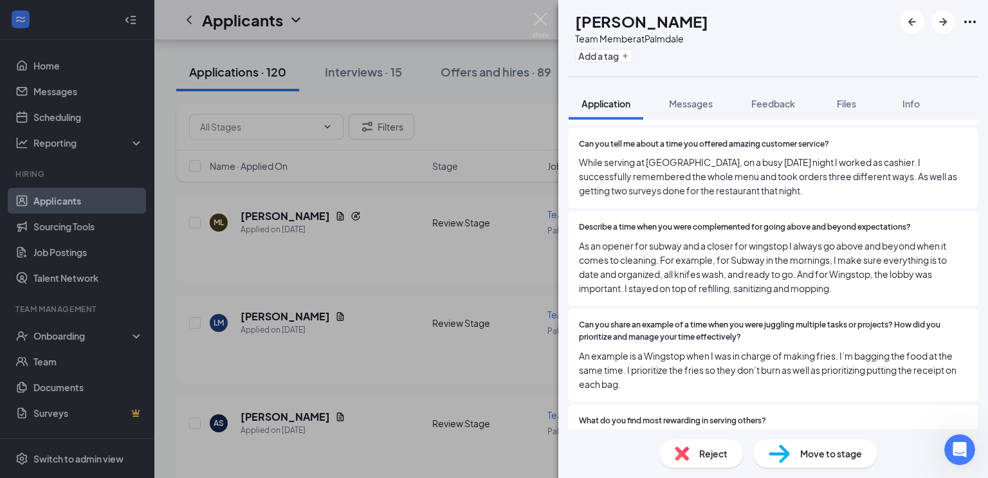
scroll to position [541, 0]
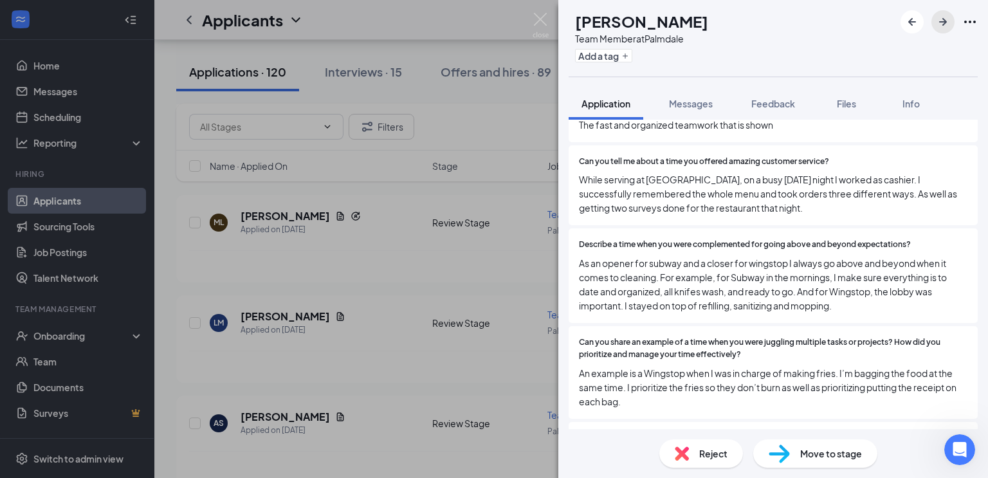
click at [945, 30] on button "button" at bounding box center [943, 21] width 23 height 23
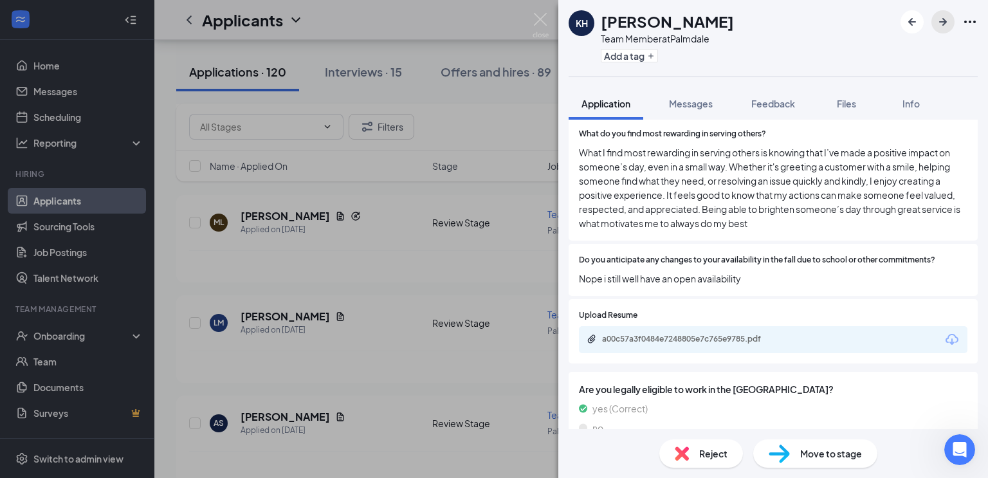
scroll to position [1156, 0]
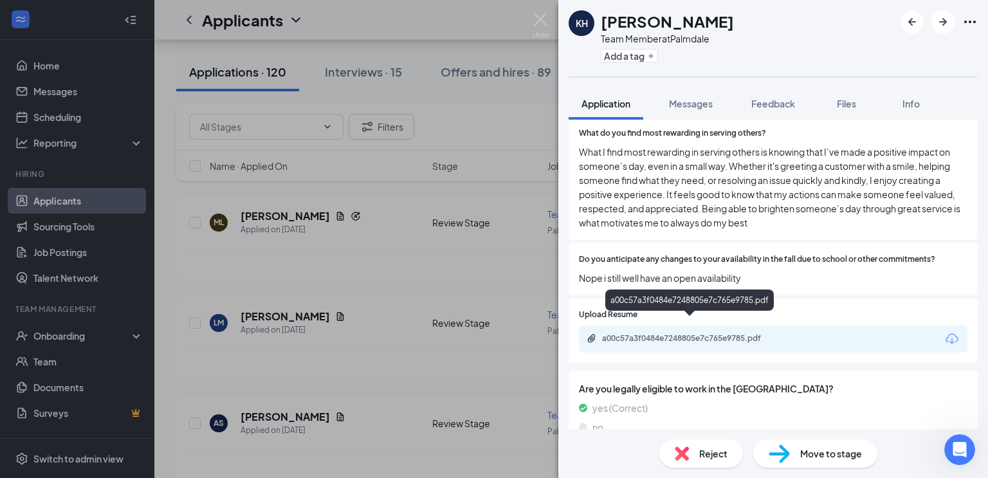
click at [672, 333] on div "a00c57a3f0484e7248805e7c765e9785.pdf" at bounding box center [692, 338] width 180 height 10
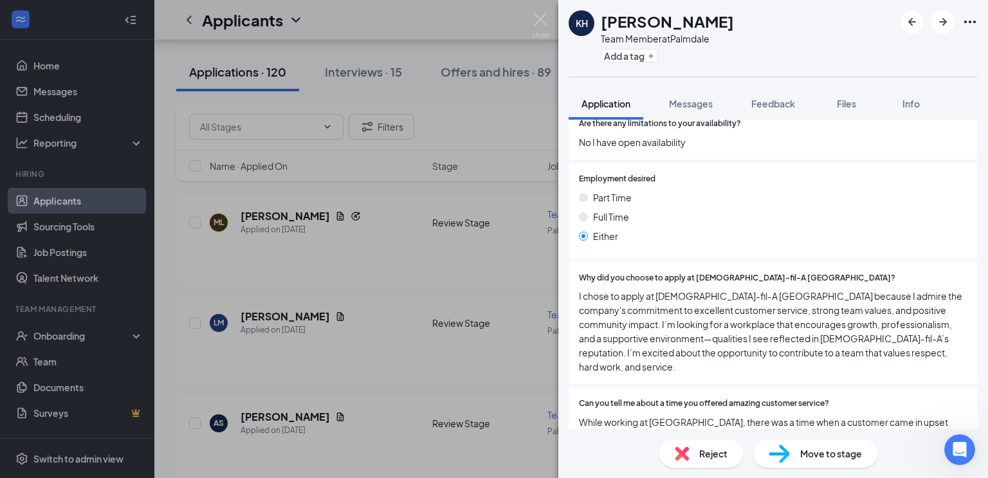
scroll to position [439, 0]
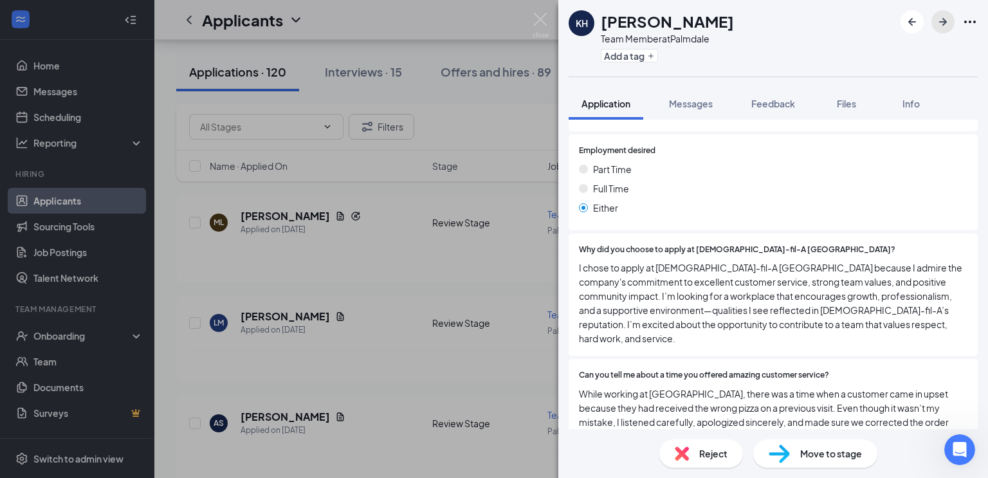
click at [951, 19] on button "button" at bounding box center [943, 21] width 23 height 23
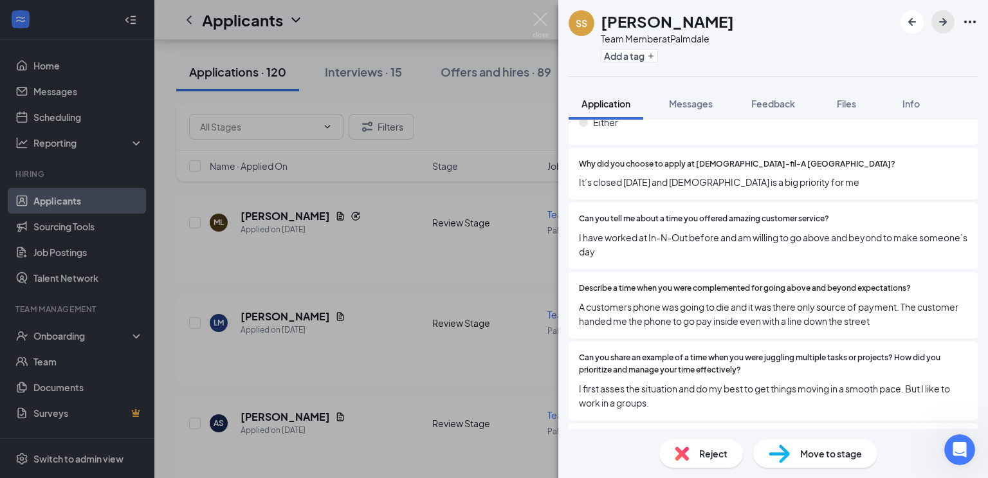
scroll to position [539, 0]
click at [534, 25] on img at bounding box center [541, 25] width 16 height 25
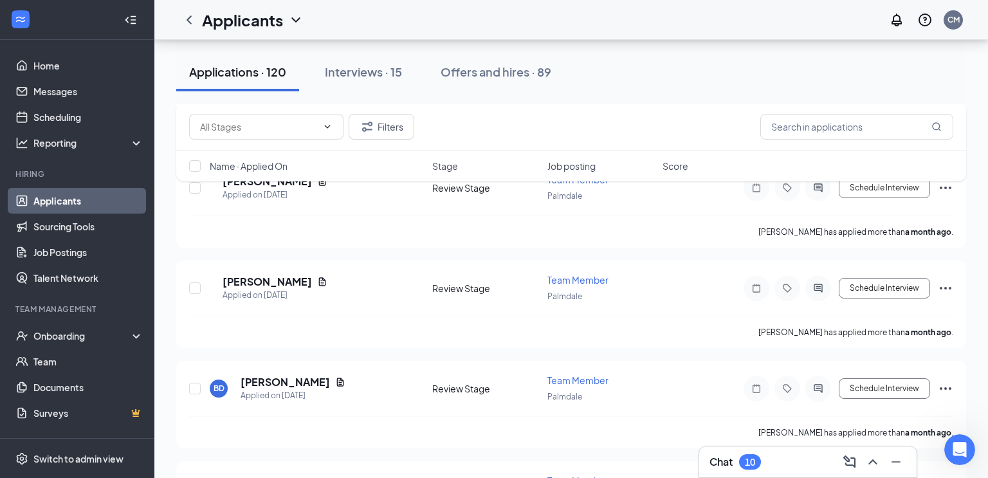
scroll to position [1902, 0]
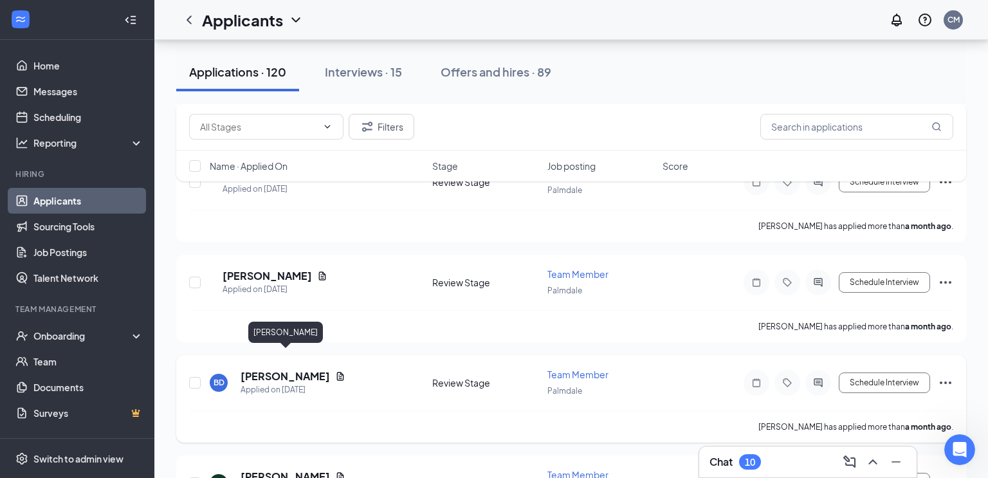
click at [319, 369] on h5 "[PERSON_NAME]" at bounding box center [285, 376] width 89 height 14
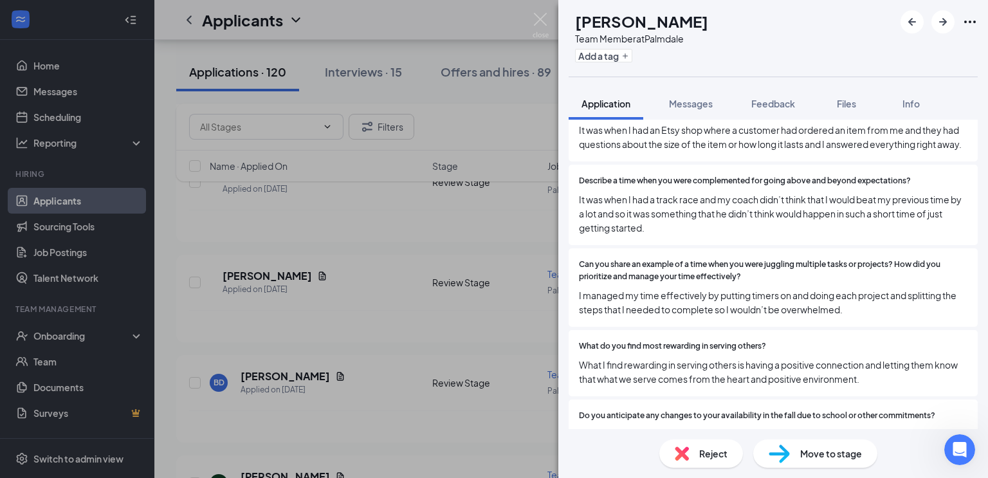
scroll to position [652, 0]
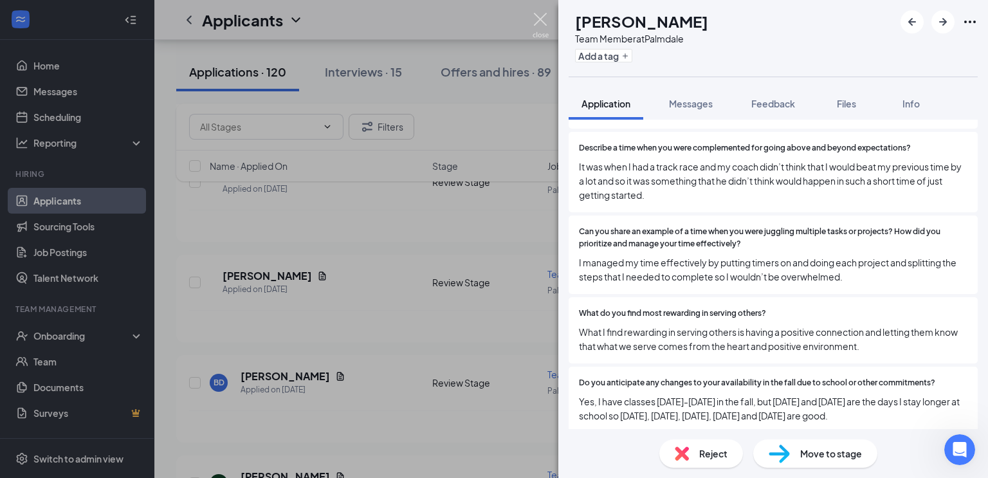
click at [545, 35] on img at bounding box center [541, 25] width 16 height 25
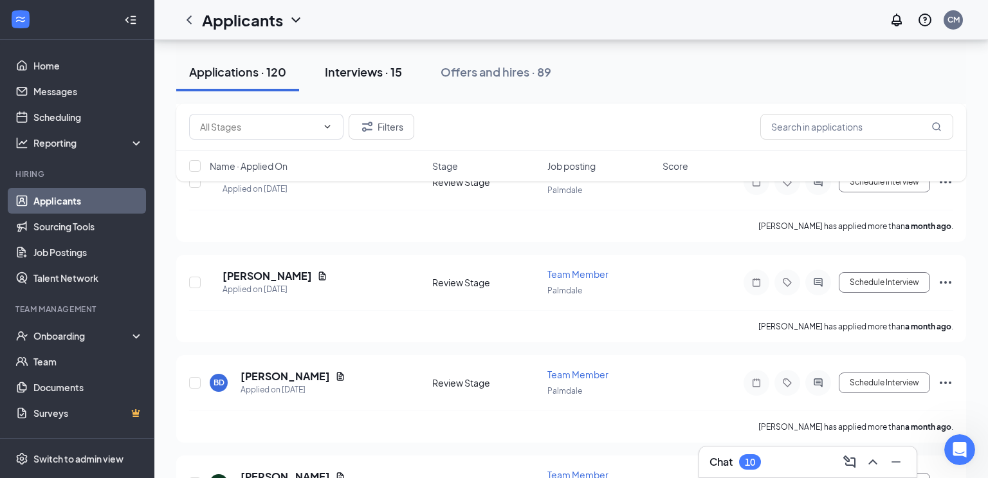
click at [382, 73] on div "Interviews · 15" at bounding box center [363, 72] width 77 height 16
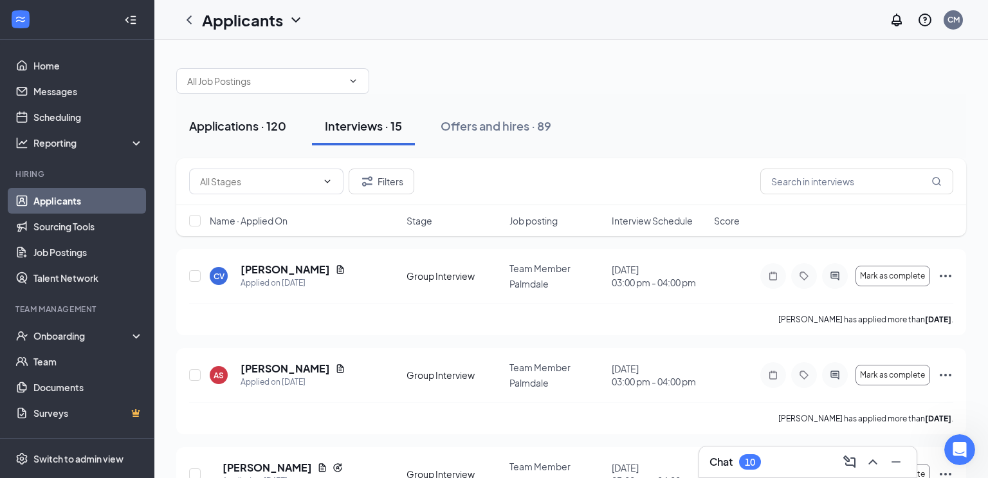
click at [283, 125] on div "Applications · 120" at bounding box center [237, 126] width 97 height 16
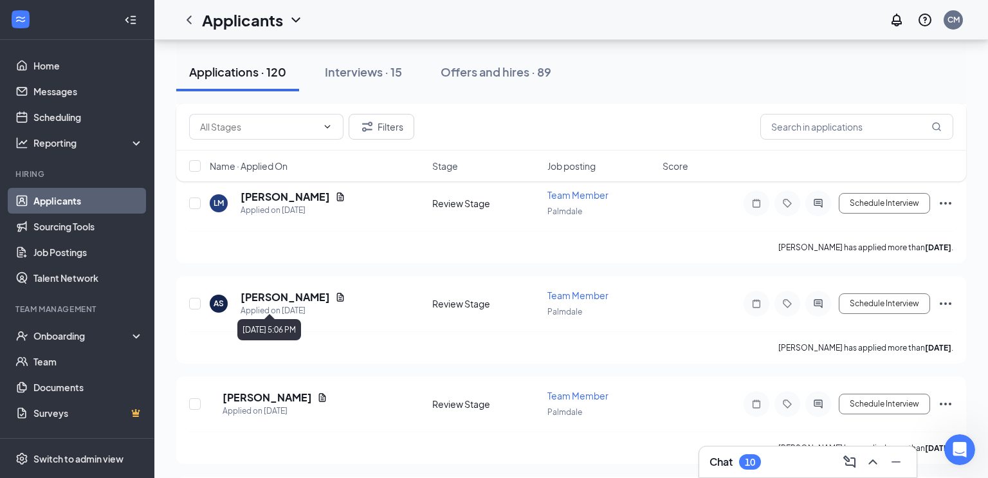
scroll to position [571, 0]
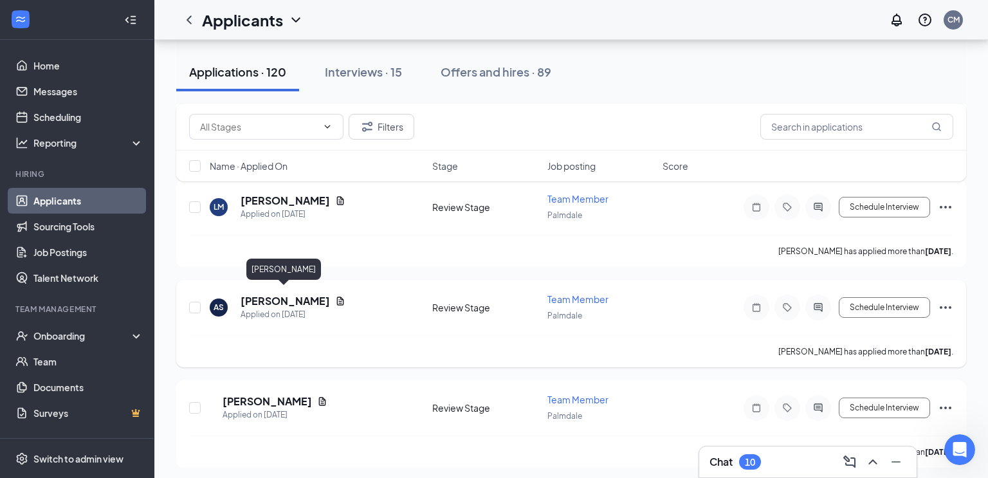
click at [288, 294] on h5 "[PERSON_NAME]" at bounding box center [285, 301] width 89 height 14
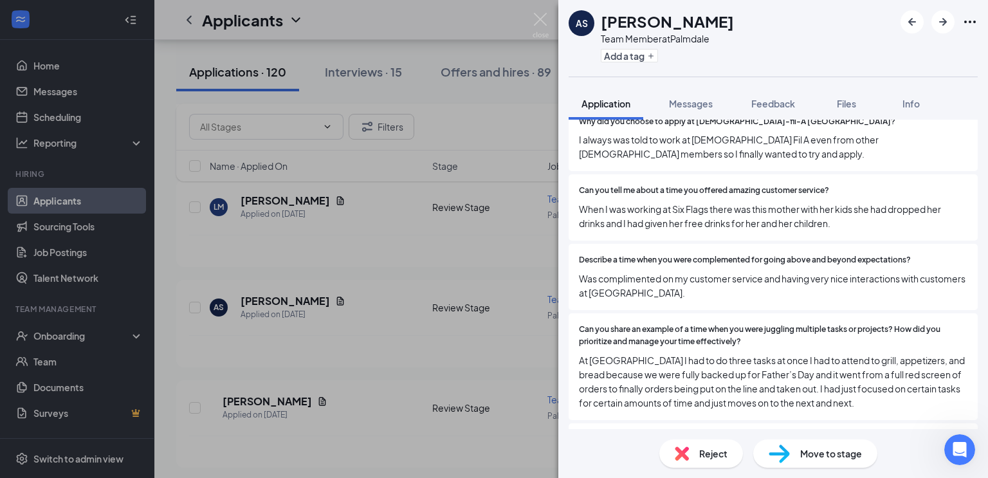
scroll to position [580, 0]
click at [949, 31] on button "button" at bounding box center [943, 21] width 23 height 23
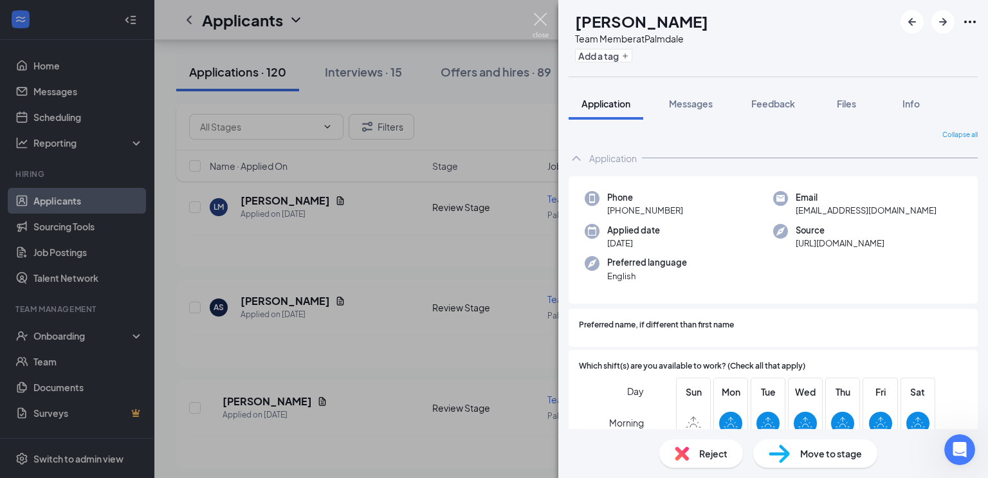
click at [541, 26] on img at bounding box center [541, 25] width 16 height 25
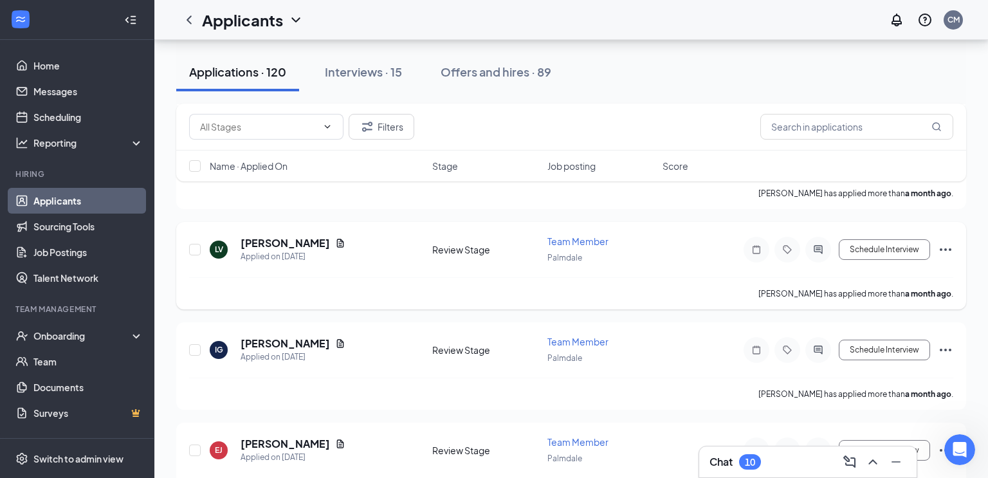
scroll to position [2148, 0]
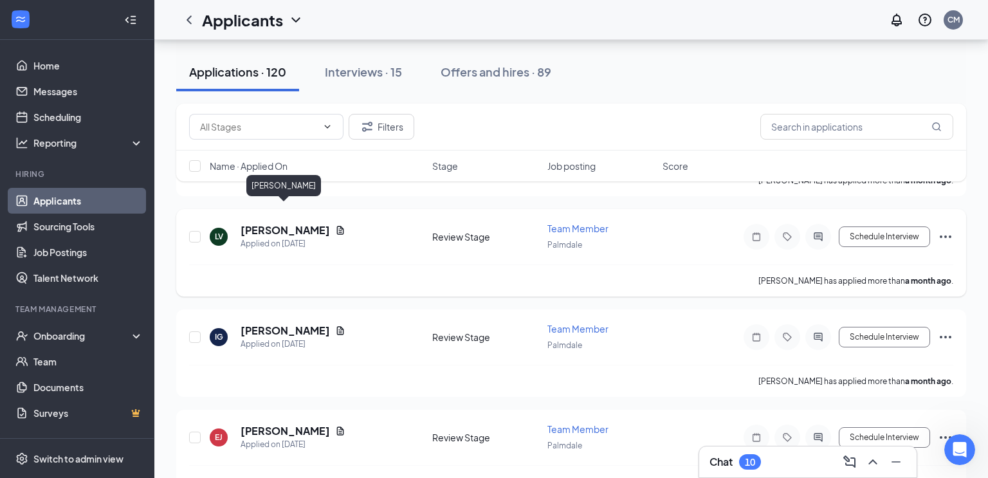
click at [292, 223] on h5 "[PERSON_NAME]" at bounding box center [285, 230] width 89 height 14
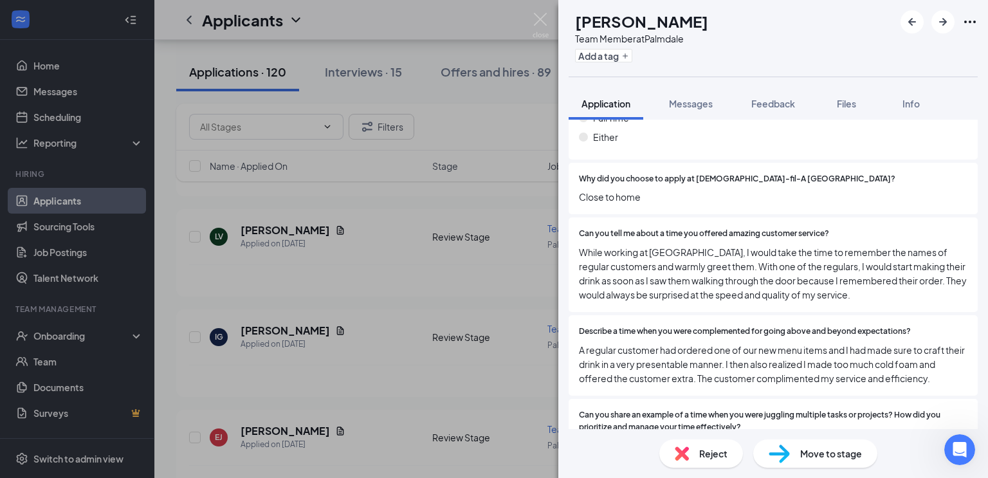
scroll to position [526, 0]
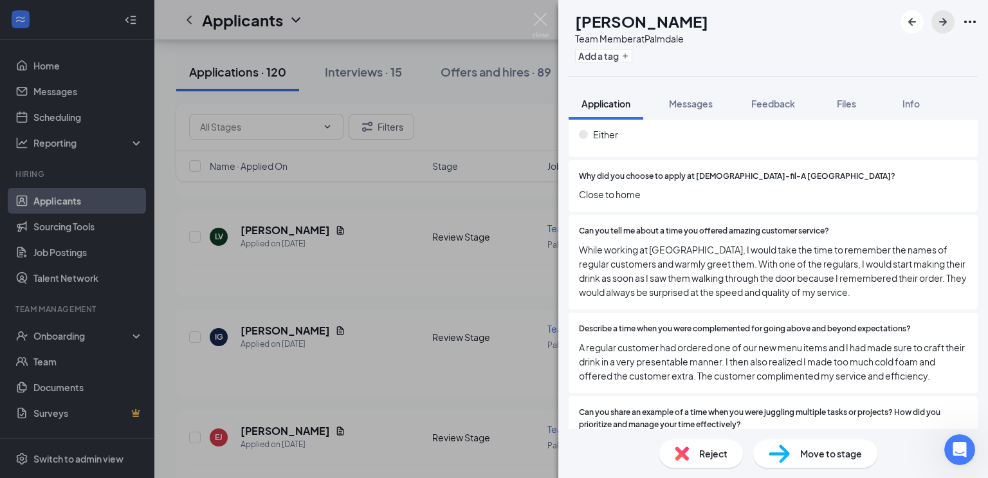
click at [945, 15] on icon "ArrowRight" at bounding box center [943, 21] width 15 height 15
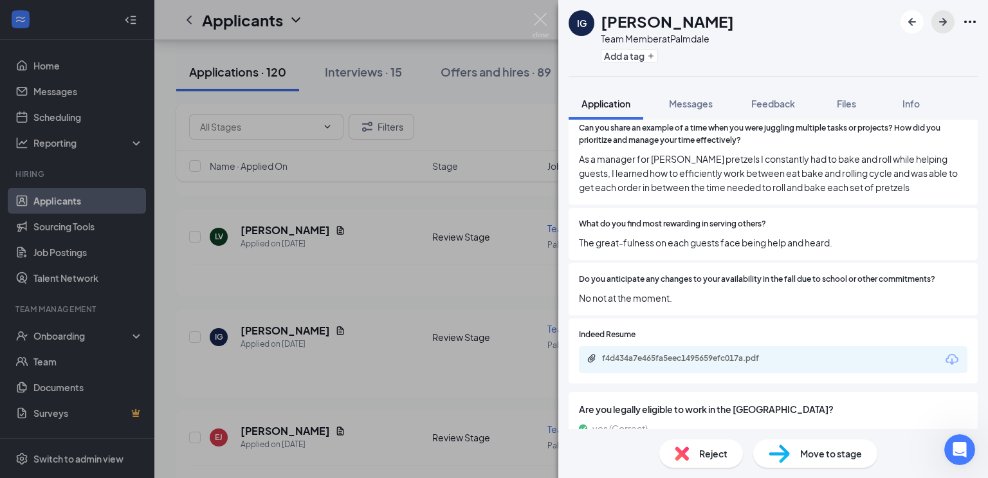
scroll to position [830, 0]
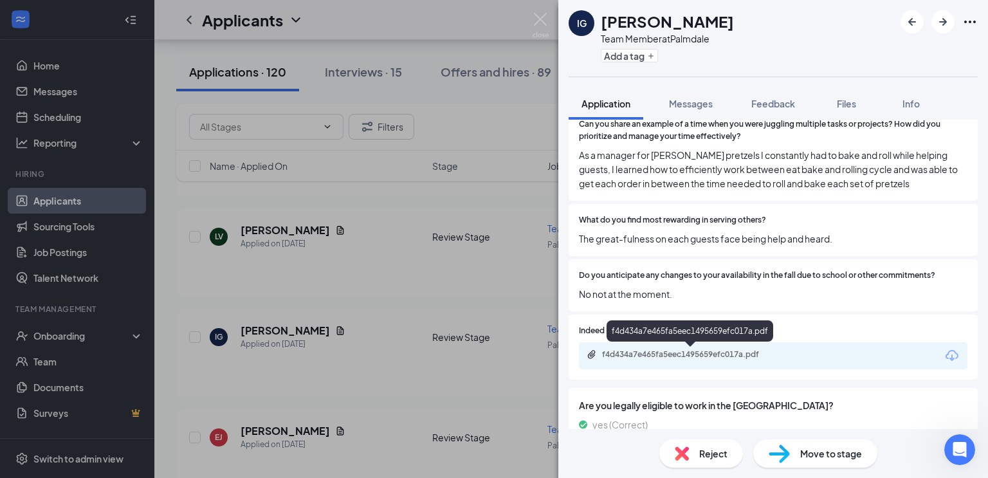
click at [692, 355] on div "f4d434a7e465fa5eec1495659efc017a.pdf" at bounding box center [692, 354] width 180 height 10
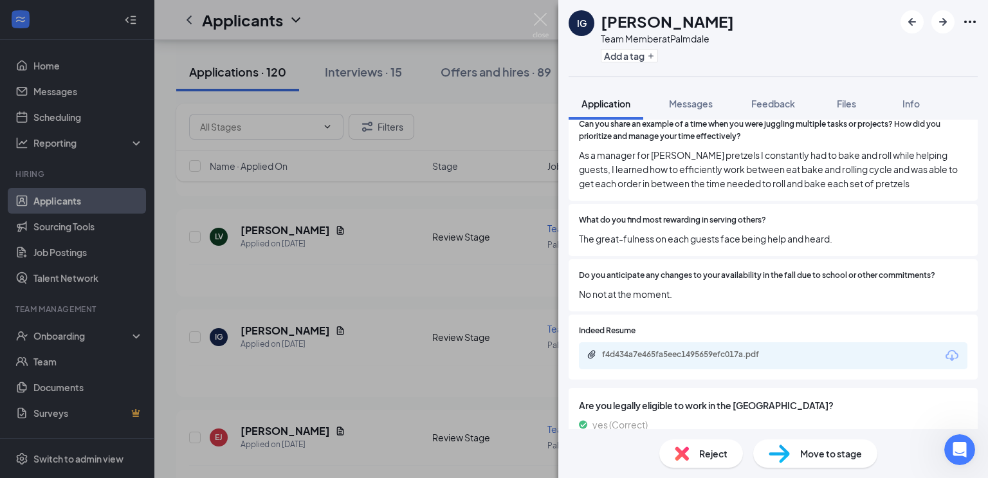
click at [796, 453] on div "Move to stage" at bounding box center [816, 454] width 124 height 28
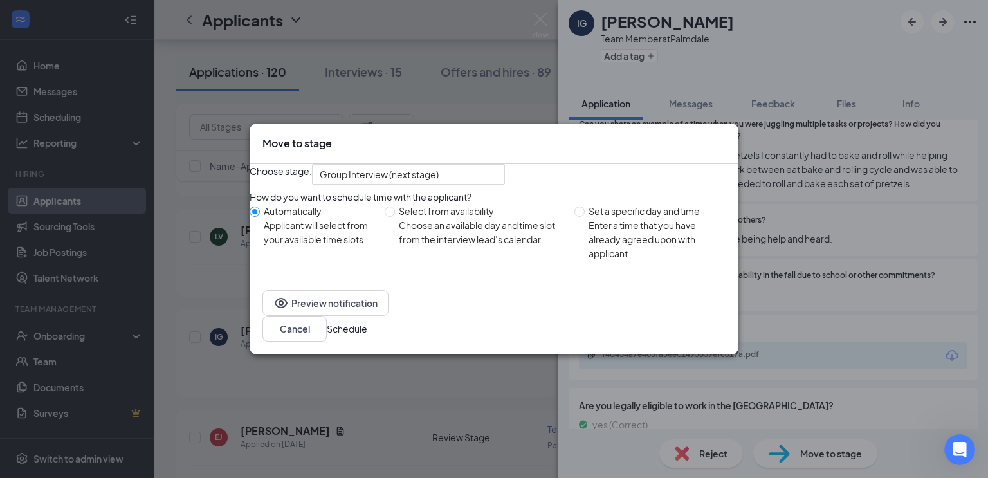
click at [502, 218] on div "Select from availability" at bounding box center [481, 211] width 165 height 14
click at [395, 217] on input "Select from availability Choose an available day and time slot from the intervi…" at bounding box center [390, 212] width 10 height 10
radio input "true"
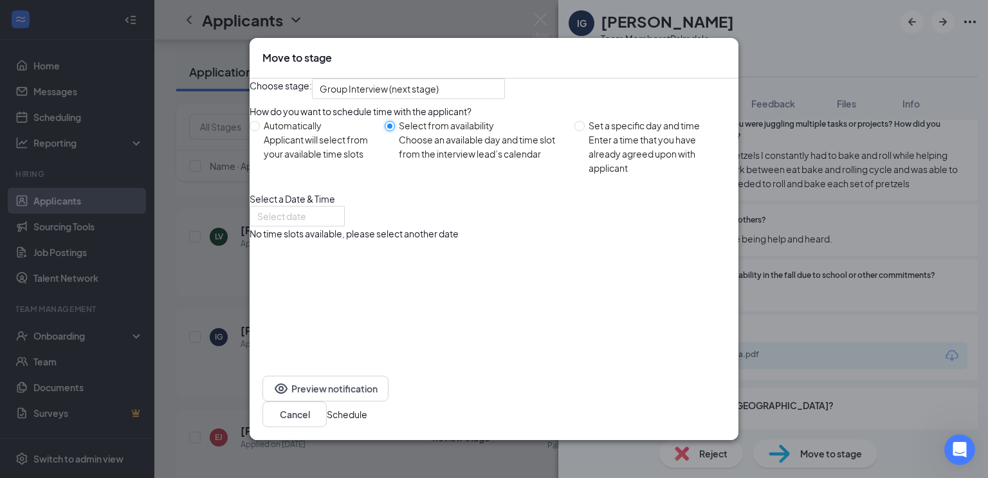
radio input "false"
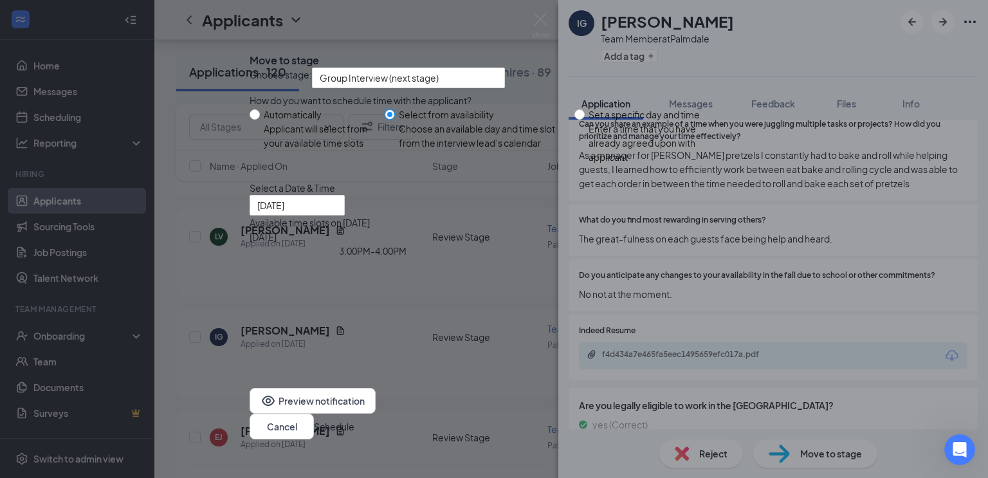
type input "[DATE]"
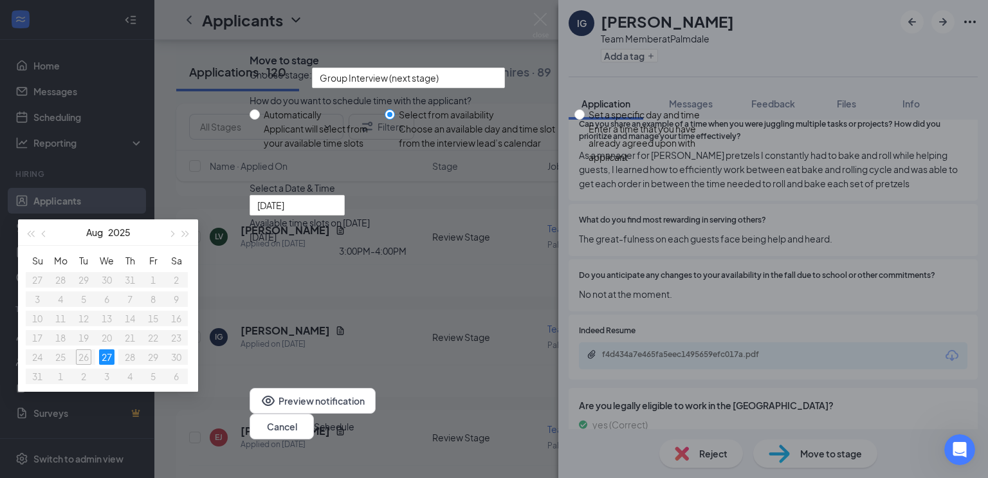
click at [496, 258] on div "3:00PM - 4:00PM" at bounding box center [373, 251] width 246 height 14
click at [355, 423] on button "Schedule" at bounding box center [334, 427] width 41 height 14
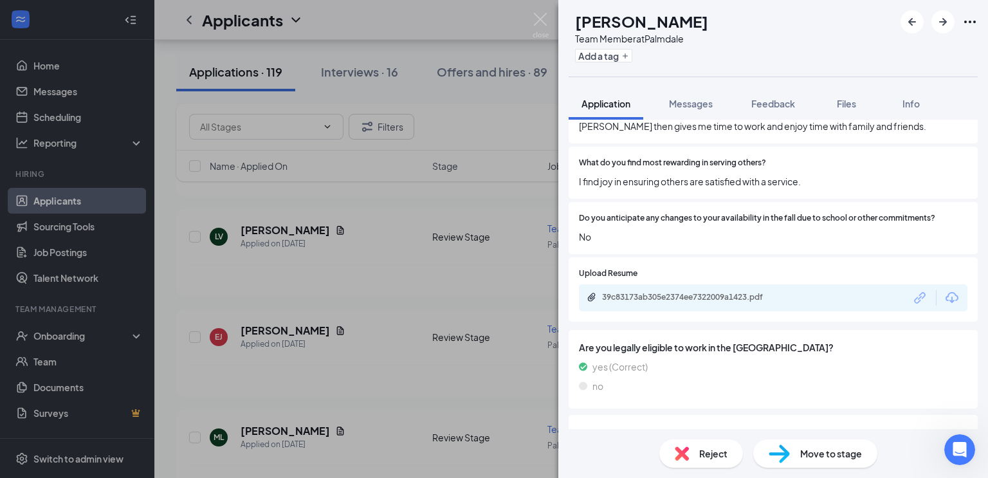
scroll to position [831, 0]
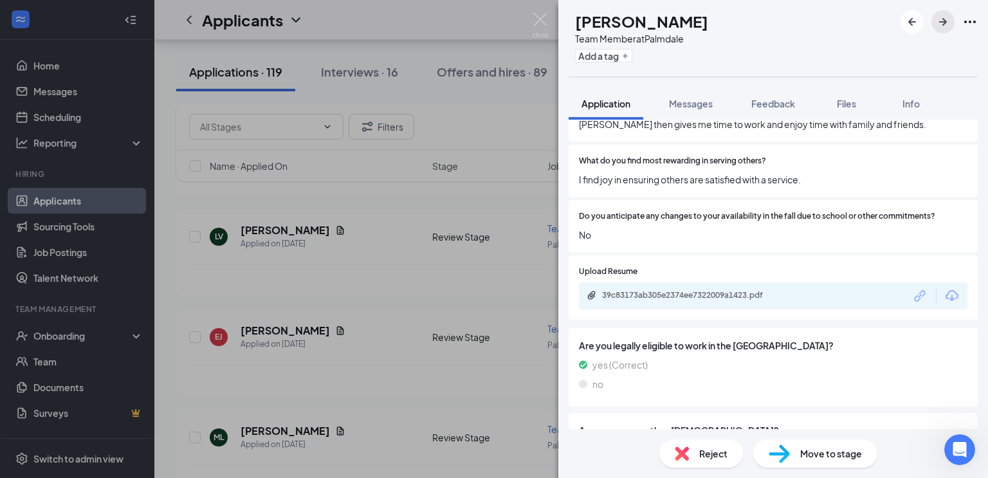
click at [945, 21] on icon "ArrowRight" at bounding box center [944, 22] width 8 height 8
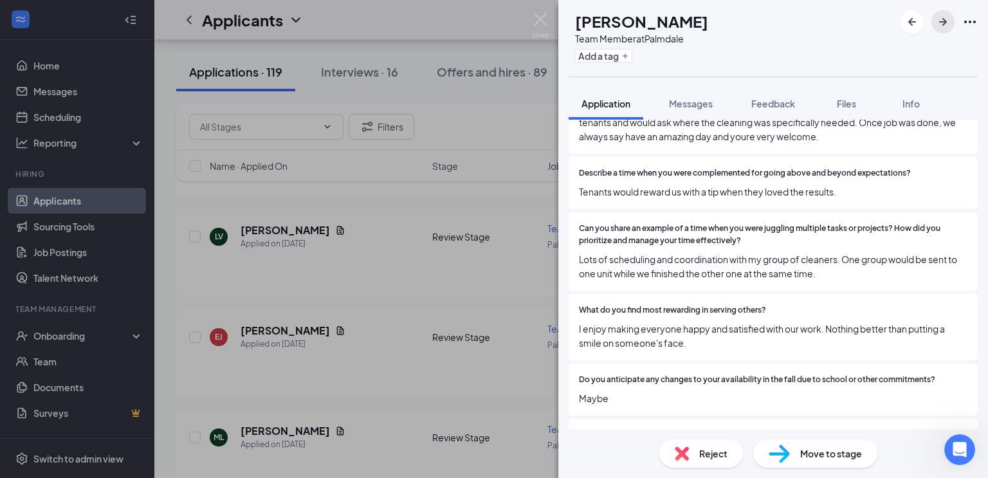
scroll to position [620, 0]
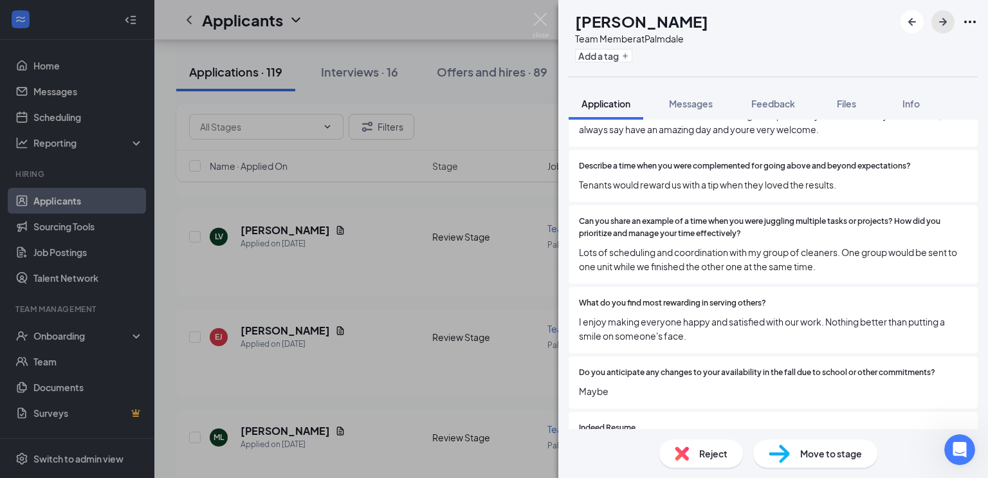
click at [943, 26] on icon "ArrowRight" at bounding box center [943, 21] width 15 height 15
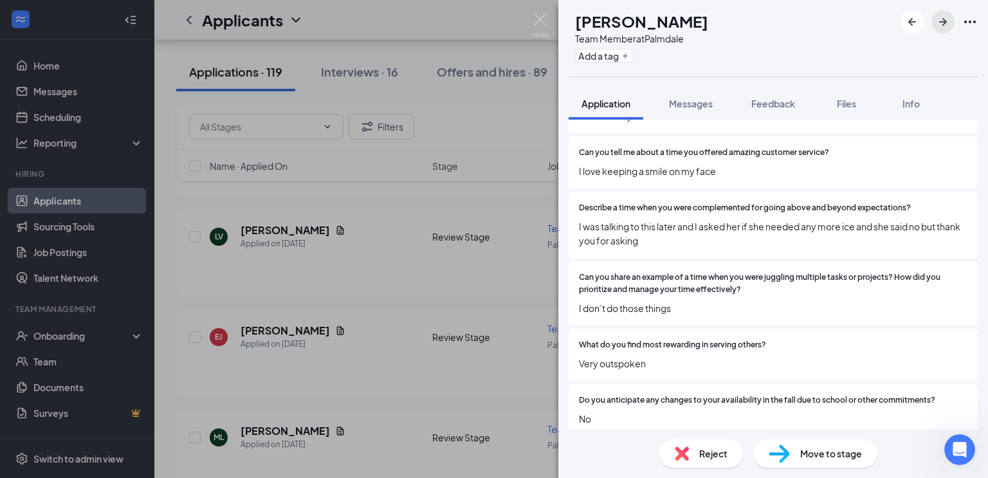
scroll to position [604, 0]
click at [680, 447] on img at bounding box center [682, 454] width 14 height 14
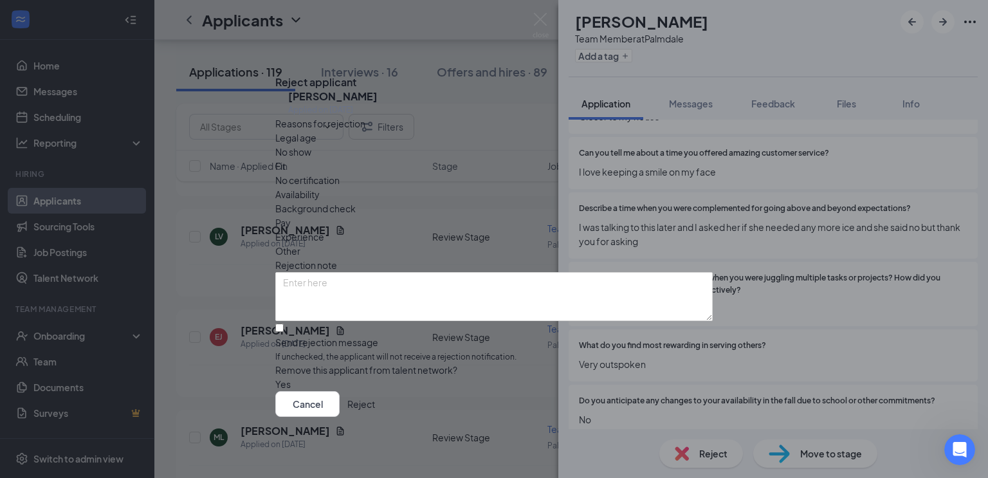
click at [375, 414] on button "Reject" at bounding box center [361, 404] width 28 height 26
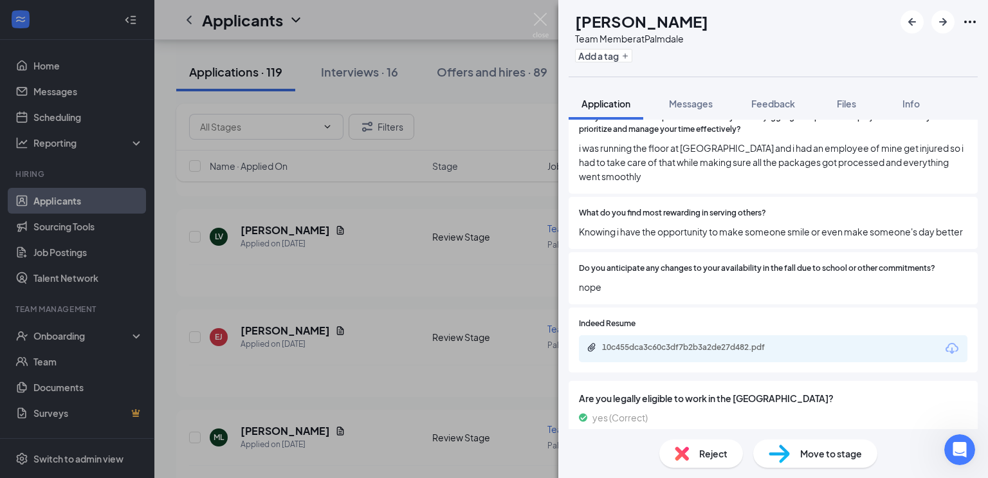
scroll to position [730, 0]
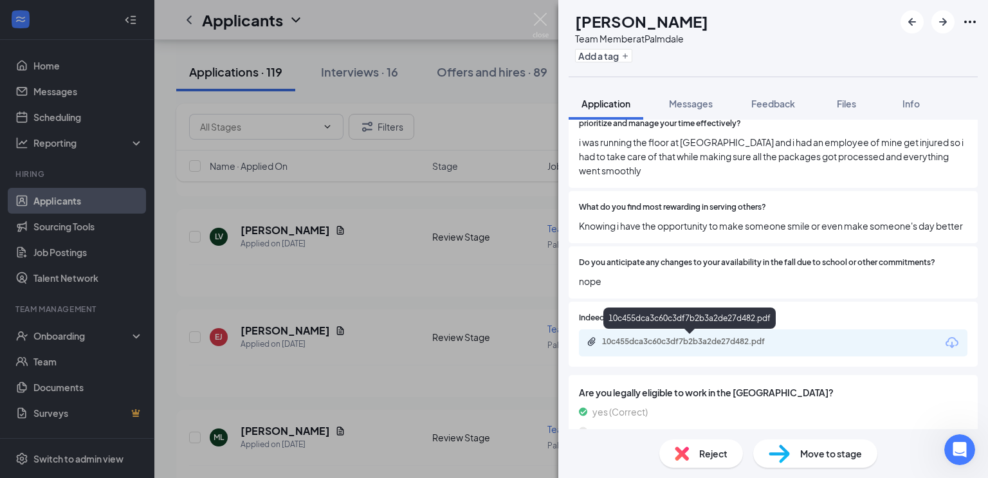
click at [716, 340] on div "10c455dca3c60c3df7b2b3a2de27d482.pdf" at bounding box center [692, 342] width 180 height 10
click at [818, 456] on span "Move to stage" at bounding box center [832, 454] width 62 height 14
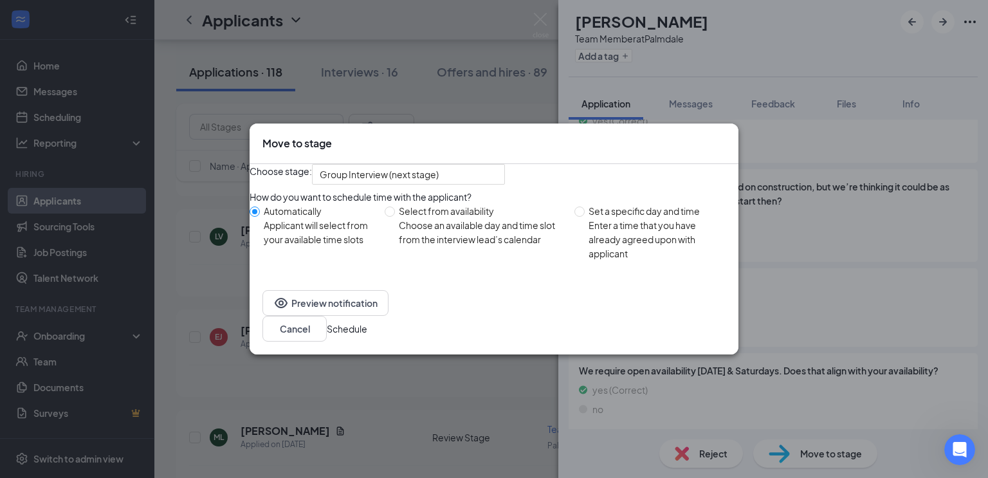
click at [442, 246] on div "Choose an available day and time slot from the interview lead’s calendar" at bounding box center [481, 232] width 165 height 28
click at [395, 217] on input "Select from availability Choose an available day and time slot from the intervi…" at bounding box center [390, 212] width 10 height 10
radio input "true"
radio input "false"
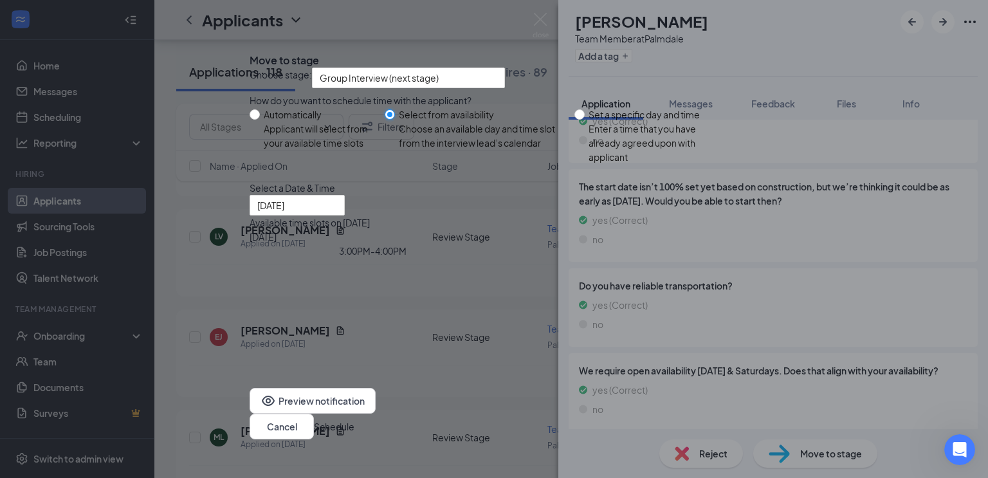
type input "[DATE]"
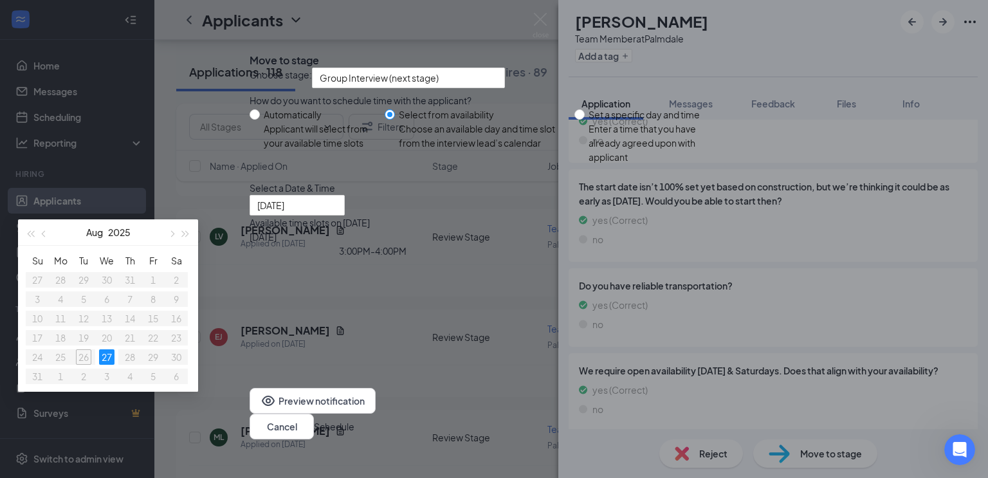
click at [496, 258] on div "3:00PM - 4:00PM" at bounding box center [373, 251] width 246 height 14
click at [355, 420] on button "Schedule" at bounding box center [334, 427] width 41 height 14
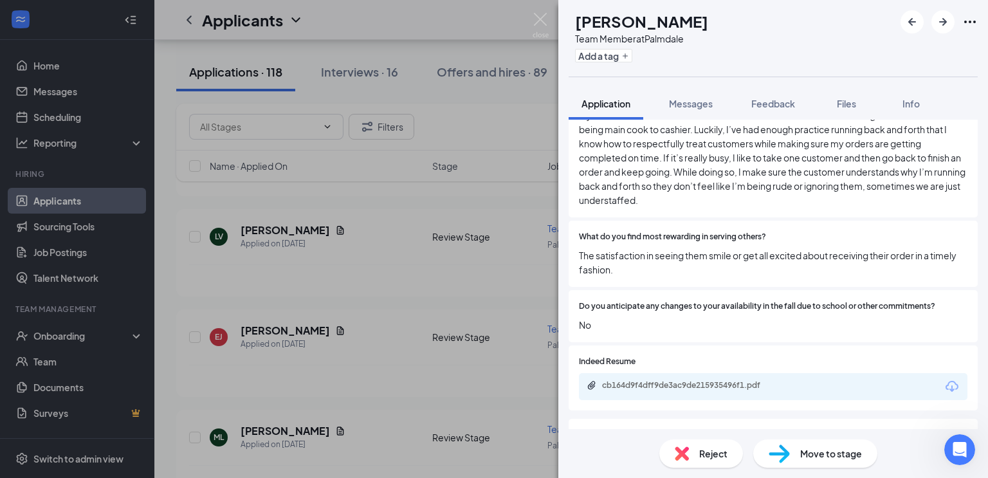
scroll to position [772, 0]
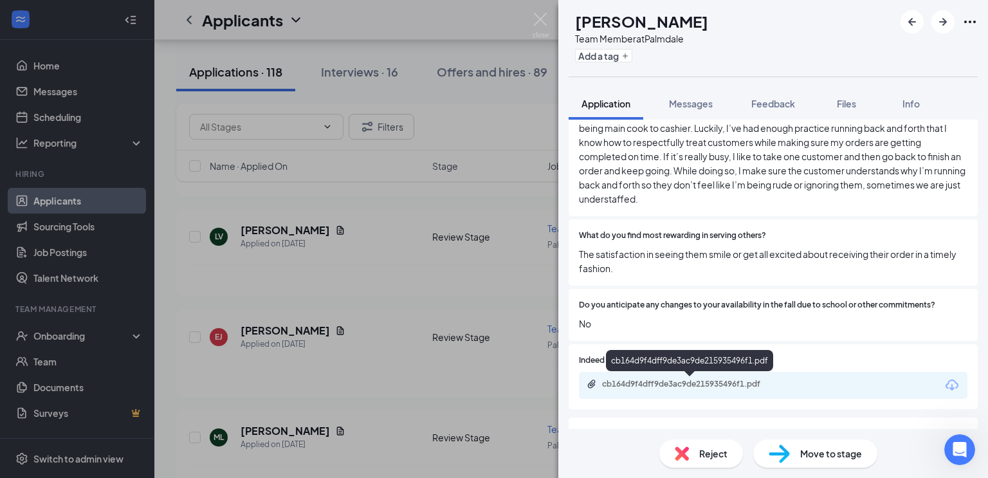
click at [678, 384] on div "cb164d9f4dff9de3ac9de215935496f1.pdf" at bounding box center [692, 384] width 180 height 10
click at [789, 456] on img at bounding box center [779, 454] width 21 height 19
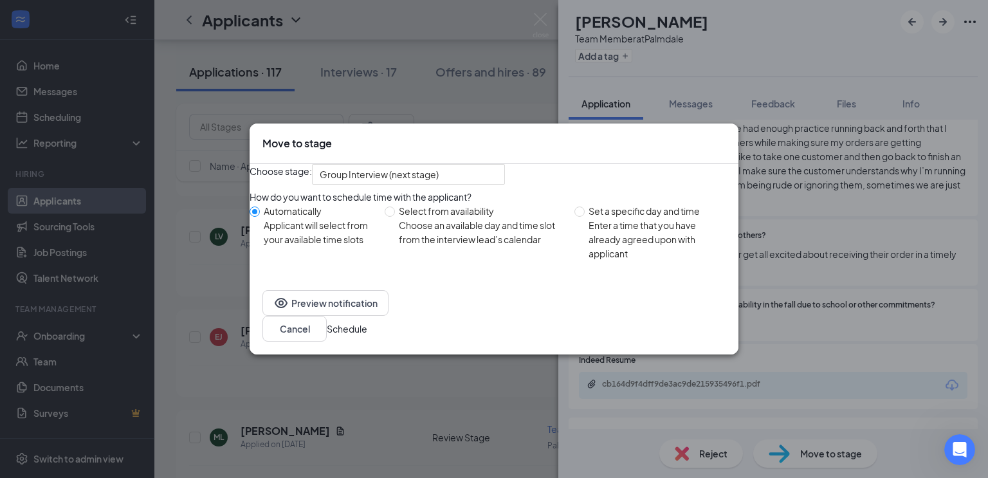
click at [488, 246] on div "Choose an available day and time slot from the interview lead’s calendar" at bounding box center [481, 232] width 165 height 28
click at [395, 217] on input "Select from availability Choose an available day and time slot from the intervi…" at bounding box center [390, 212] width 10 height 10
radio input "true"
radio input "false"
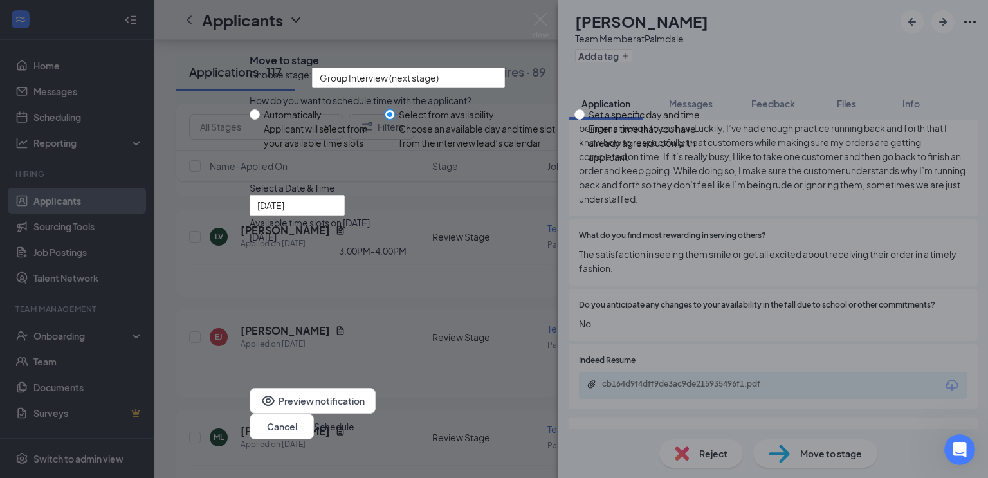
type input "[DATE]"
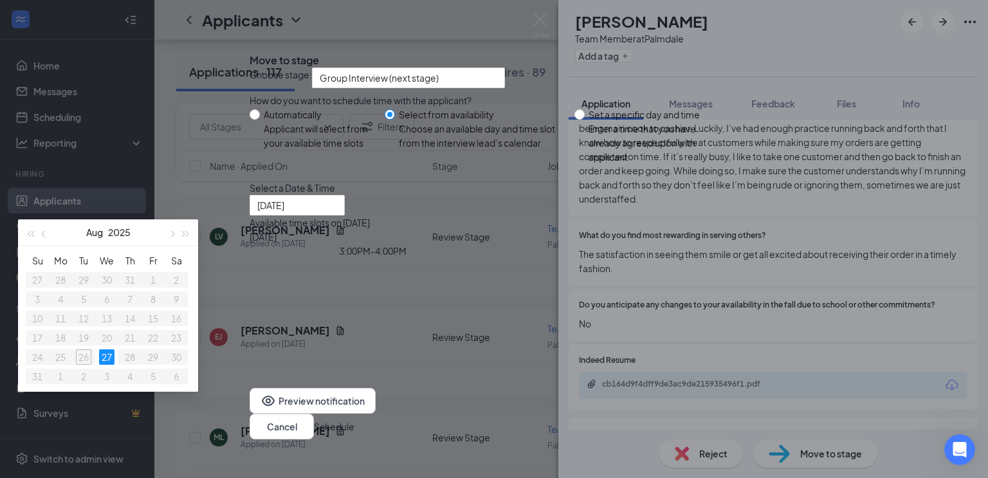
click at [496, 258] on div "3:00PM - 4:00PM" at bounding box center [373, 251] width 246 height 14
click at [355, 420] on button "Schedule" at bounding box center [334, 427] width 41 height 14
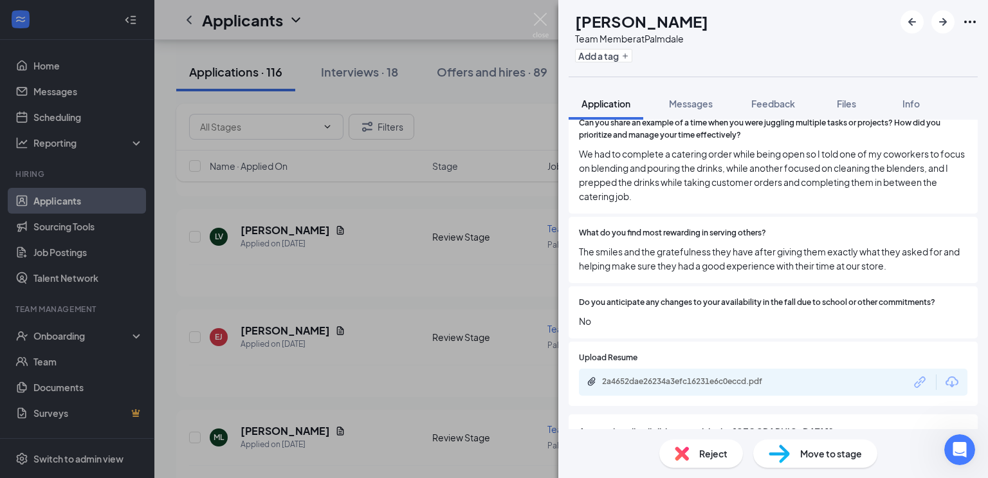
scroll to position [867, 0]
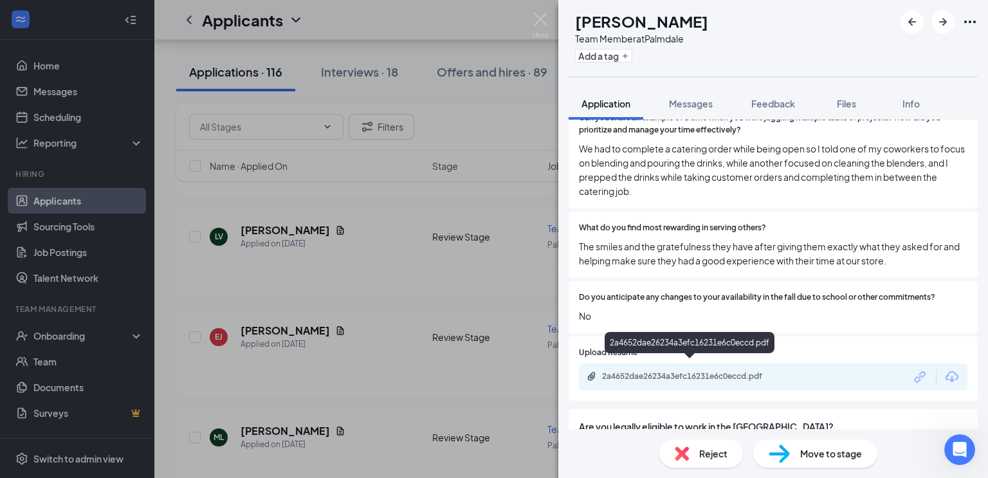
click at [676, 371] on div "2a4652dae26234a3efc16231e6c0eccd.pdf" at bounding box center [692, 376] width 180 height 10
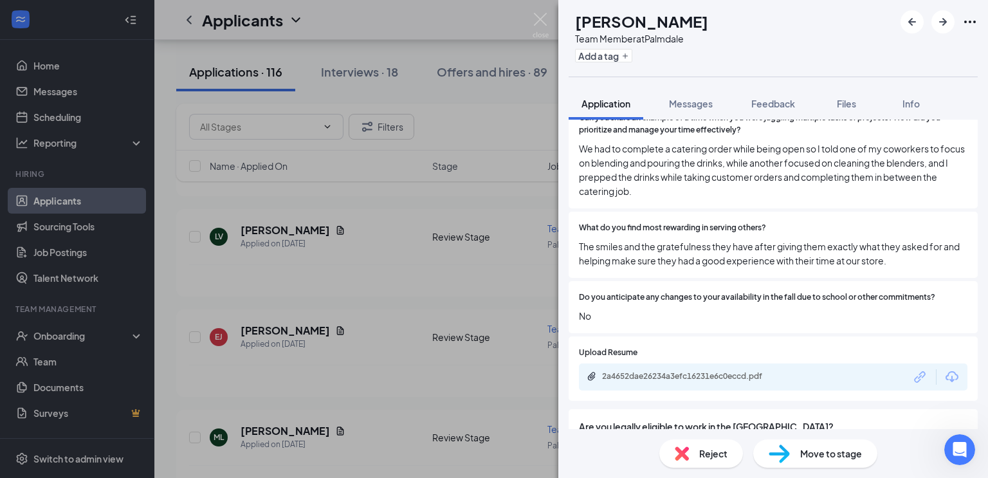
scroll to position [0, 0]
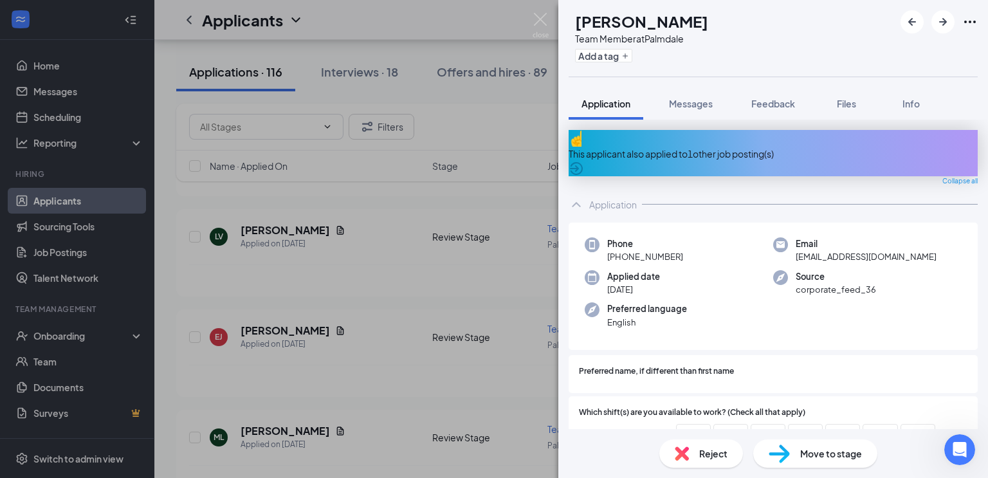
click at [584, 161] on icon "ArrowCircle" at bounding box center [576, 168] width 15 height 15
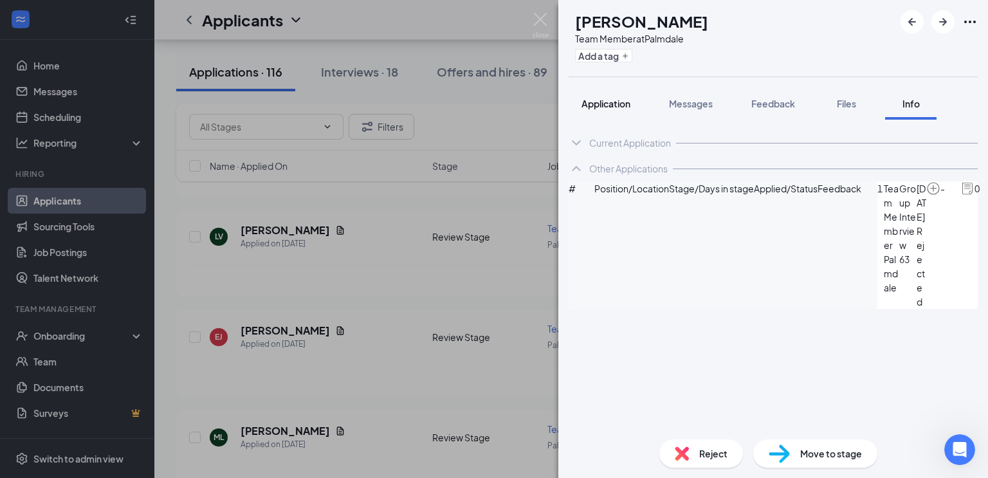
click at [615, 107] on span "Application" at bounding box center [606, 104] width 49 height 12
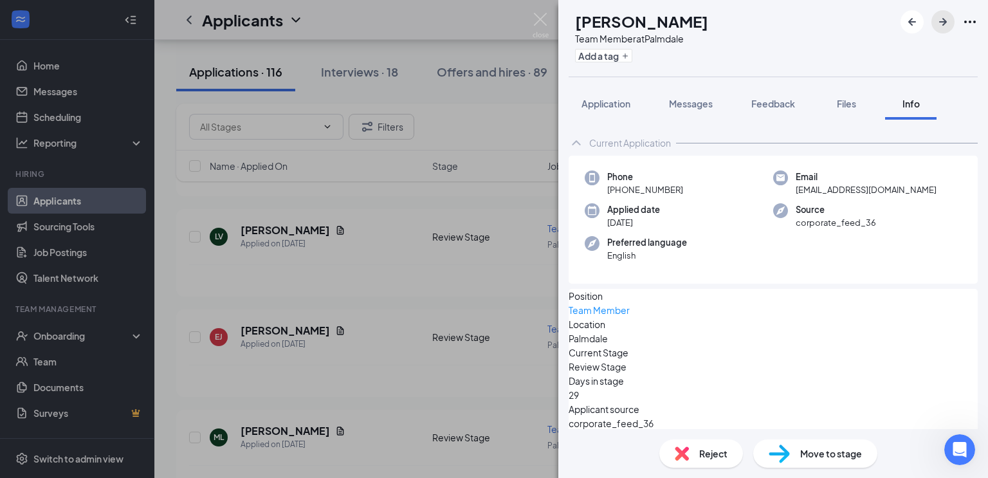
click at [943, 26] on icon "ArrowRight" at bounding box center [943, 21] width 15 height 15
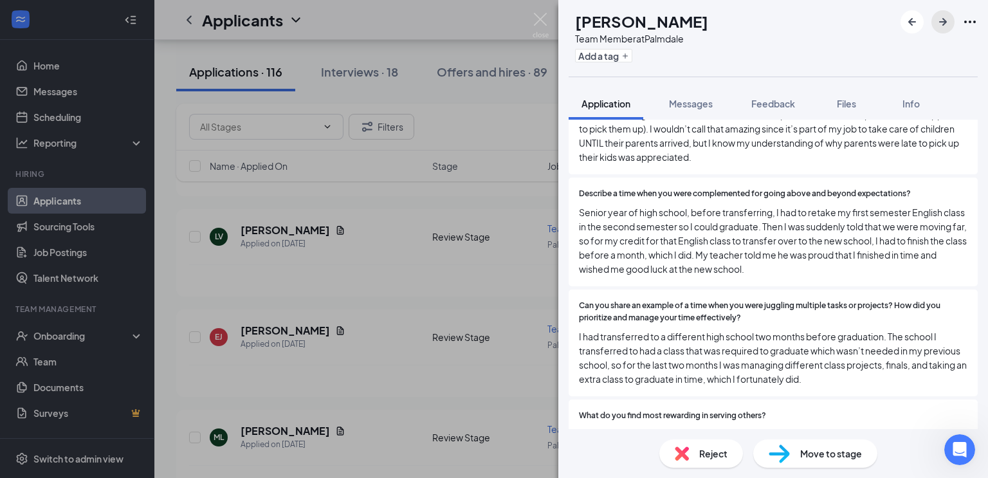
scroll to position [620, 0]
click at [946, 17] on icon "ArrowRight" at bounding box center [943, 21] width 15 height 15
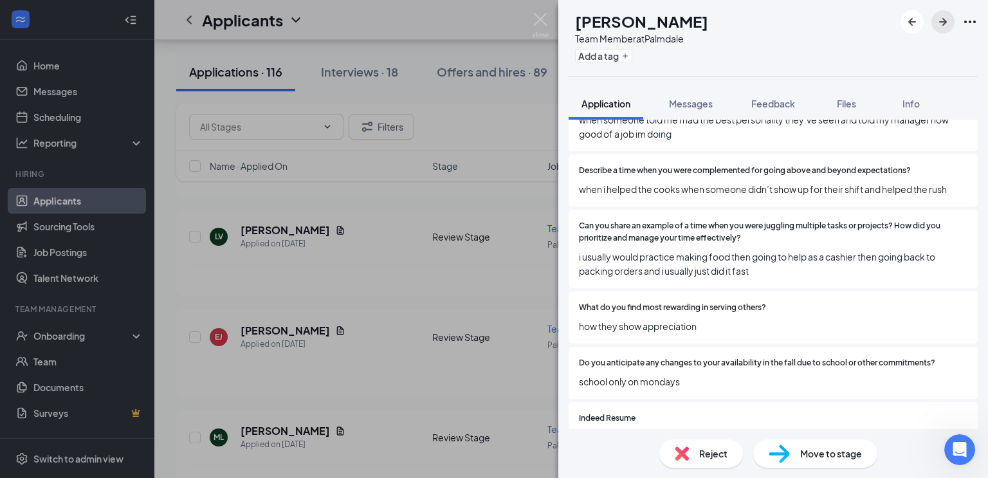
scroll to position [602, 0]
click at [705, 458] on span "Reject" at bounding box center [714, 454] width 28 height 14
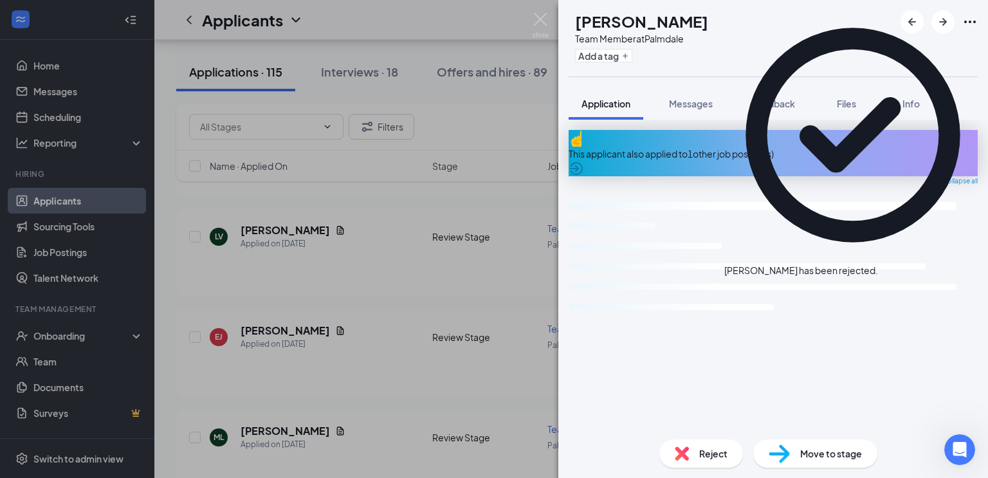
click at [878, 264] on icon "Cross" at bounding box center [878, 264] width 0 height 0
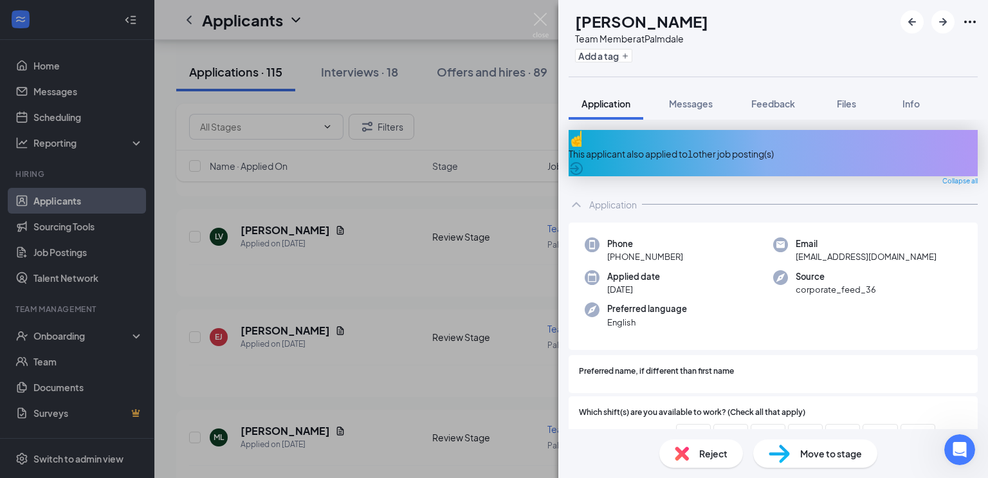
click at [584, 161] on icon "ArrowCircle" at bounding box center [576, 168] width 15 height 15
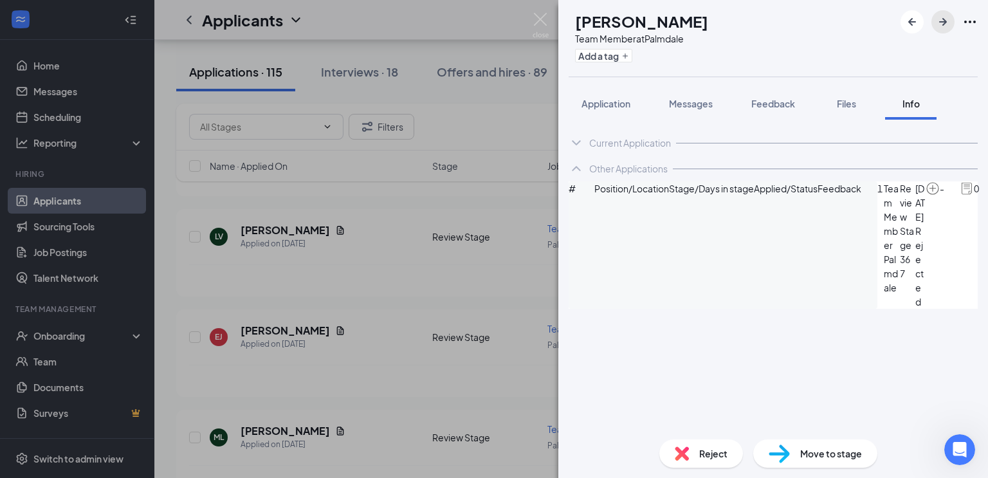
click at [949, 28] on icon "ArrowRight" at bounding box center [943, 21] width 15 height 15
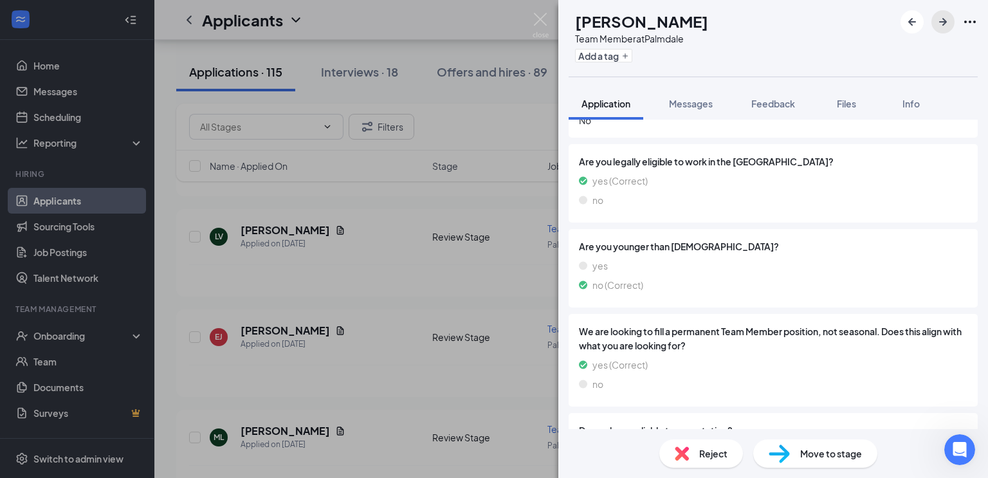
scroll to position [1096, 0]
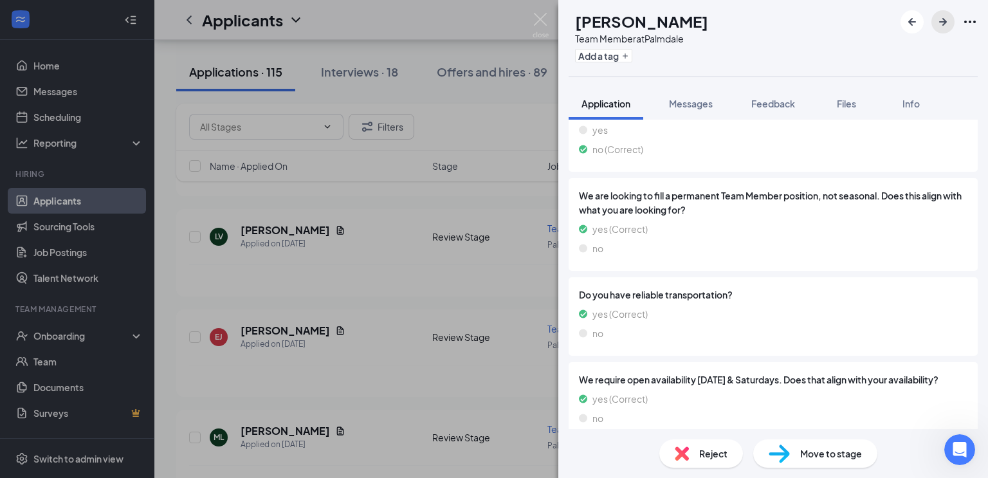
click at [942, 16] on icon "ArrowRight" at bounding box center [943, 21] width 15 height 15
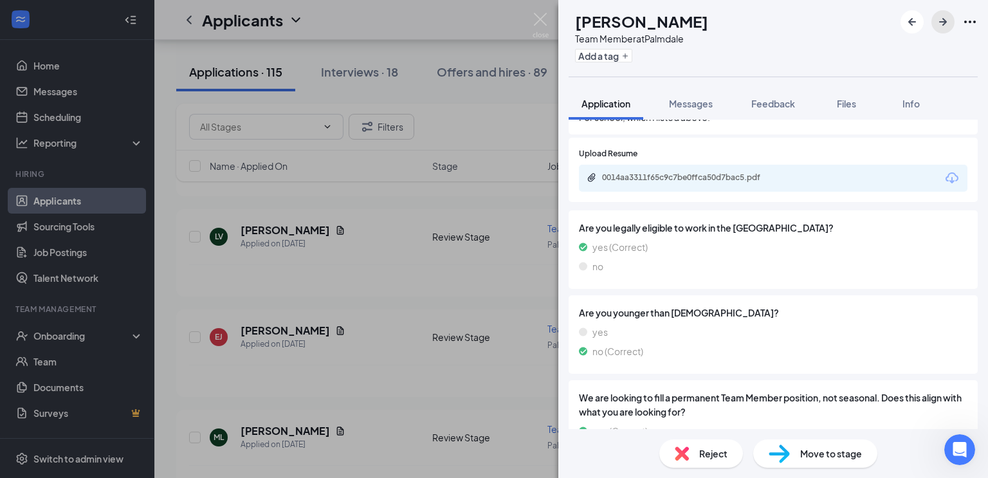
scroll to position [1050, 0]
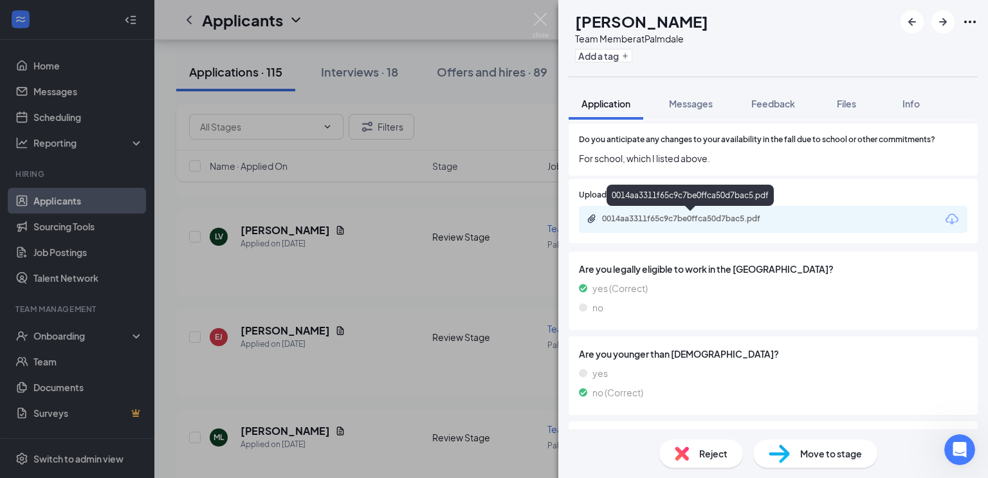
click at [691, 219] on div "0014aa3311f65c9c7be0ffca50d7bac5.pdf" at bounding box center [692, 219] width 180 height 10
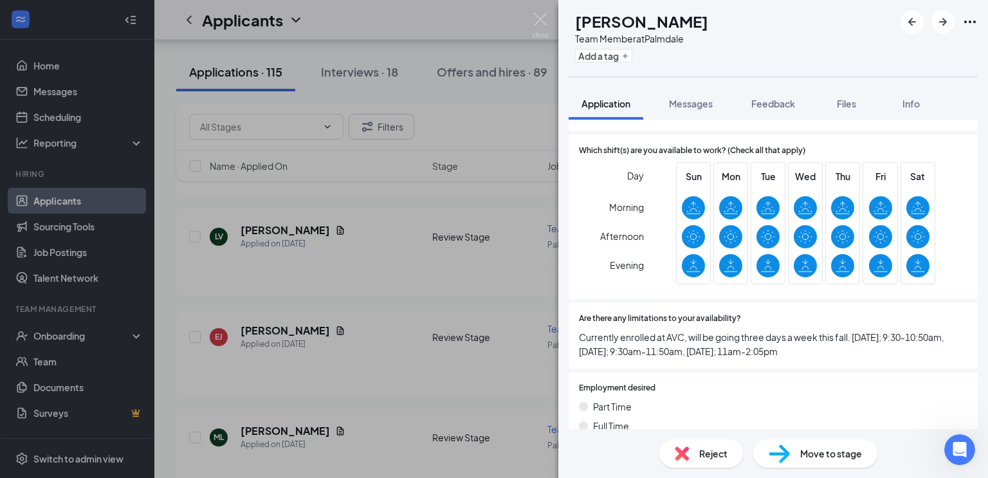
scroll to position [215, 0]
click at [945, 25] on icon "ArrowRight" at bounding box center [943, 21] width 15 height 15
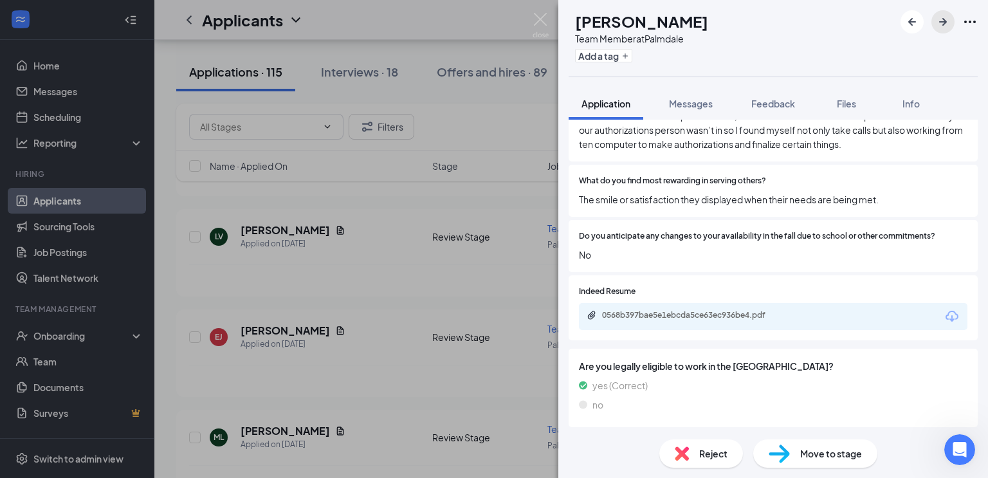
scroll to position [764, 0]
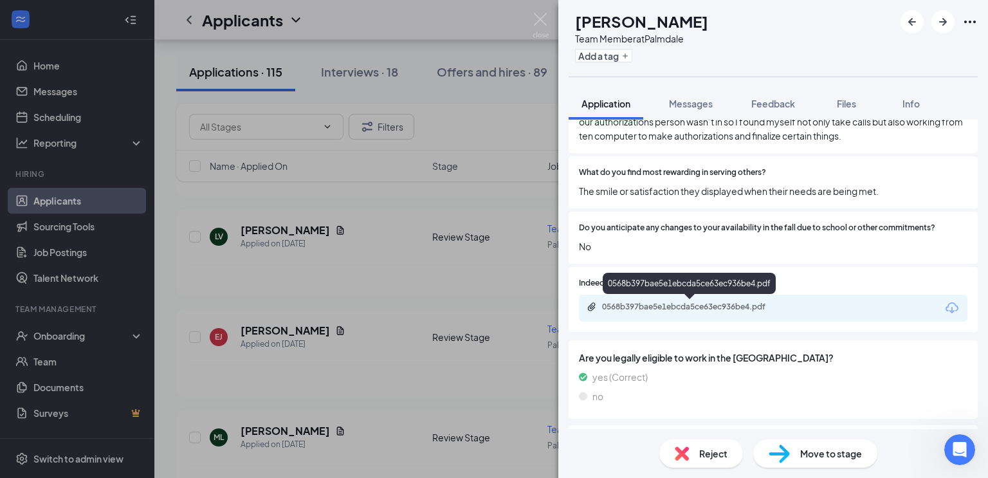
click at [710, 307] on div "0568b397bae5e1ebcda5ce63ec936be4.pdf" at bounding box center [692, 307] width 180 height 10
click at [783, 449] on img at bounding box center [779, 454] width 21 height 19
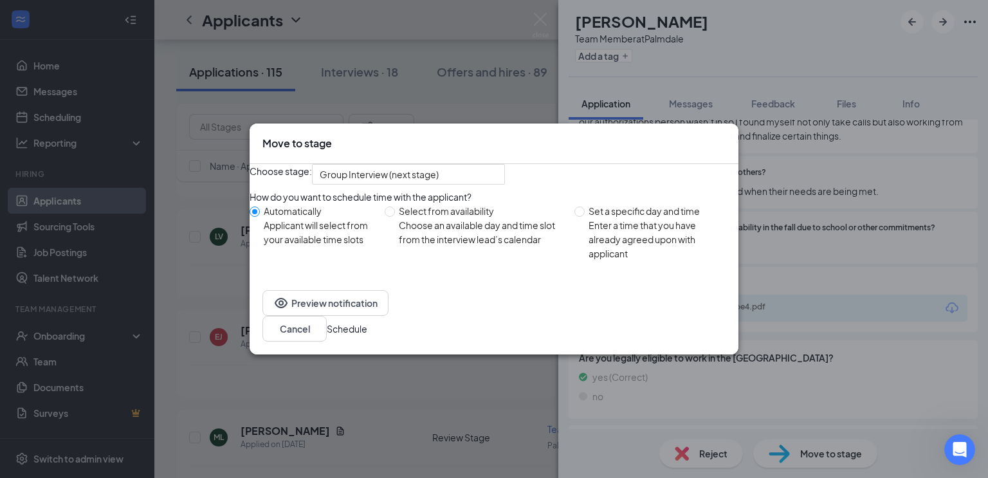
click at [481, 218] on div "Select from availability" at bounding box center [481, 211] width 165 height 14
click at [395, 217] on input "Select from availability Choose an available day and time slot from the intervi…" at bounding box center [390, 212] width 10 height 10
radio input "true"
radio input "false"
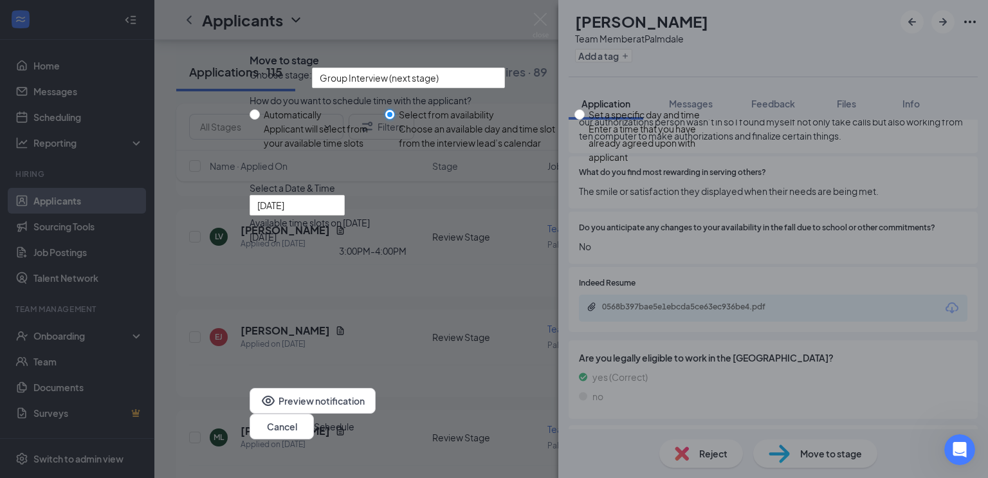
type input "[DATE]"
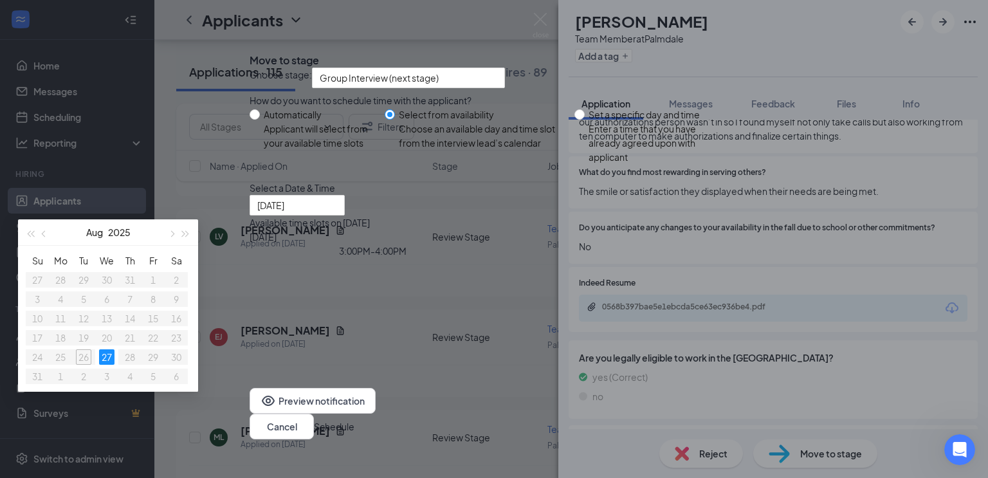
click at [496, 258] on div "3:00PM - 4:00PM" at bounding box center [373, 251] width 246 height 14
click at [355, 420] on button "Schedule" at bounding box center [334, 427] width 41 height 14
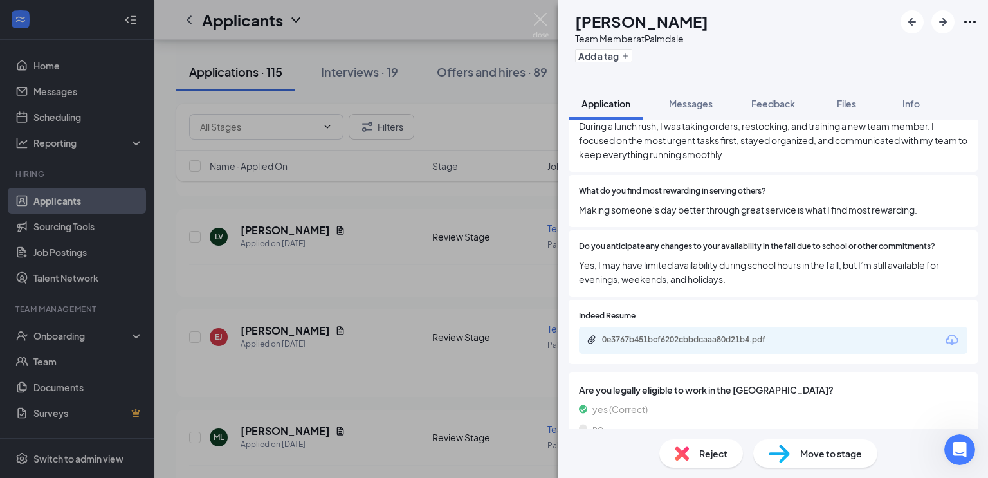
scroll to position [881, 0]
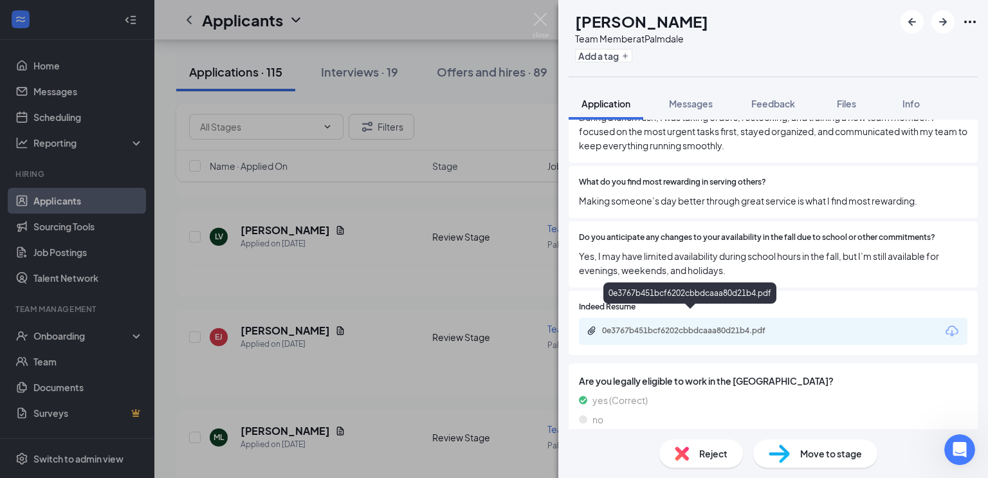
click at [741, 326] on div "0e3767b451bcf6202cbbdcaaa80d21b4.pdf" at bounding box center [692, 331] width 180 height 10
click at [817, 453] on span "Move to stage" at bounding box center [832, 454] width 62 height 14
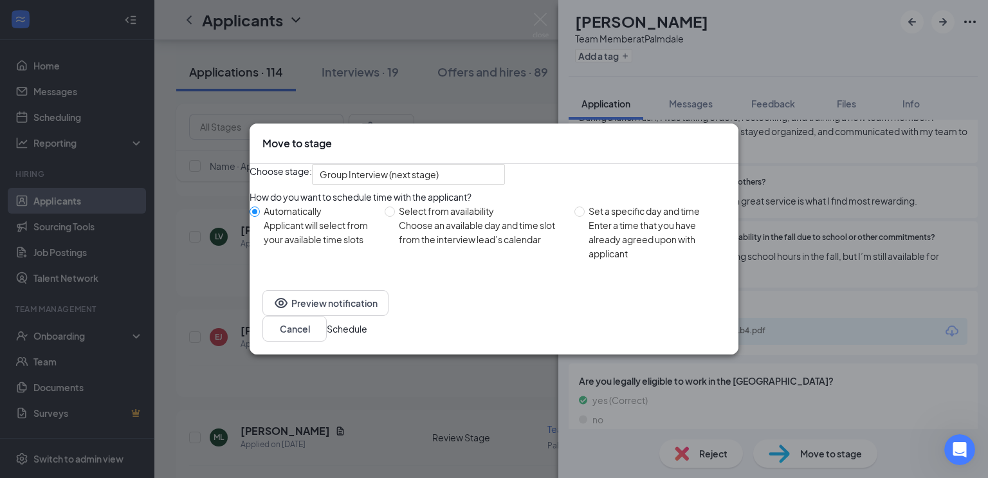
click at [456, 246] on div "Choose an available day and time slot from the interview lead’s calendar" at bounding box center [481, 232] width 165 height 28
click at [395, 217] on input "Select from availability Choose an available day and time slot from the intervi…" at bounding box center [390, 212] width 10 height 10
radio input "true"
radio input "false"
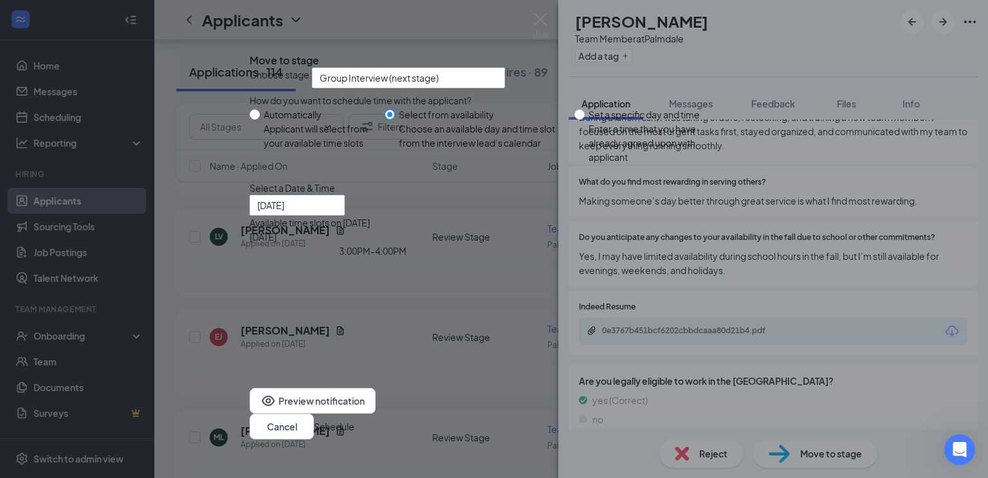
type input "[DATE]"
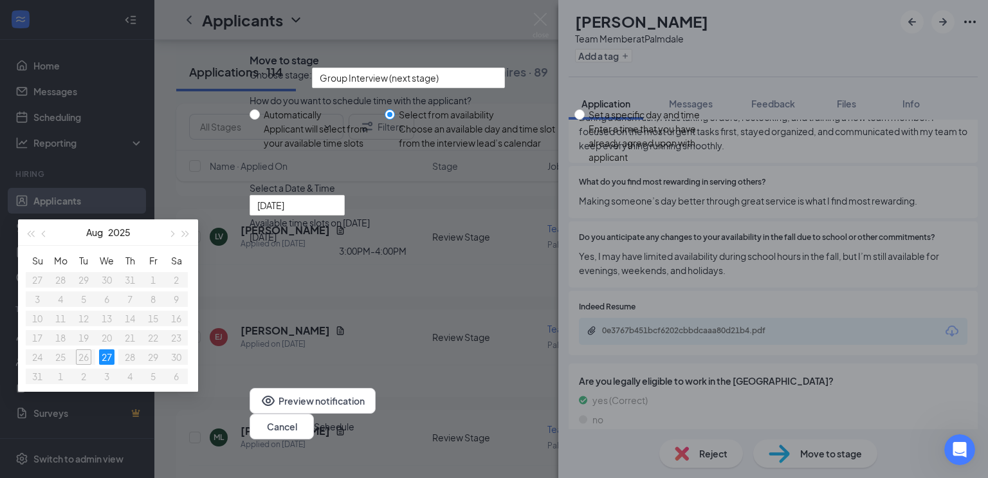
click at [496, 258] on div "3:00PM - 4:00PM" at bounding box center [373, 251] width 246 height 14
click at [355, 420] on button "Schedule" at bounding box center [334, 427] width 41 height 14
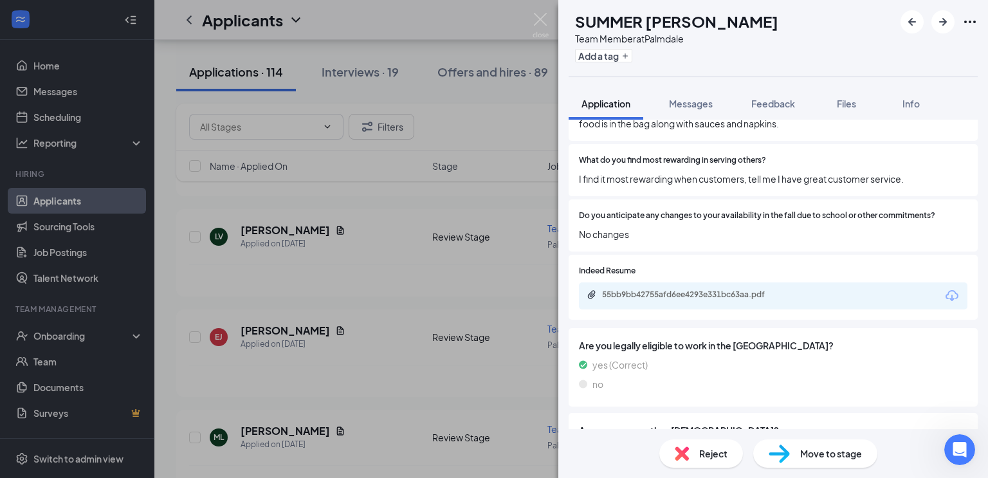
scroll to position [777, 0]
click at [665, 289] on div "55bb9bb42755afd6ee4293e331bc63aa.pdf" at bounding box center [692, 294] width 180 height 10
click at [947, 24] on icon "ArrowRight" at bounding box center [943, 21] width 15 height 15
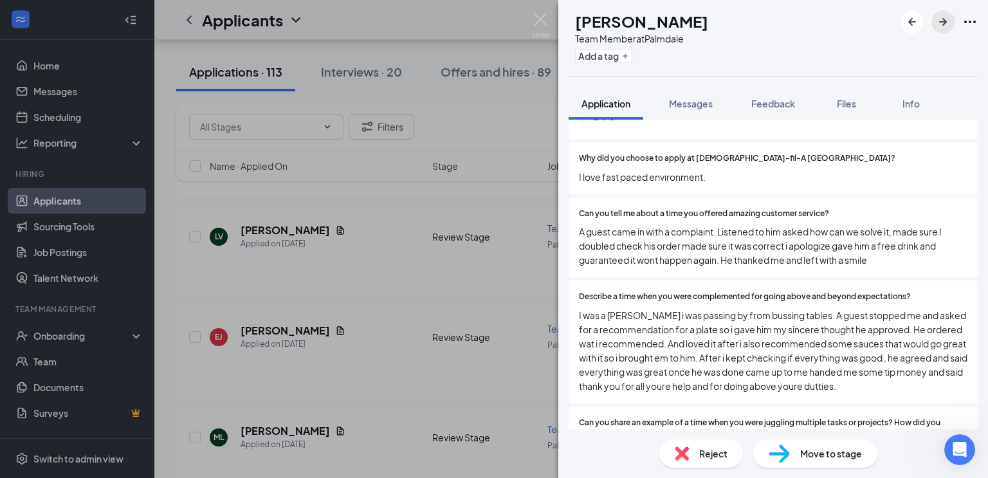
scroll to position [891, 0]
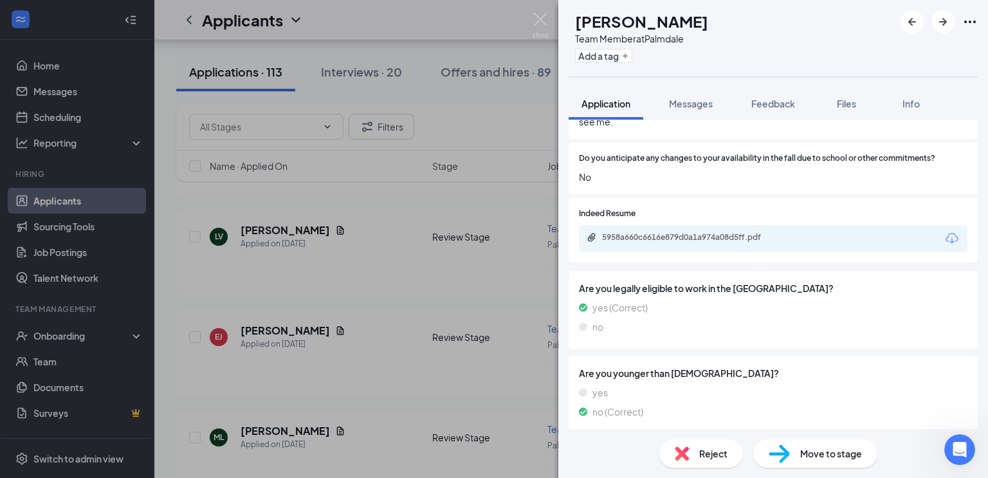
click at [724, 238] on div "5958a660c6616e879d0a1a974a08d5ff.pdf" at bounding box center [692, 237] width 180 height 10
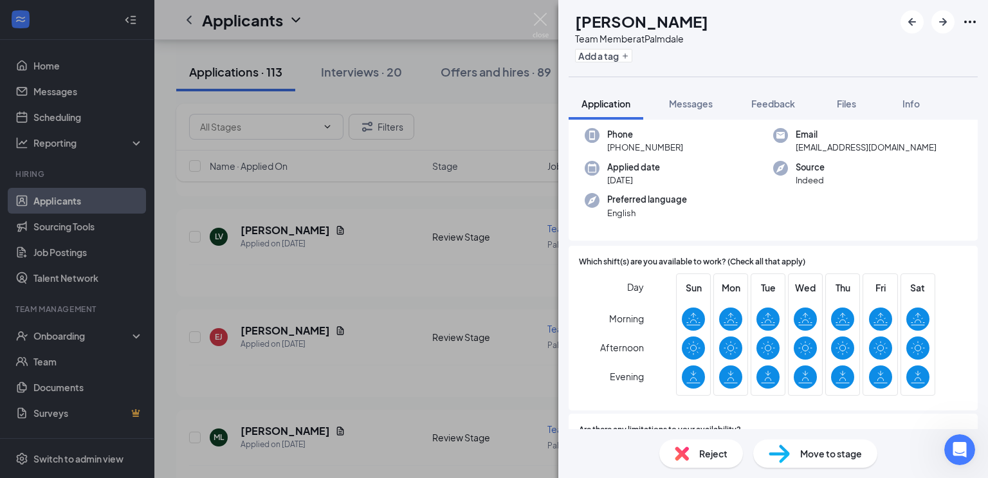
scroll to position [0, 0]
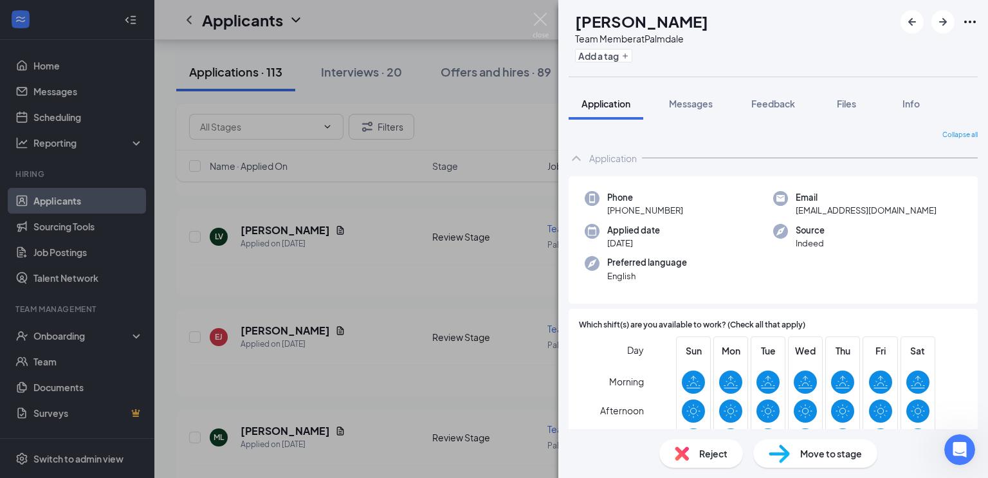
click at [790, 456] on div "Move to stage" at bounding box center [816, 454] width 124 height 28
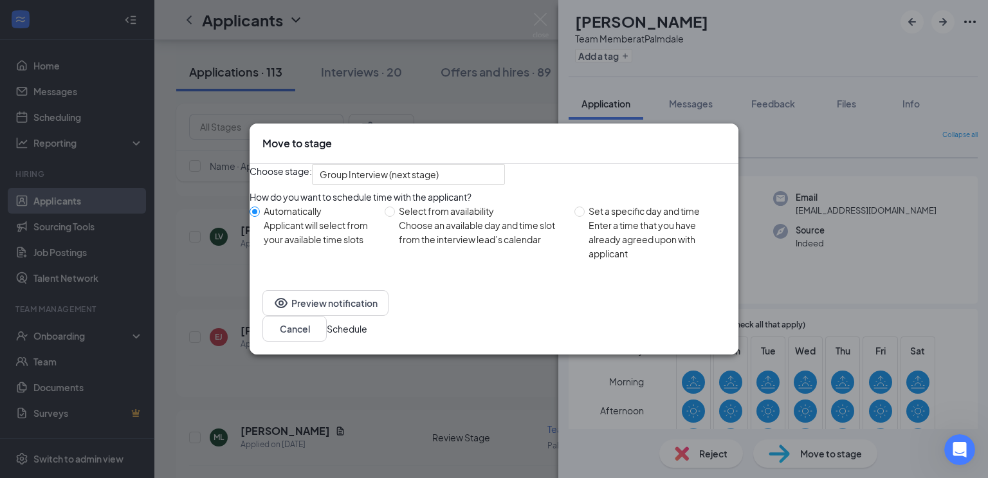
click at [465, 246] on div "Choose an available day and time slot from the interview lead’s calendar" at bounding box center [481, 232] width 165 height 28
click at [395, 217] on input "Select from availability Choose an available day and time slot from the intervi…" at bounding box center [390, 212] width 10 height 10
radio input "true"
radio input "false"
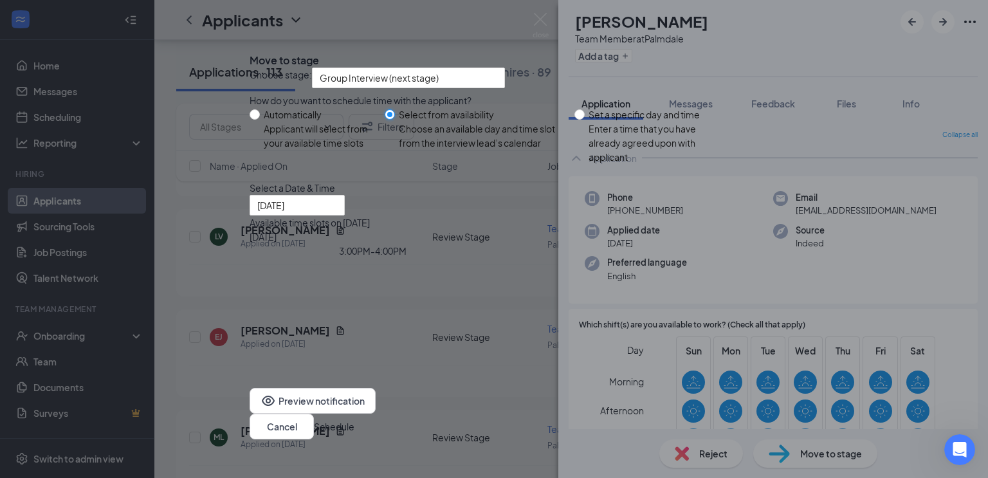
type input "[DATE]"
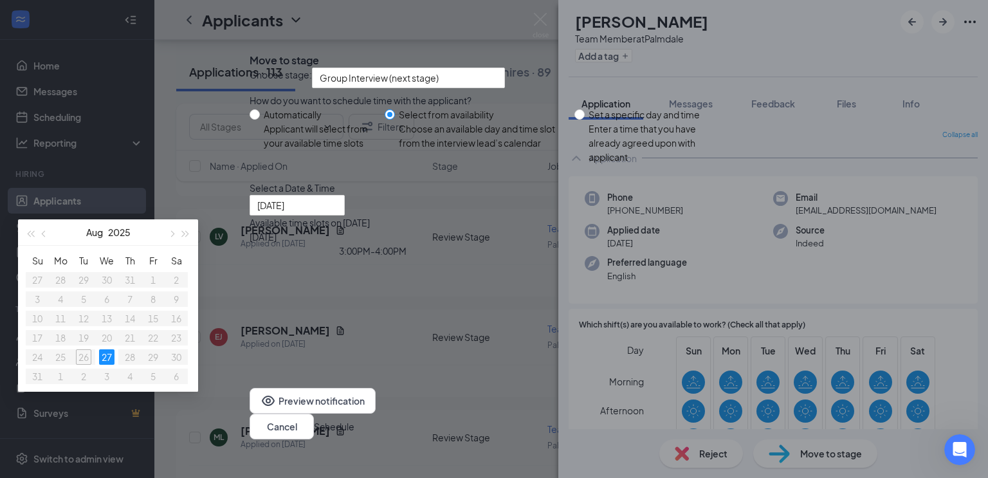
click at [496, 258] on div "3:00PM - 4:00PM" at bounding box center [373, 251] width 246 height 14
click at [355, 420] on button "Schedule" at bounding box center [334, 427] width 41 height 14
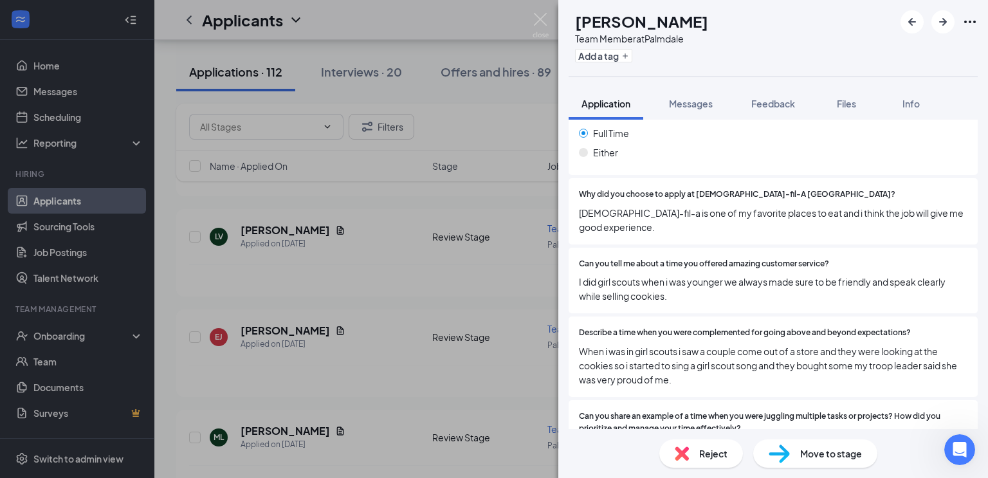
scroll to position [545, 0]
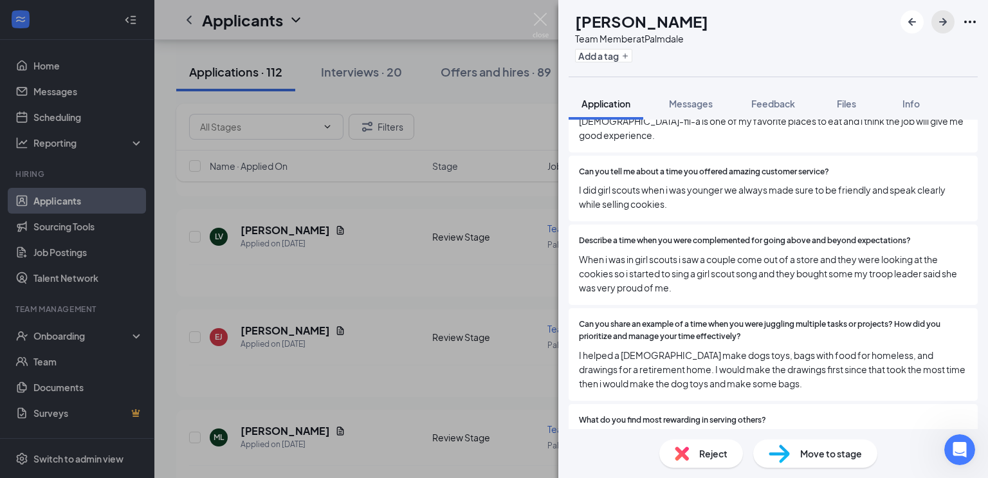
click at [943, 14] on icon "ArrowRight" at bounding box center [943, 21] width 15 height 15
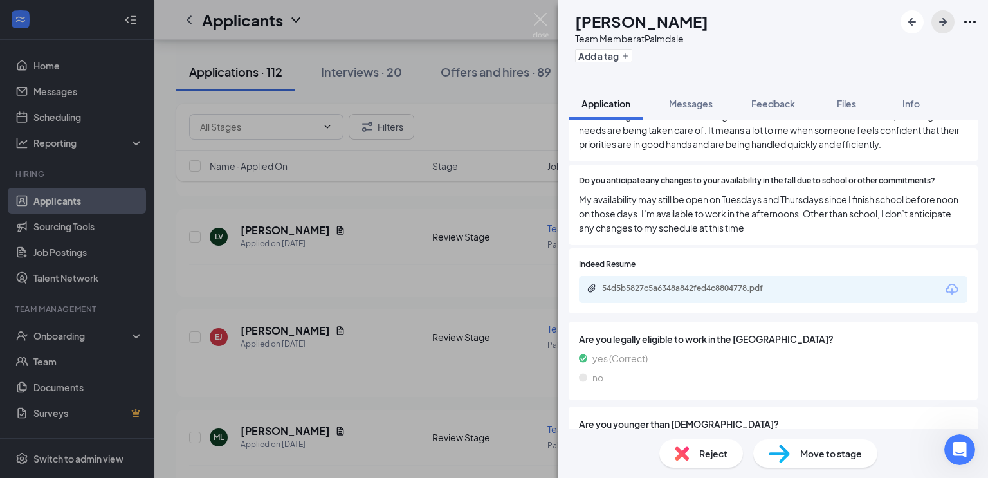
scroll to position [1044, 0]
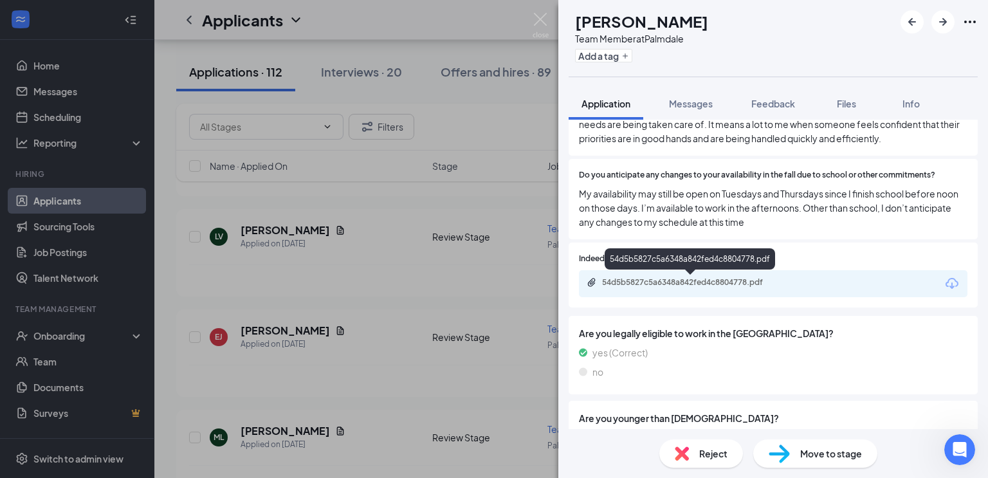
click at [709, 281] on div "54d5b5827c5a6348a842fed4c8804778.pdf" at bounding box center [692, 282] width 180 height 10
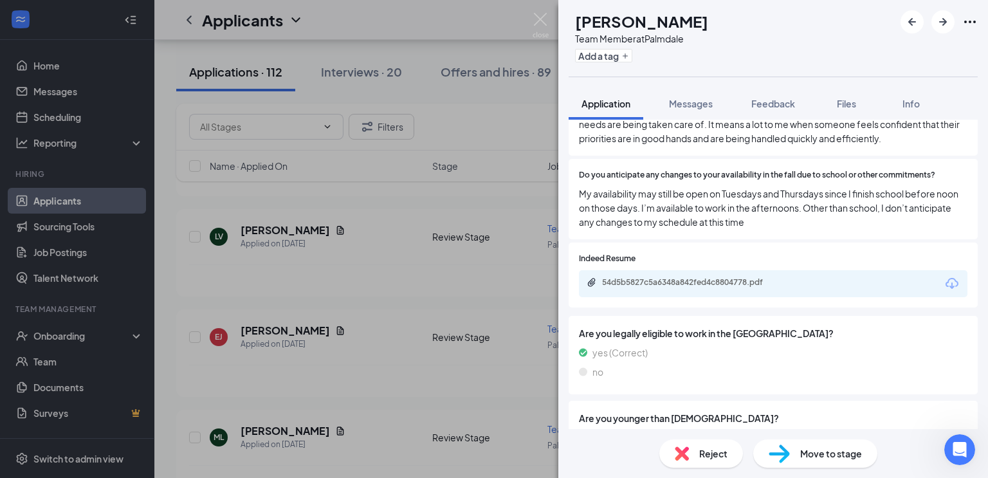
scroll to position [988, 0]
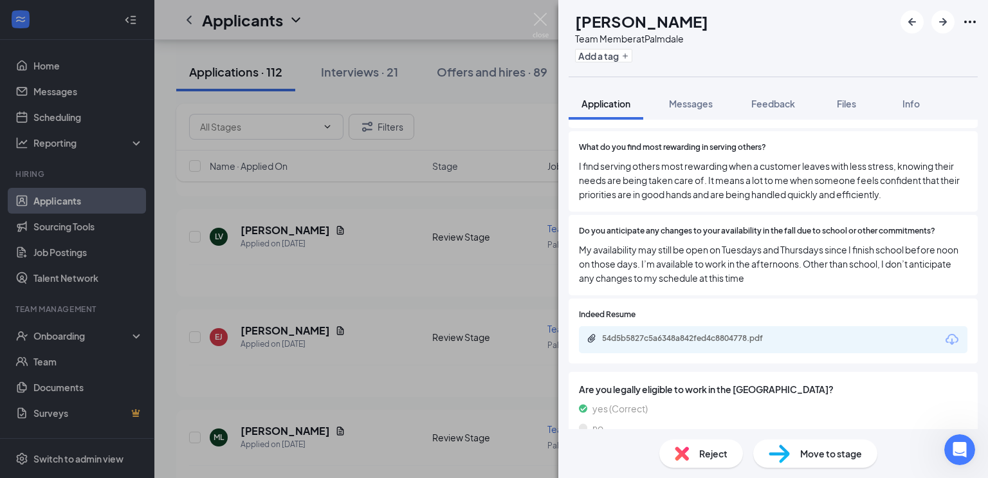
click at [799, 456] on div "Move to stage" at bounding box center [816, 454] width 124 height 28
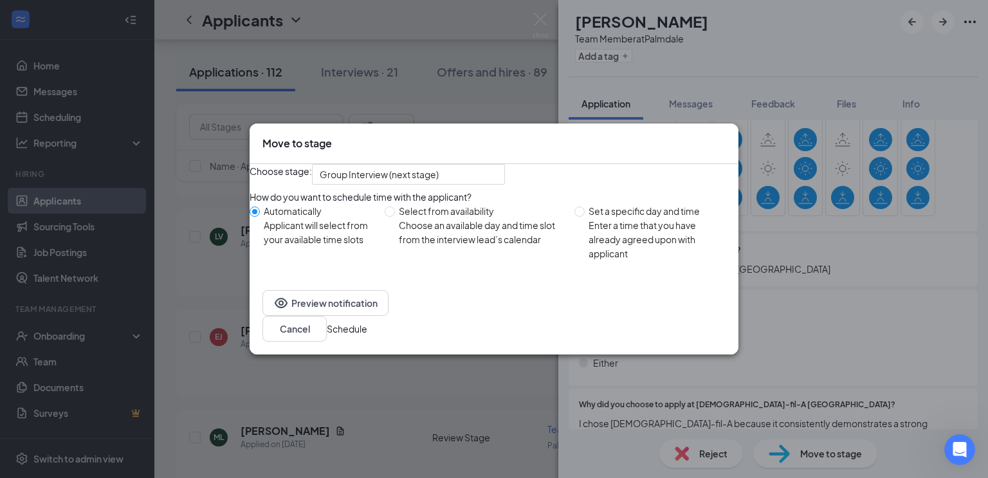
click at [456, 246] on div "Choose an available day and time slot from the interview lead’s calendar" at bounding box center [481, 232] width 165 height 28
click at [395, 217] on input "Select from availability Choose an available day and time slot from the intervi…" at bounding box center [390, 212] width 10 height 10
radio input "true"
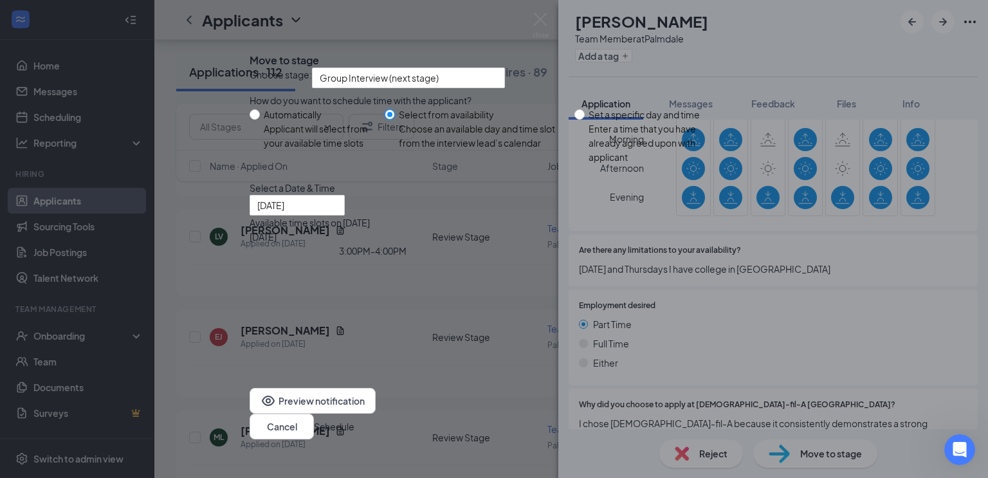
radio input "false"
type input "[DATE]"
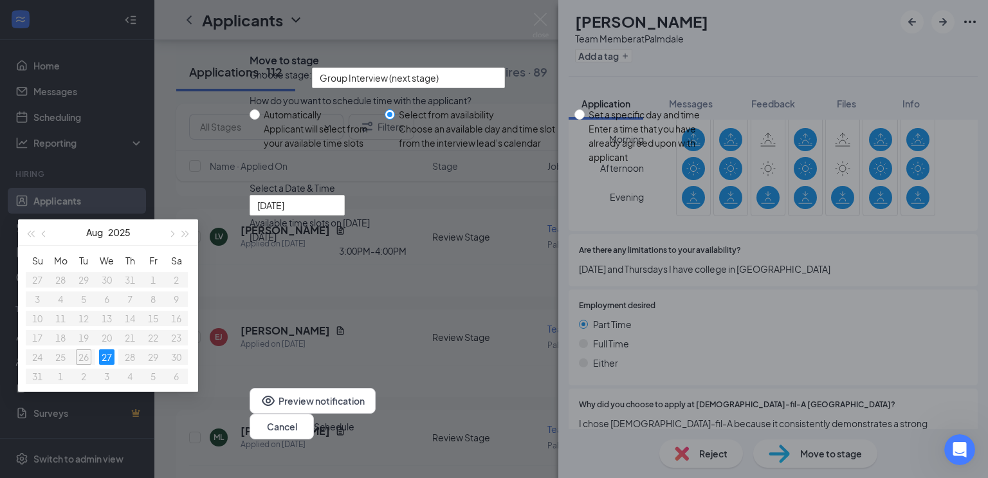
click at [496, 258] on div "3:00PM - 4:00PM" at bounding box center [373, 251] width 246 height 14
click at [355, 420] on button "Schedule" at bounding box center [334, 427] width 41 height 14
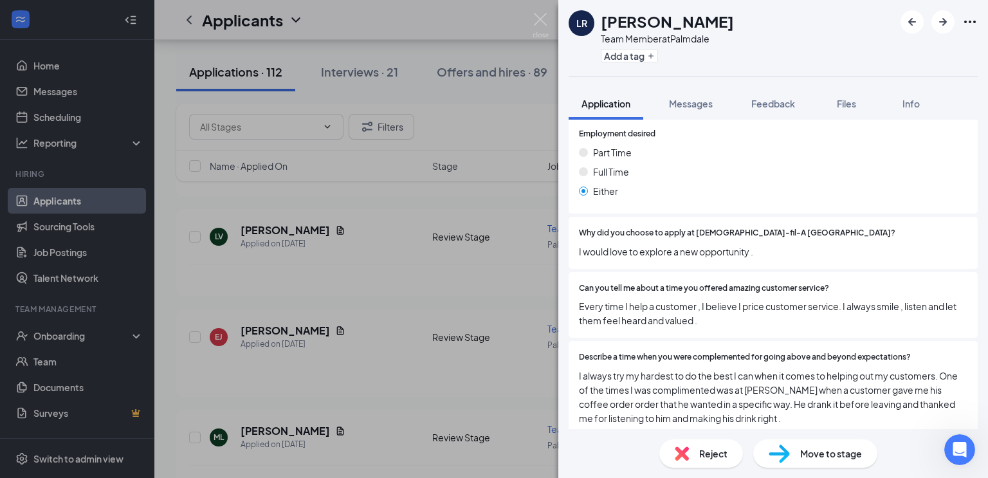
scroll to position [414, 0]
click at [700, 454] on span "Reject" at bounding box center [714, 454] width 28 height 14
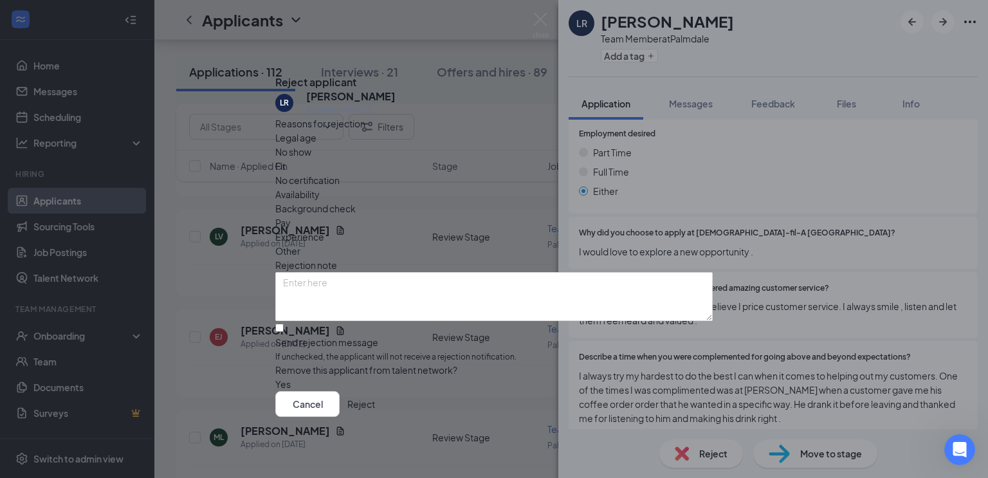
click at [375, 413] on button "Reject" at bounding box center [361, 404] width 28 height 26
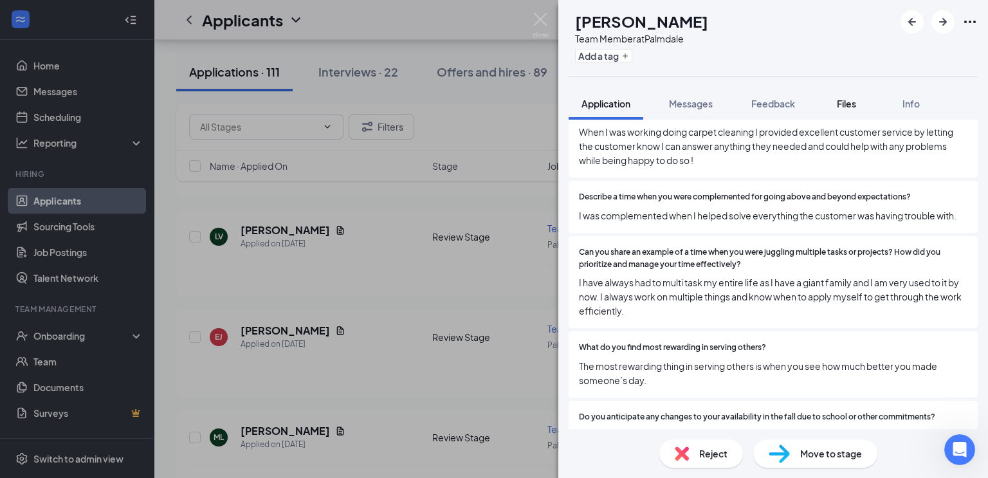
scroll to position [672, 0]
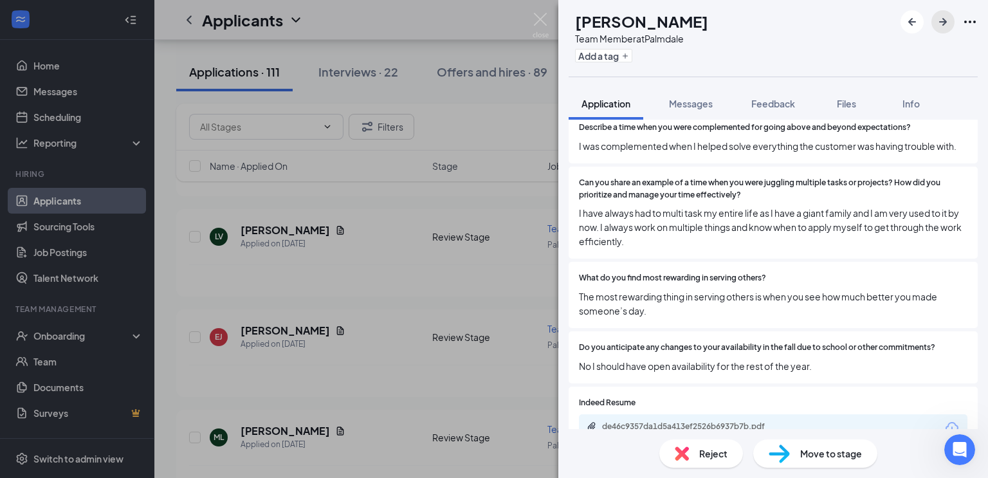
click at [945, 33] on button "button" at bounding box center [943, 21] width 23 height 23
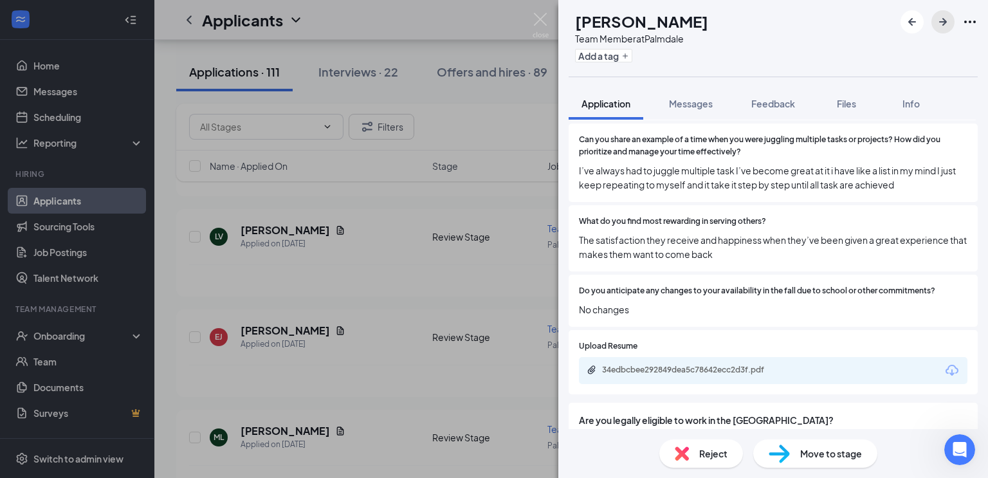
scroll to position [914, 0]
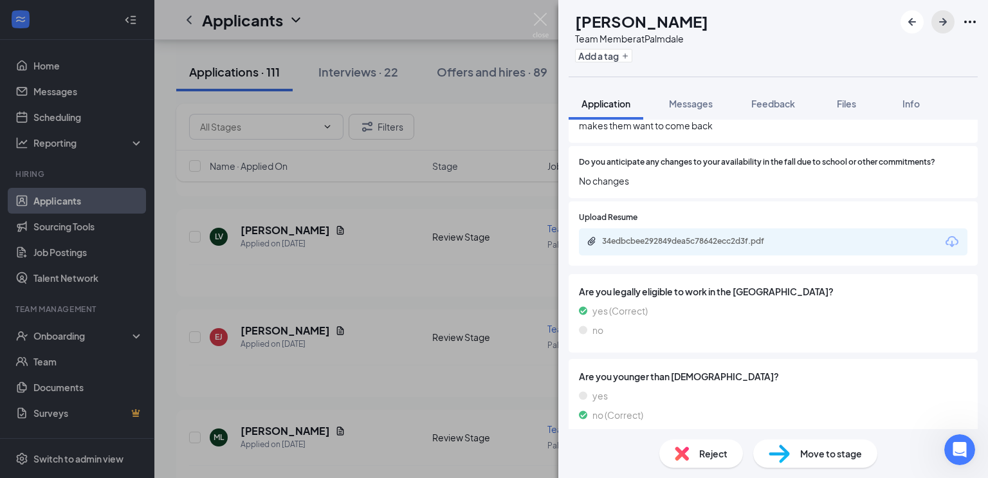
click at [947, 26] on icon "ArrowRight" at bounding box center [943, 21] width 15 height 15
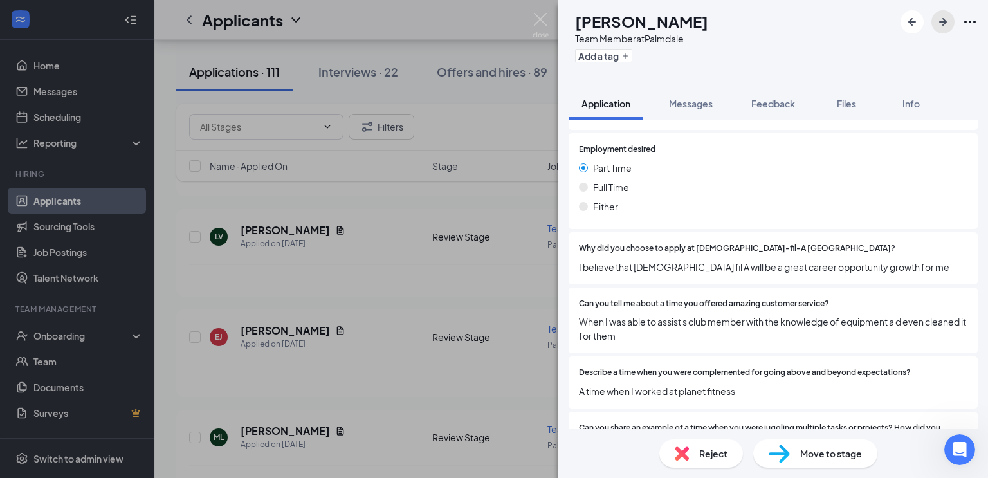
scroll to position [448, 0]
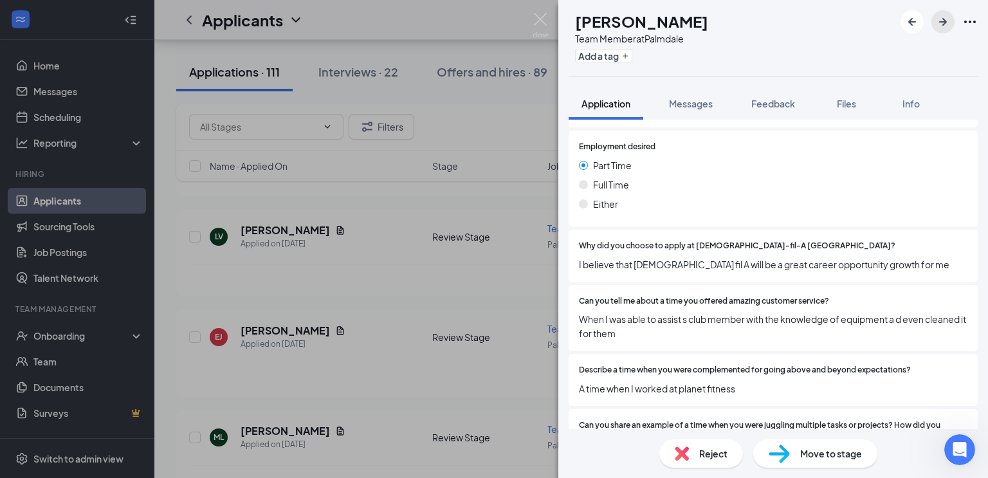
click at [949, 24] on icon "ArrowRight" at bounding box center [943, 21] width 15 height 15
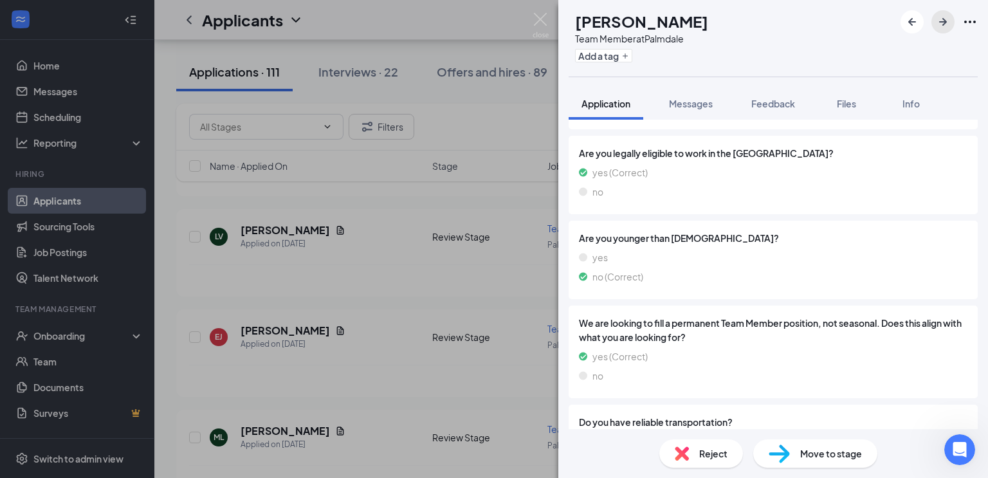
scroll to position [1294, 0]
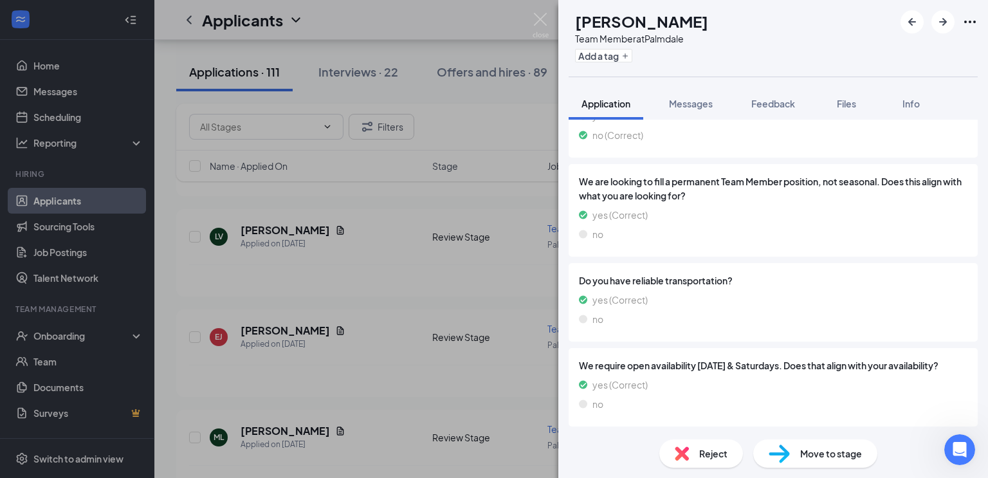
click at [809, 455] on span "Move to stage" at bounding box center [832, 454] width 62 height 14
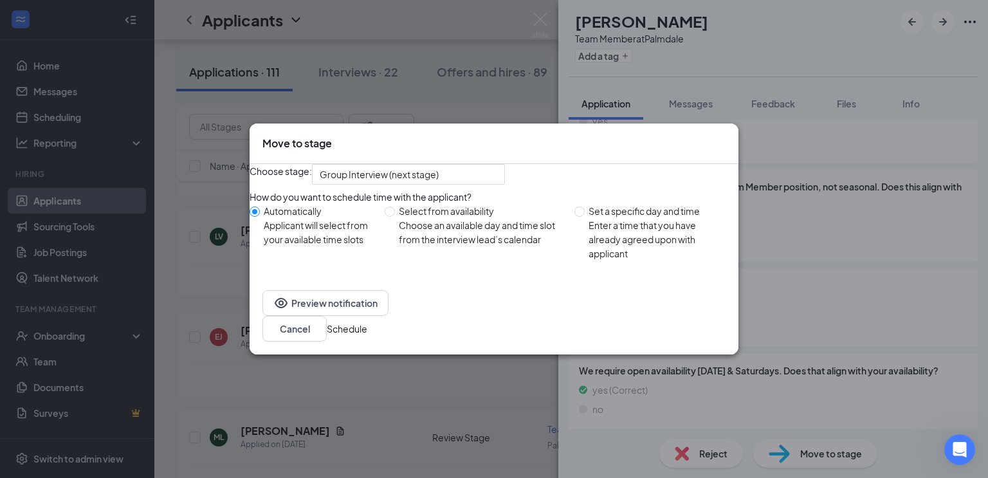
click at [466, 246] on div "Choose an available day and time slot from the interview lead’s calendar" at bounding box center [481, 232] width 165 height 28
click at [395, 217] on input "Select from availability Choose an available day and time slot from the intervi…" at bounding box center [390, 212] width 10 height 10
radio input "true"
radio input "false"
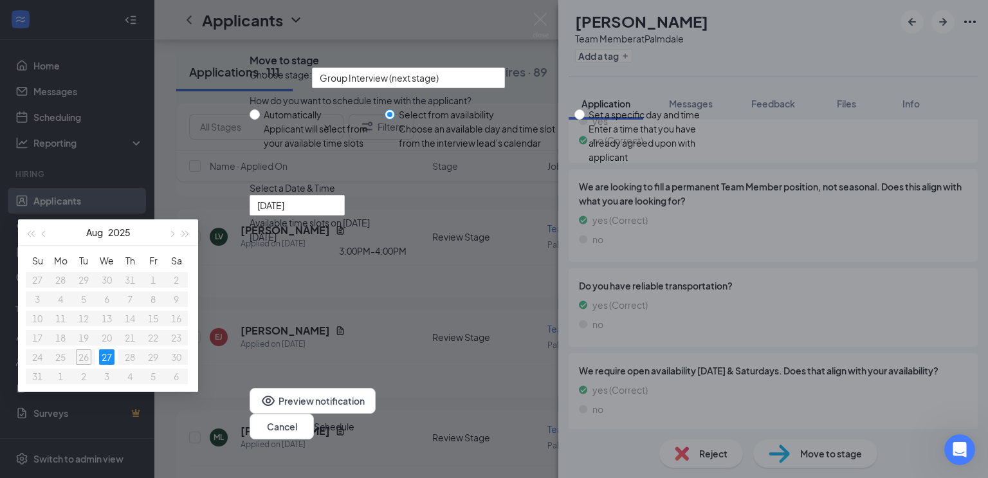
click at [496, 258] on div "3:00PM - 4:00PM" at bounding box center [373, 251] width 246 height 14
click at [355, 420] on button "Schedule" at bounding box center [334, 427] width 41 height 14
click at [700, 404] on div "no" at bounding box center [773, 409] width 389 height 14
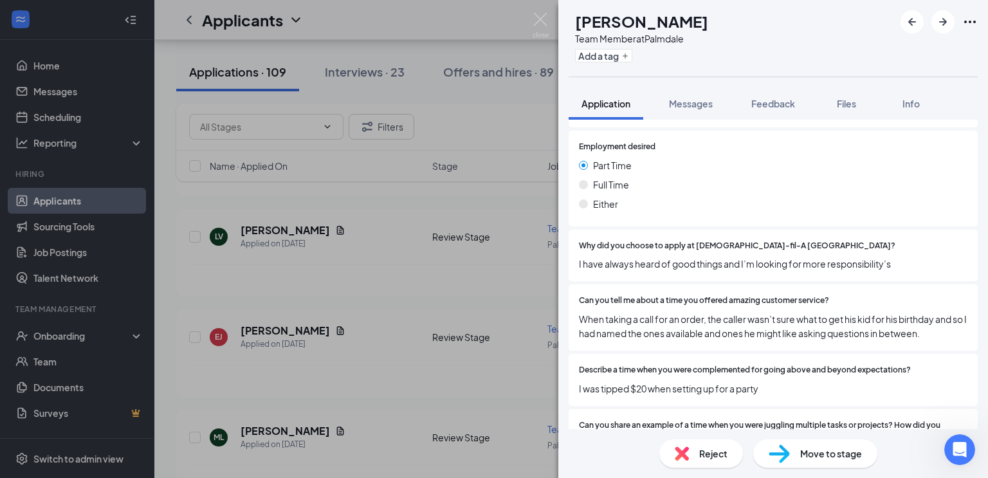
scroll to position [504, 0]
click at [945, 14] on icon "ArrowRight" at bounding box center [943, 21] width 15 height 15
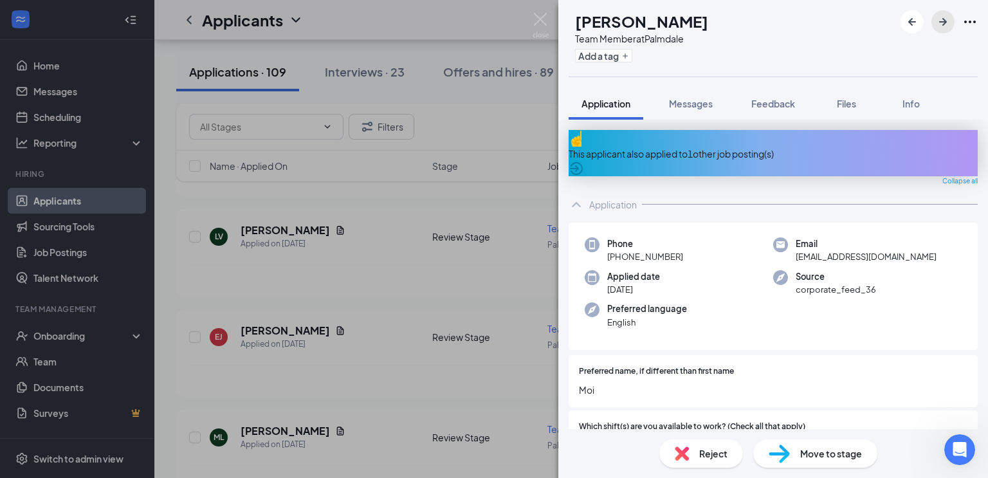
click at [943, 27] on icon "ArrowRight" at bounding box center [943, 21] width 15 height 15
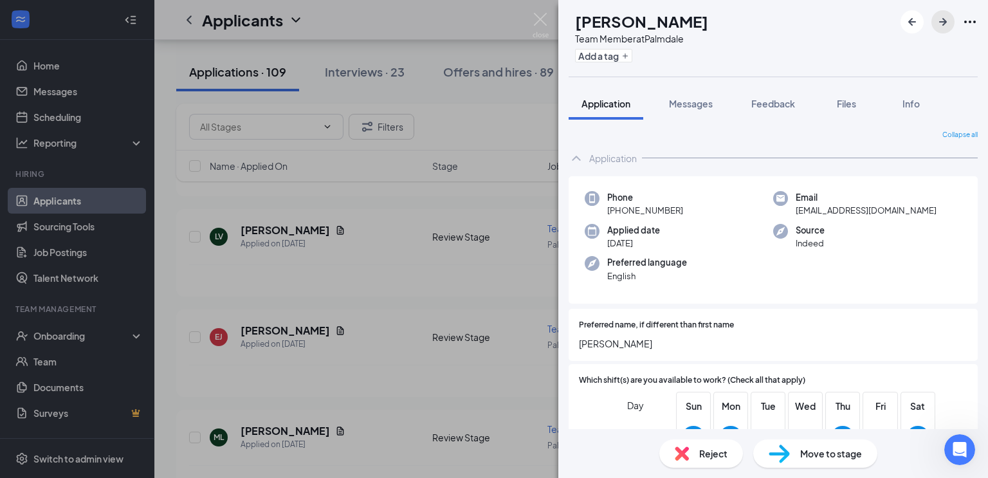
click at [950, 26] on icon "ArrowRight" at bounding box center [943, 21] width 15 height 15
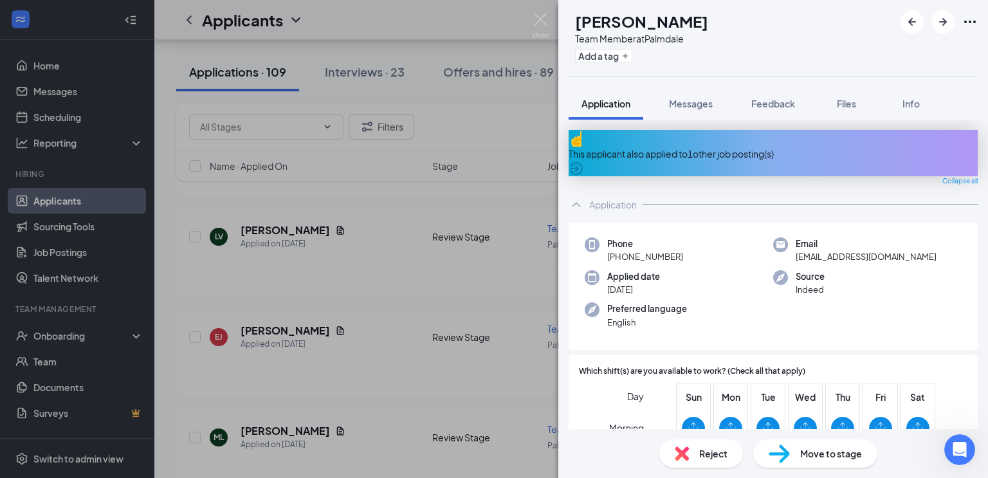
click at [949, 149] on div "This applicant also applied to 1 other job posting(s)" at bounding box center [773, 153] width 409 height 46
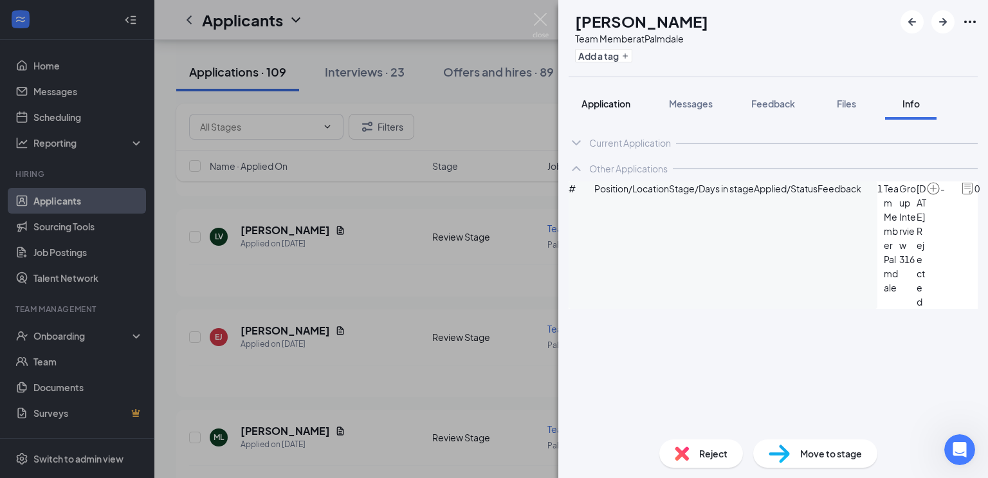
click at [609, 102] on span "Application" at bounding box center [606, 104] width 49 height 12
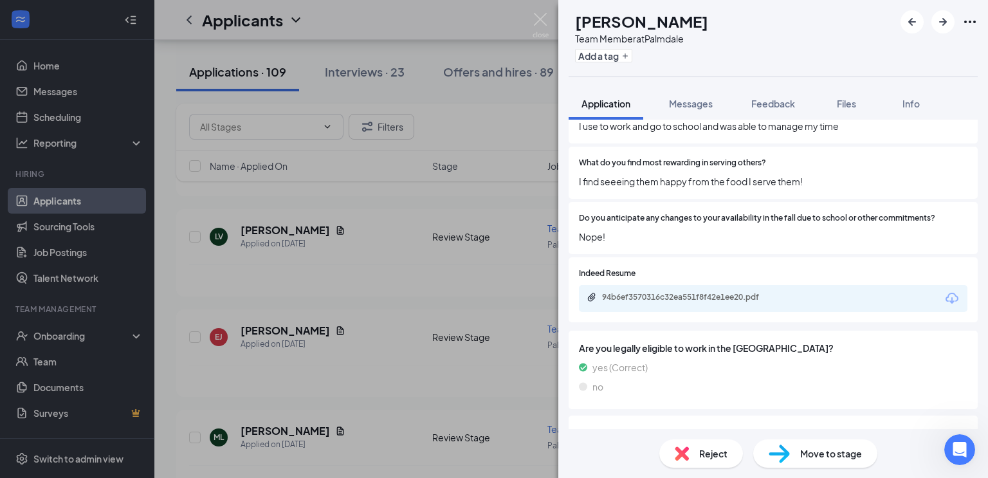
scroll to position [767, 0]
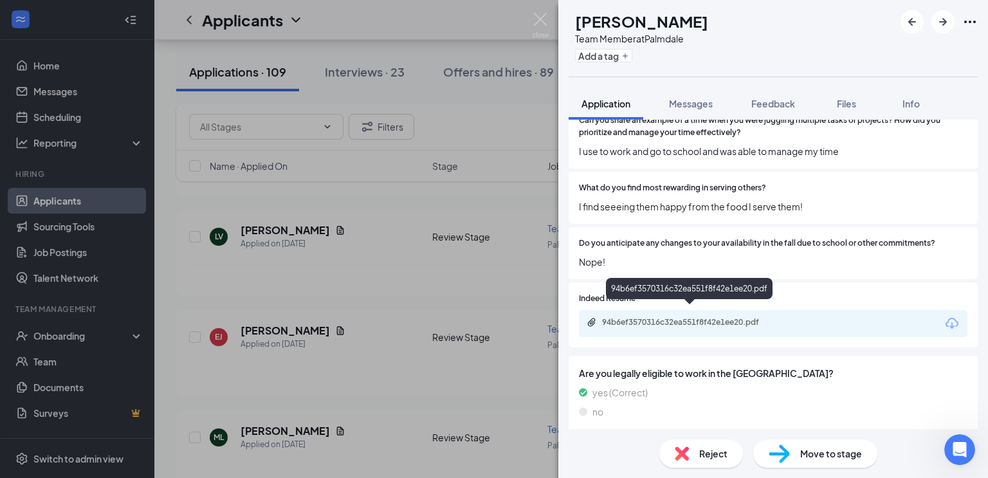
click at [723, 317] on div "94b6ef3570316c32ea551f8f42e1ee20.pdf" at bounding box center [692, 322] width 180 height 10
click at [943, 22] on icon "ArrowRight" at bounding box center [944, 22] width 8 height 8
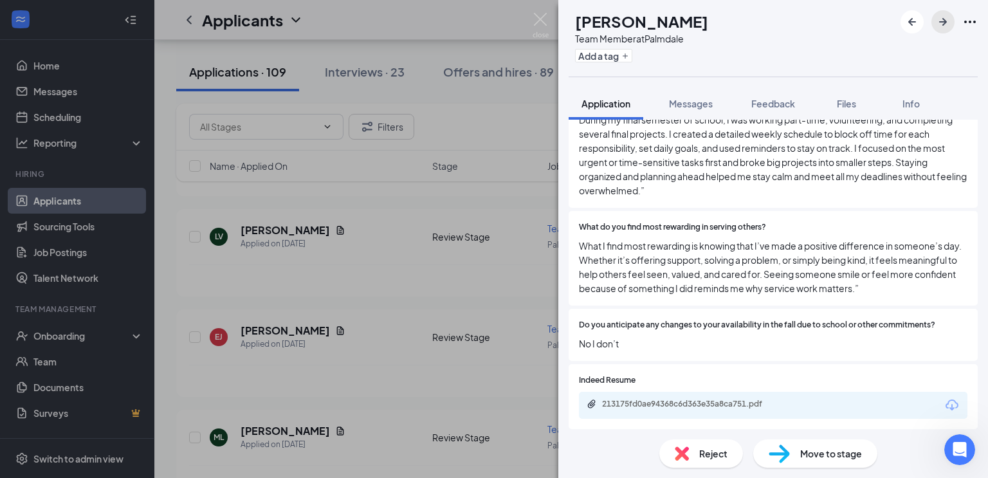
scroll to position [884, 0]
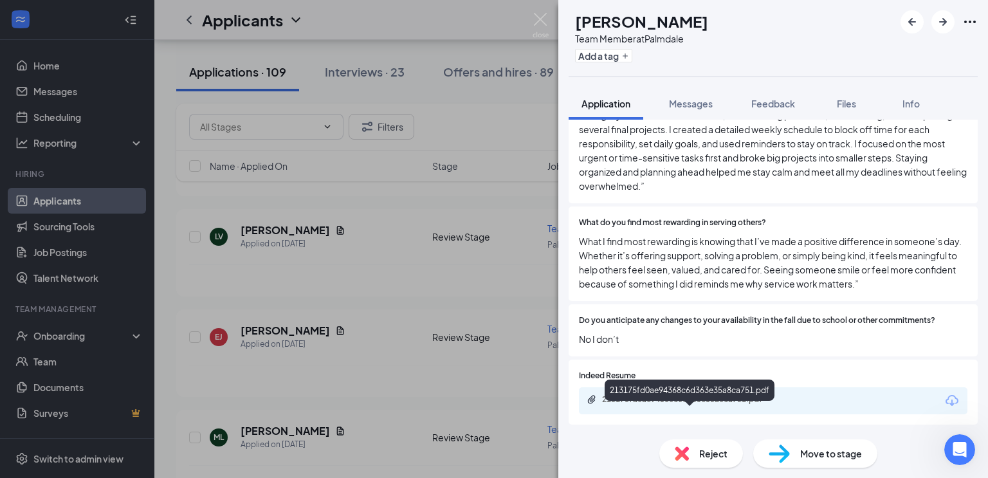
click at [667, 405] on div "213175fd0ae94368c6d363e35a8ca751.pdf" at bounding box center [692, 399] width 180 height 10
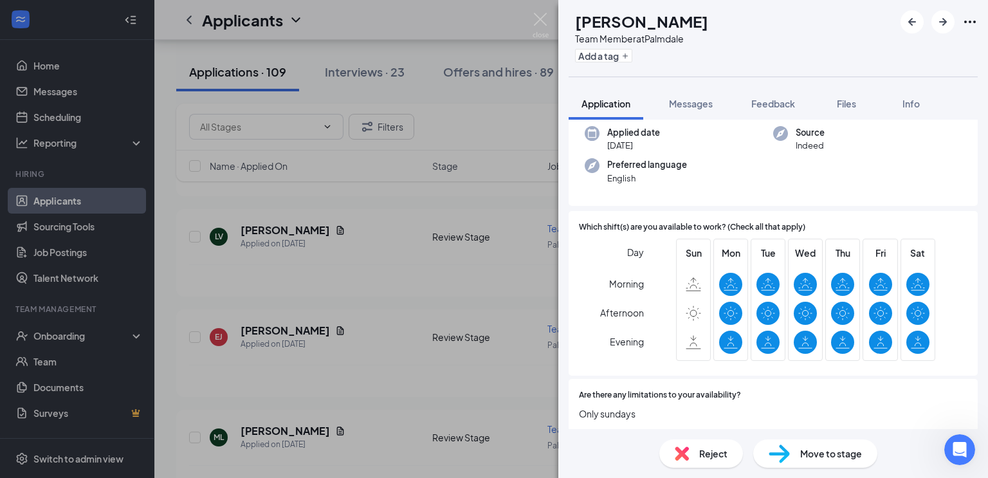
click at [802, 458] on span "Move to stage" at bounding box center [832, 454] width 62 height 14
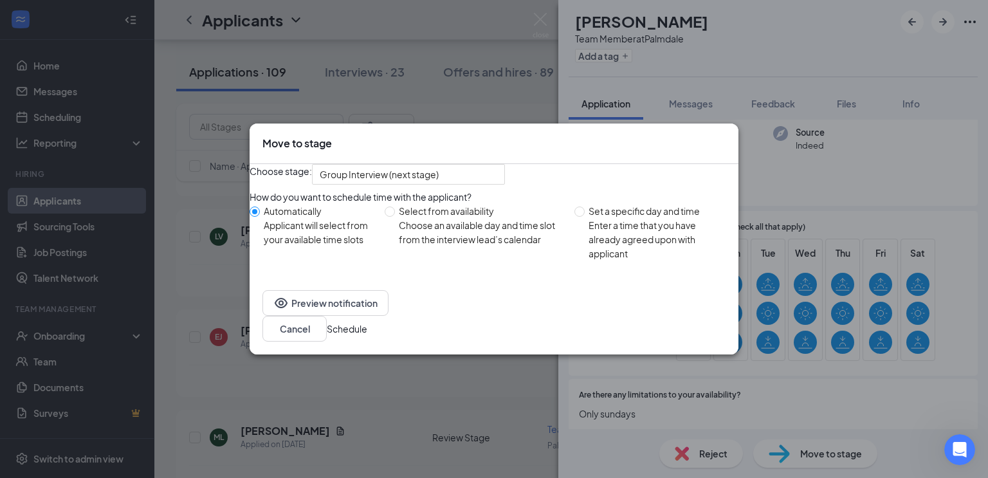
click at [472, 218] on div "Select from availability" at bounding box center [481, 211] width 165 height 14
click at [395, 217] on input "Select from availability Choose an available day and time slot from the intervi…" at bounding box center [390, 212] width 10 height 10
radio input "true"
radio input "false"
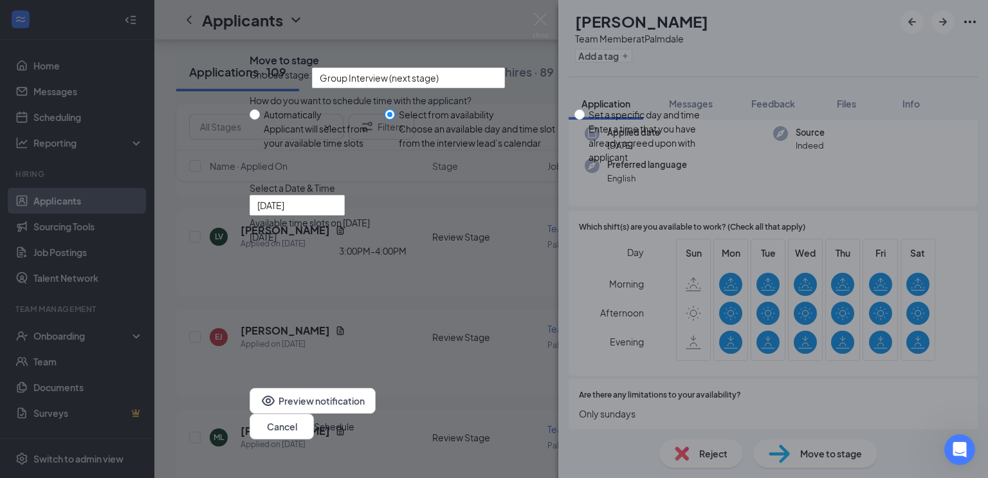
type input "[DATE]"
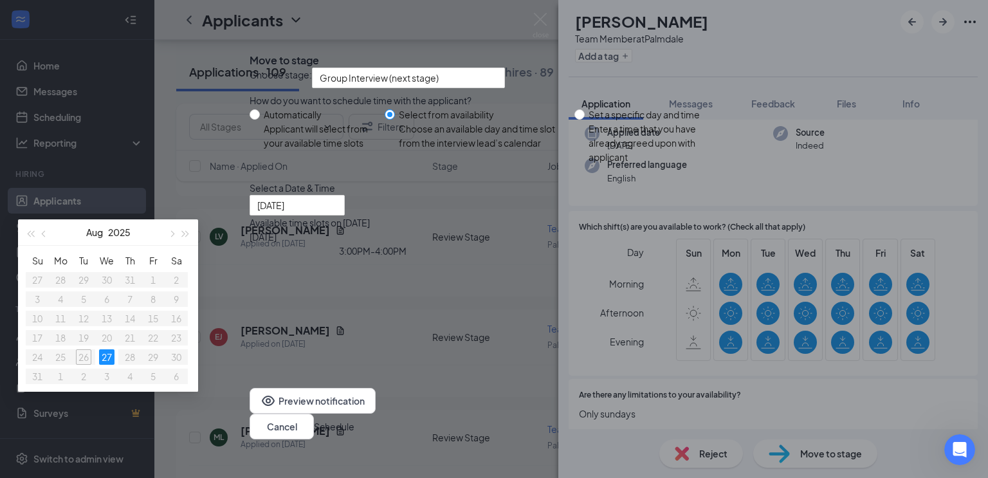
click at [496, 258] on div "3:00PM - 4:00PM" at bounding box center [373, 251] width 246 height 14
click at [355, 420] on button "Schedule" at bounding box center [334, 427] width 41 height 14
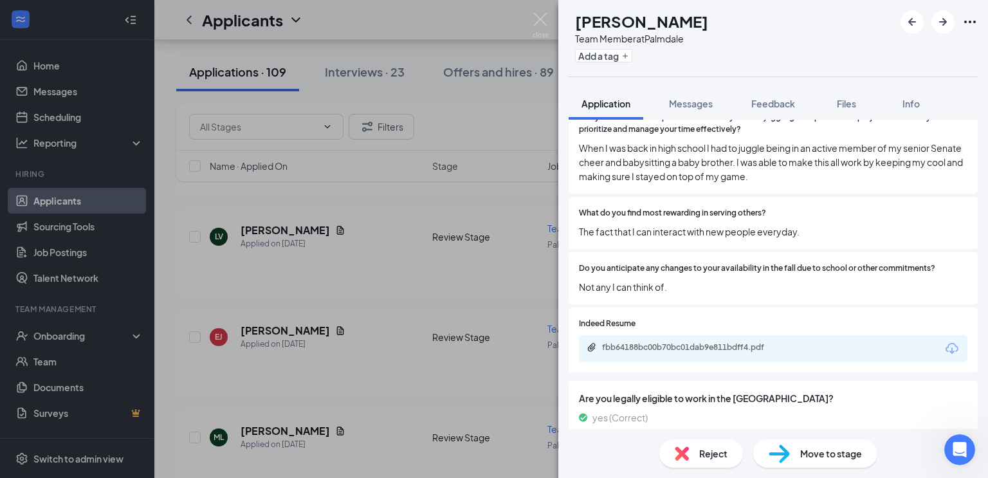
scroll to position [839, 0]
click at [792, 449] on div "Move to stage" at bounding box center [816, 454] width 124 height 28
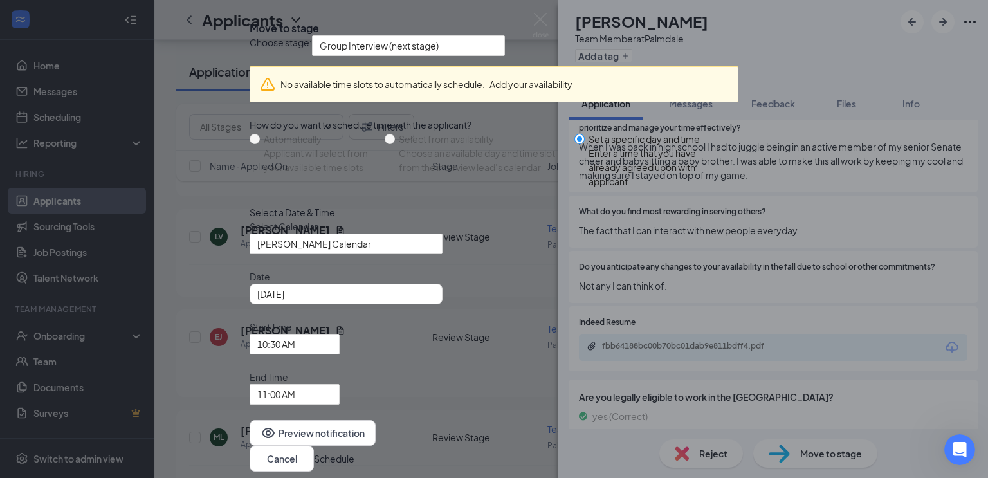
click at [250, 18] on icon "Cross" at bounding box center [250, 18] width 0 height 0
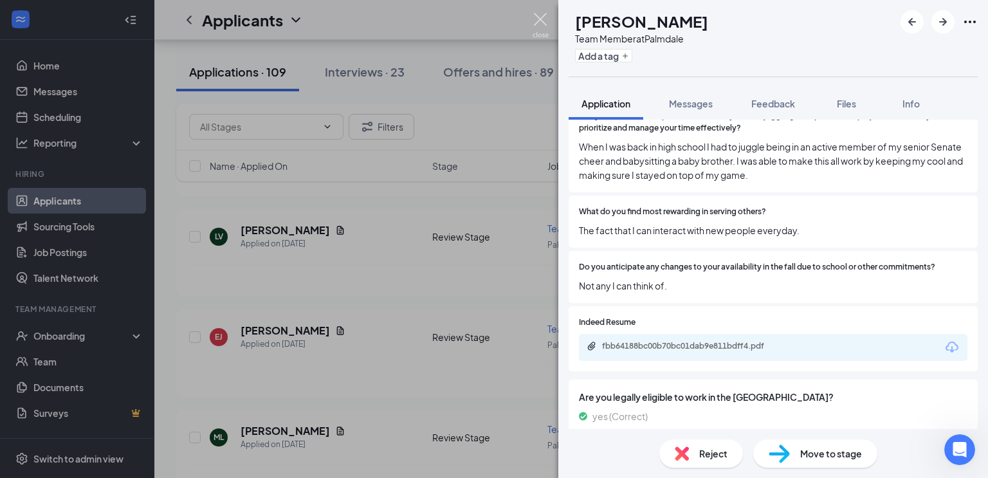
click at [539, 16] on img at bounding box center [541, 25] width 16 height 25
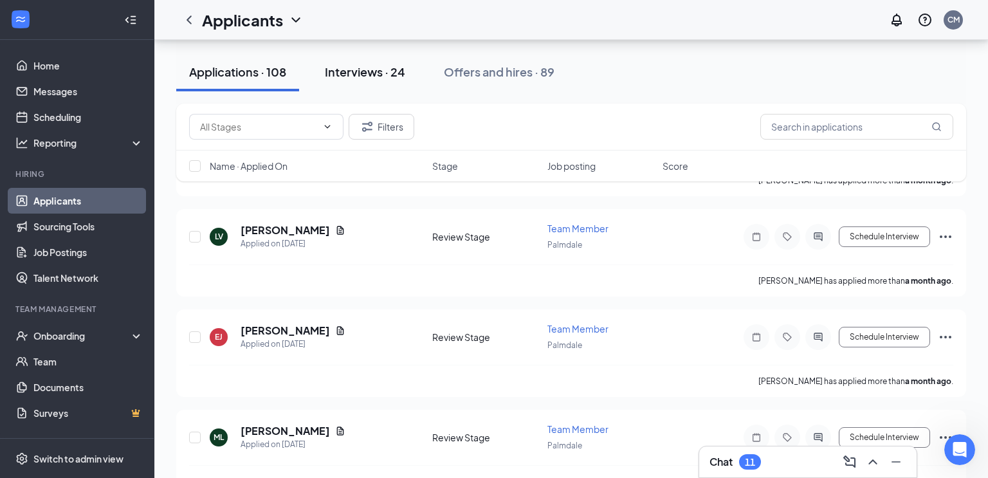
click at [382, 69] on div "Interviews · 24" at bounding box center [365, 72] width 80 height 16
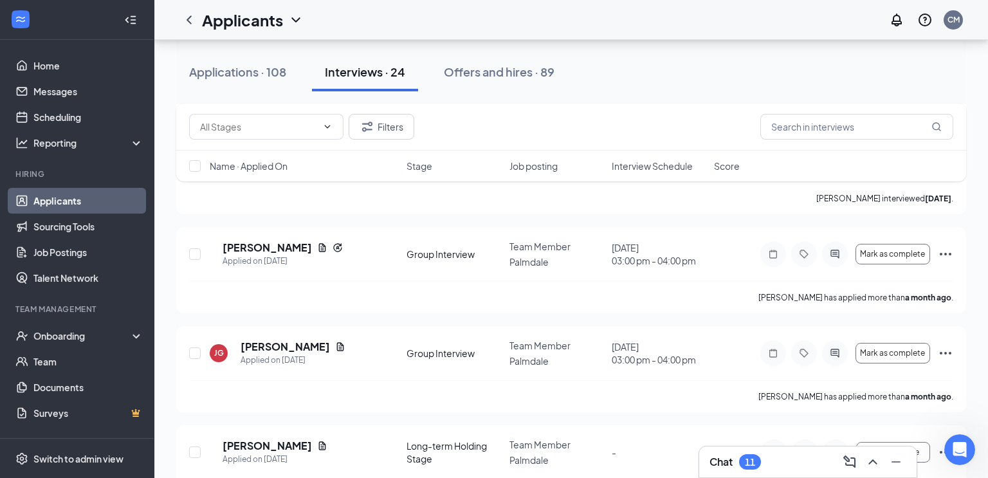
scroll to position [2117, 0]
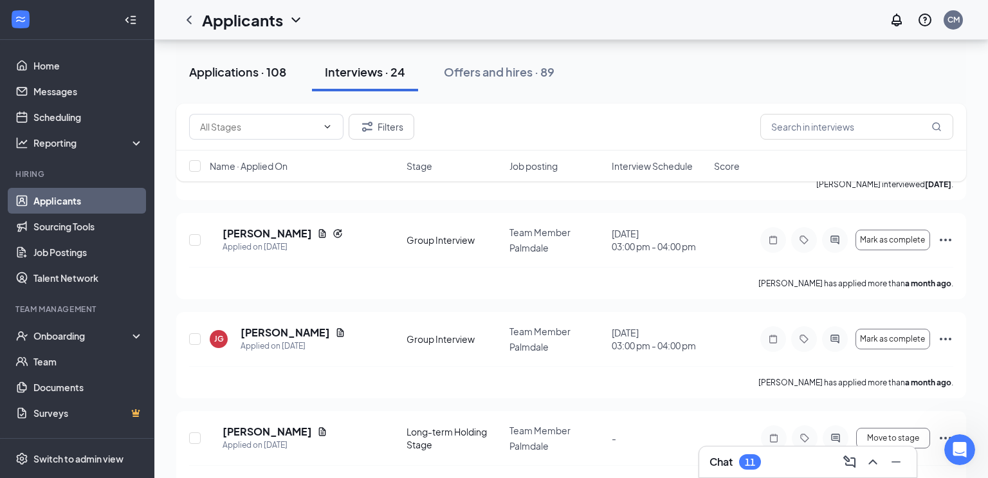
click at [261, 73] on div "Applications · 108" at bounding box center [237, 72] width 97 height 16
